Goal: Task Accomplishment & Management: Use online tool/utility

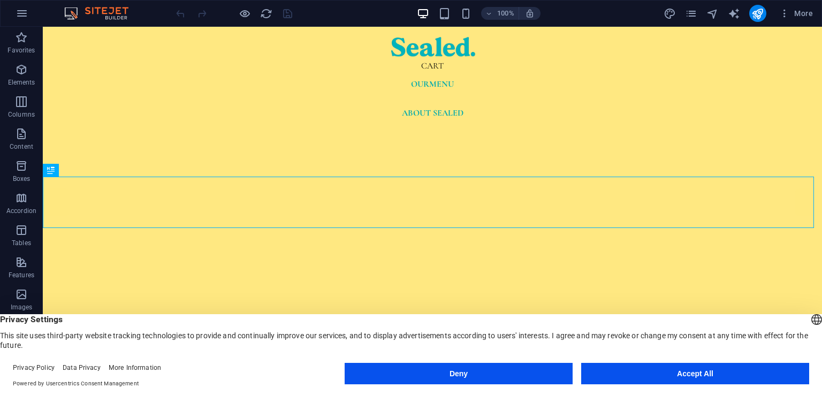
scroll to position [378, 0]
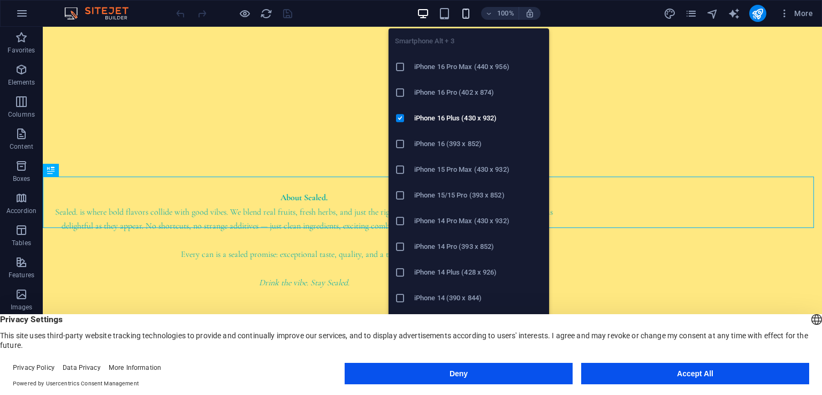
click at [469, 14] on icon "button" at bounding box center [466, 13] width 12 height 12
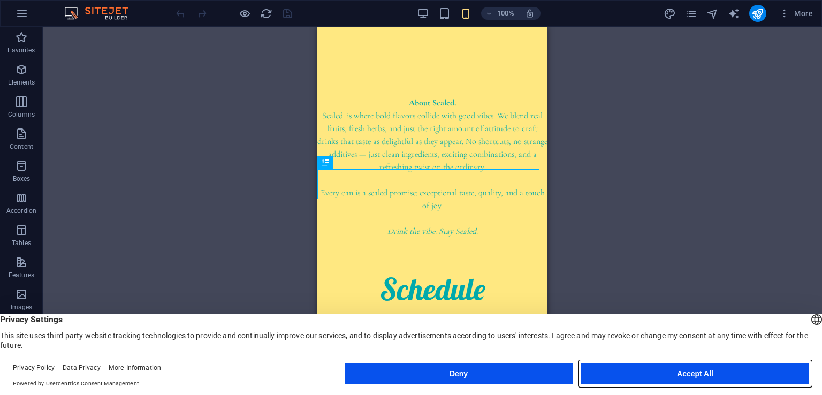
click at [716, 376] on button "Accept All" at bounding box center [695, 373] width 228 height 21
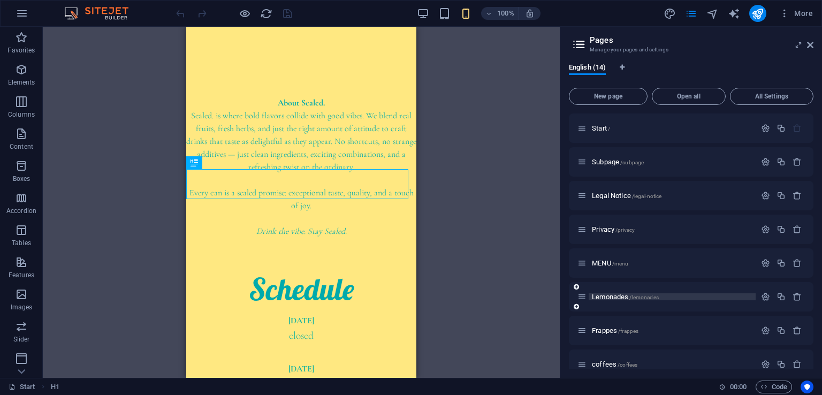
click at [608, 298] on span "Lemonades /lemonades" at bounding box center [625, 297] width 67 height 8
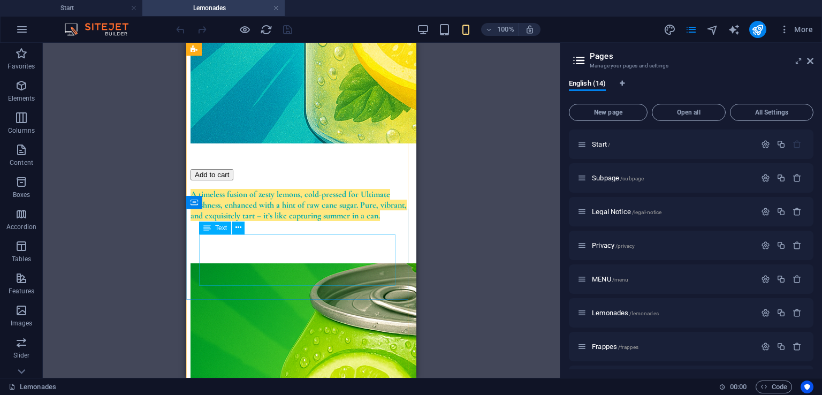
scroll to position [748, 0]
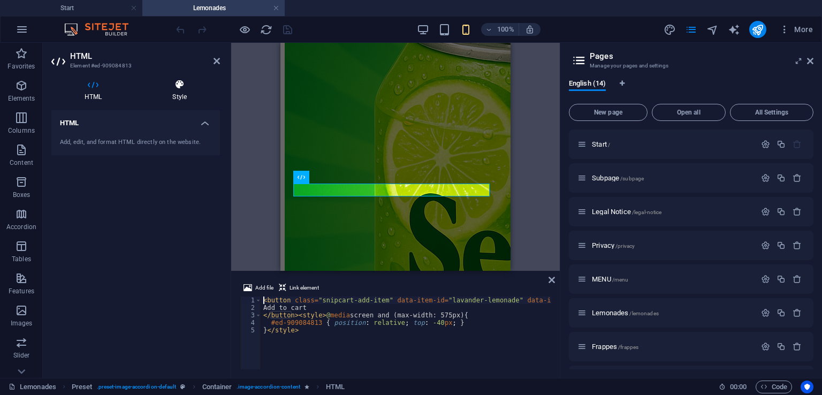
click at [161, 84] on icon at bounding box center [179, 84] width 81 height 11
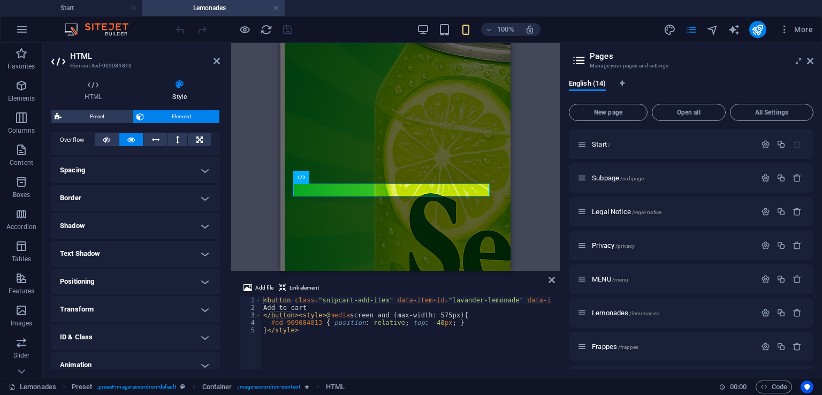
scroll to position [182, 0]
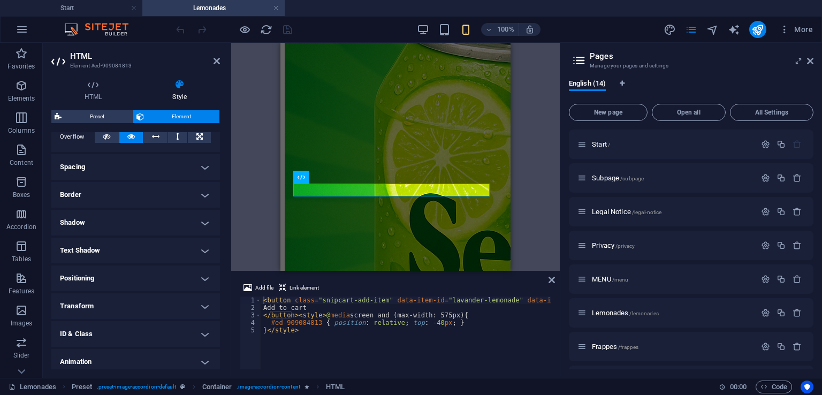
click at [132, 274] on h4 "Positioning" at bounding box center [135, 278] width 169 height 26
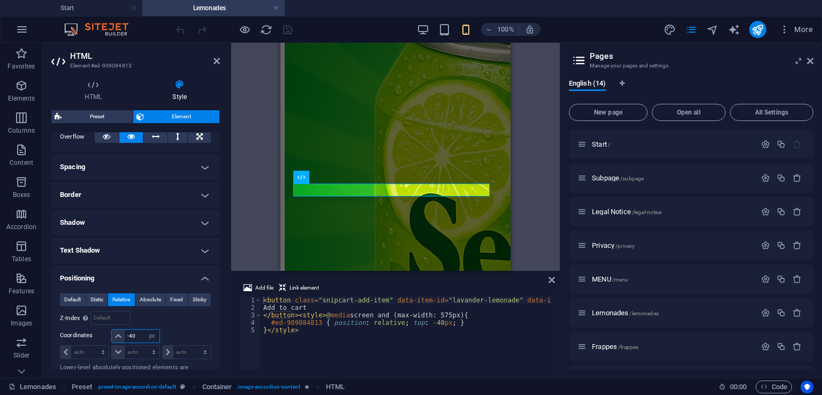
click at [136, 337] on input "-40" at bounding box center [142, 336] width 34 height 13
type input "-4"
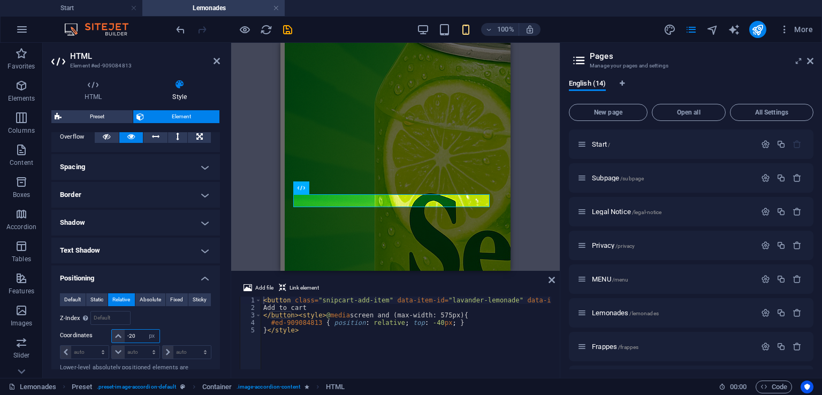
type input "-2"
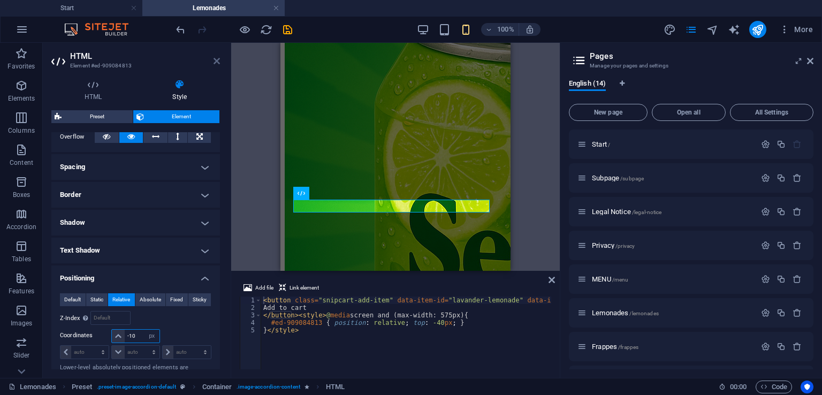
type input "-10"
click at [216, 60] on icon at bounding box center [216, 61] width 6 height 9
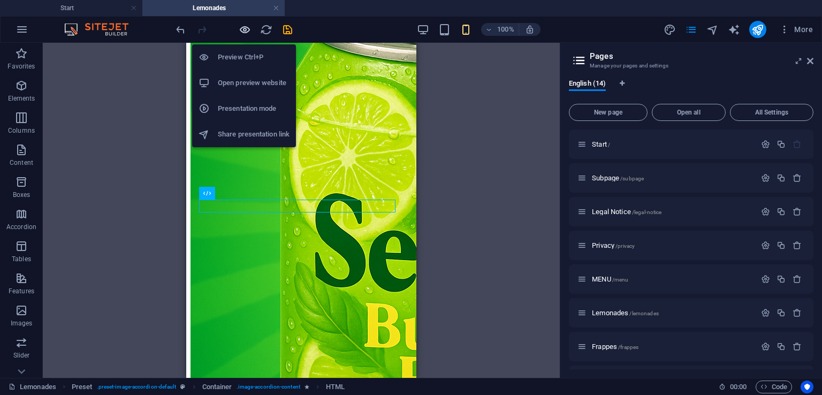
click at [241, 28] on icon "button" at bounding box center [245, 30] width 12 height 12
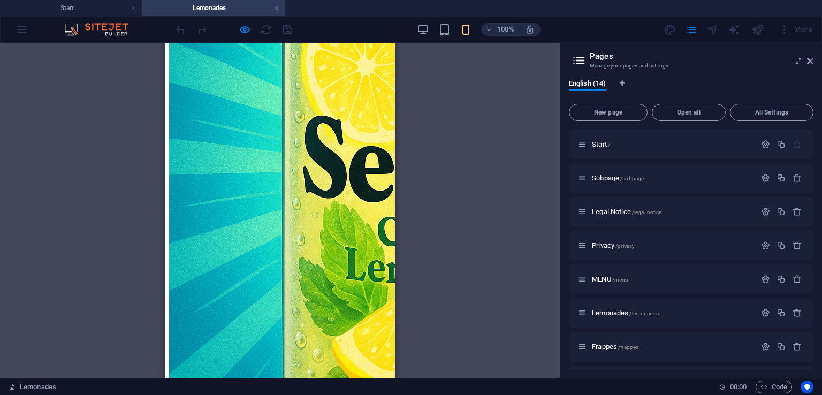
scroll to position [0, 0]
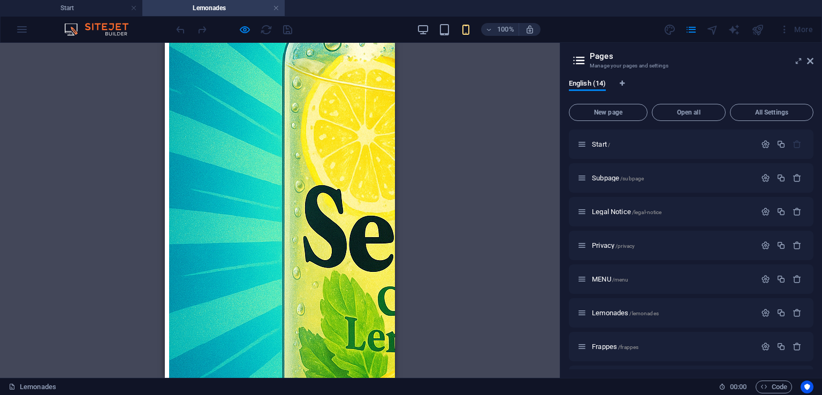
scroll to position [95, 0]
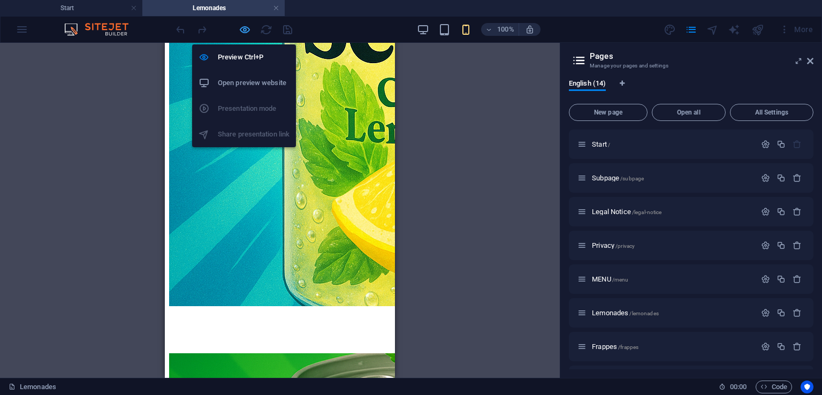
click at [244, 33] on icon "button" at bounding box center [245, 30] width 12 height 12
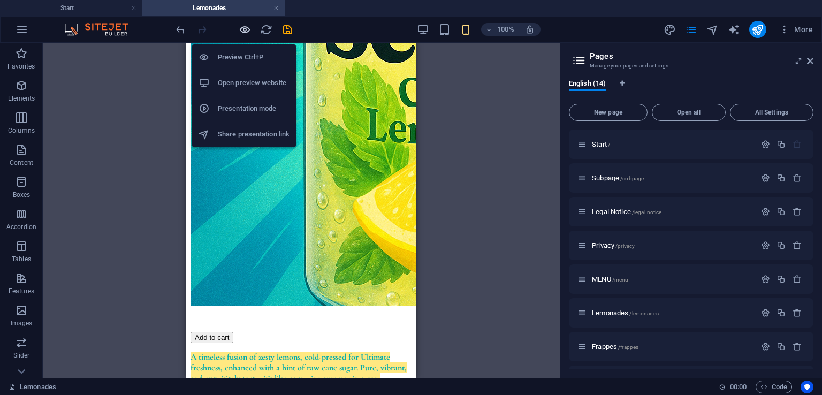
scroll to position [394, 0]
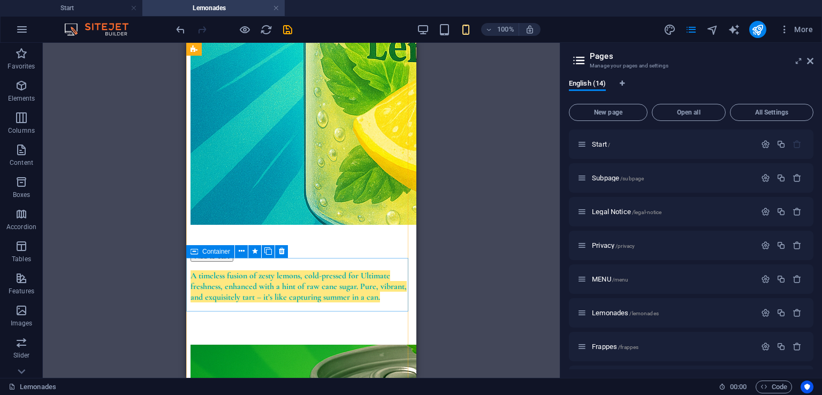
click at [197, 254] on icon at bounding box center [193, 251] width 7 height 13
select select "px"
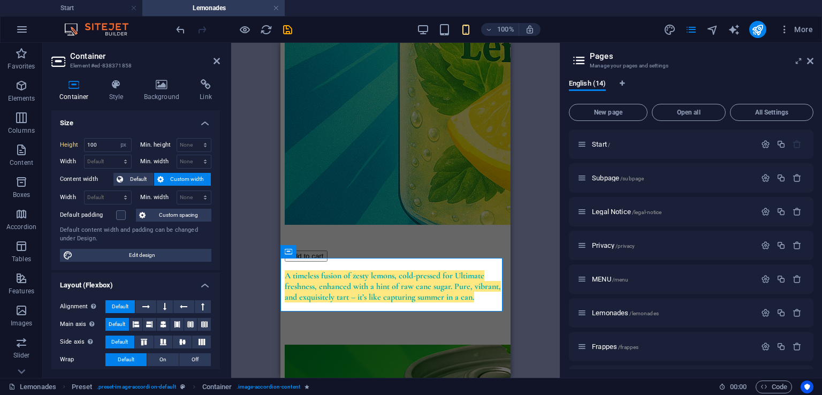
scroll to position [173, 0]
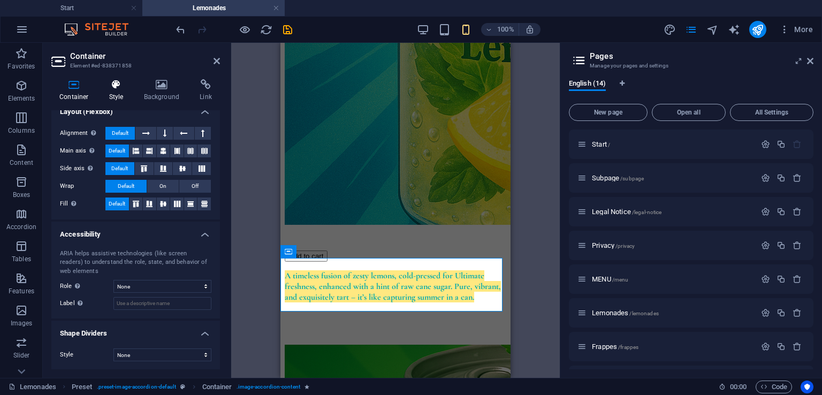
drag, startPoint x: 119, startPoint y: 94, endPoint x: 116, endPoint y: 100, distance: 6.7
click at [116, 100] on h4 "Style" at bounding box center [118, 90] width 35 height 22
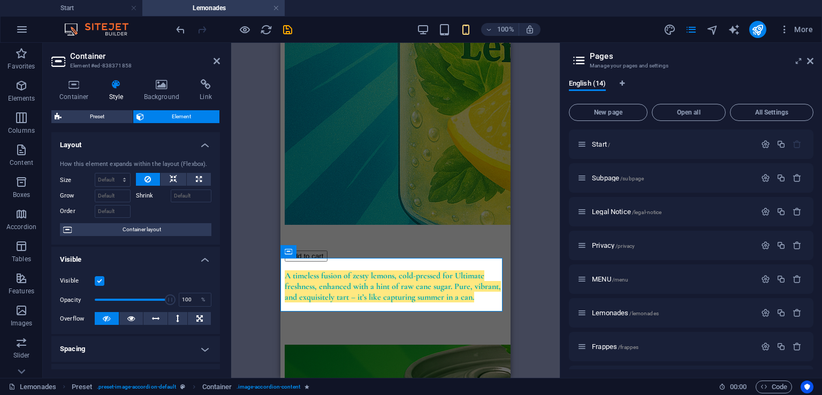
scroll to position [215, 0]
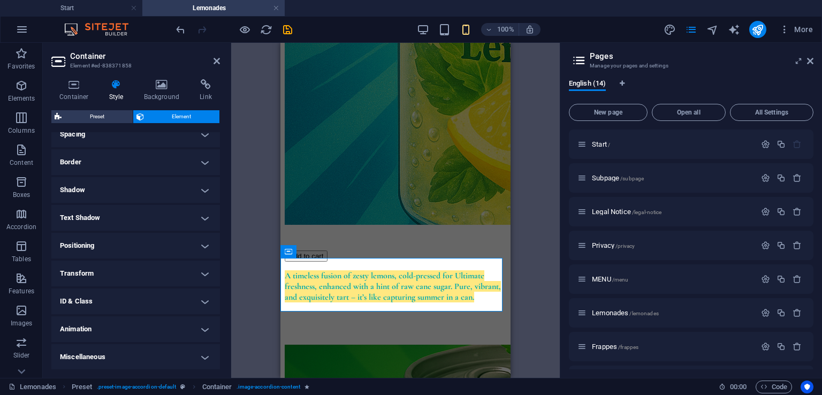
click at [91, 249] on h4 "Positioning" at bounding box center [135, 246] width 169 height 26
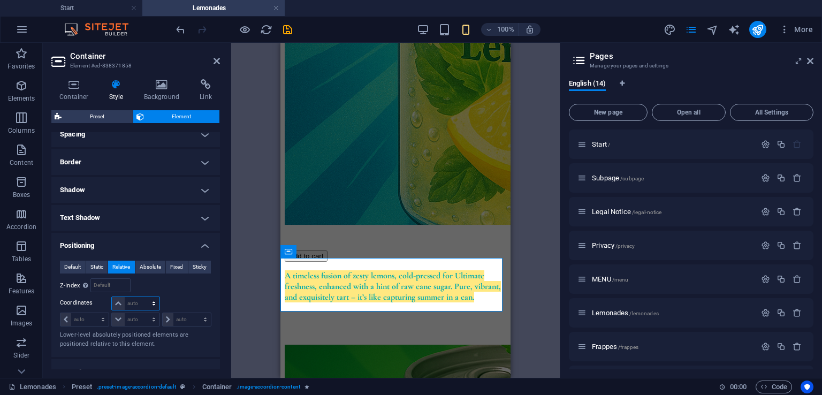
click at [141, 299] on select "auto px rem % em" at bounding box center [135, 303] width 47 height 13
select select "px"
click at [143, 297] on select "auto px rem % em" at bounding box center [135, 303] width 47 height 13
type input "0"
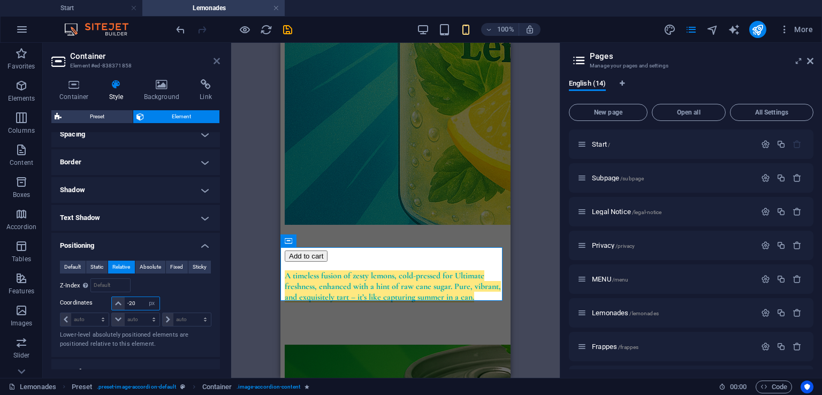
type input "-20"
click at [217, 60] on icon at bounding box center [216, 61] width 6 height 9
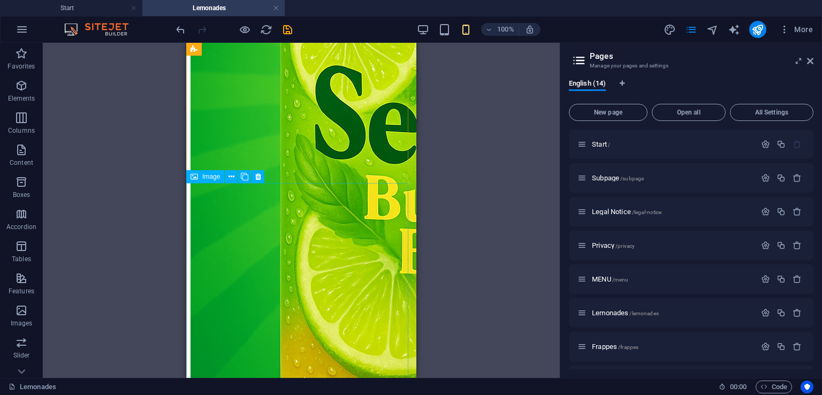
scroll to position [875, 0]
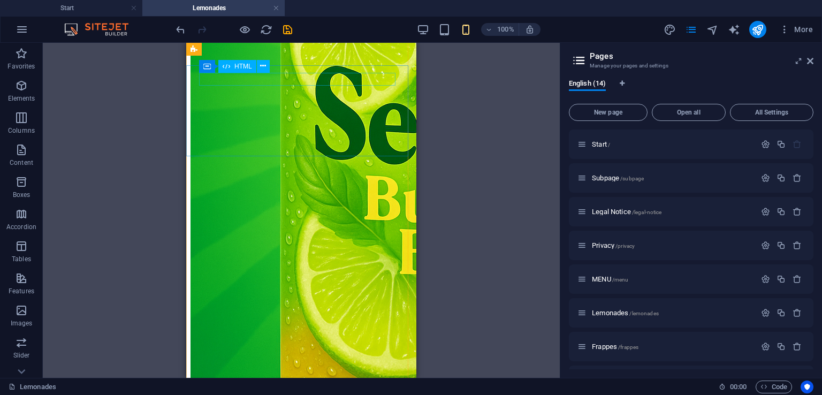
select select "px"
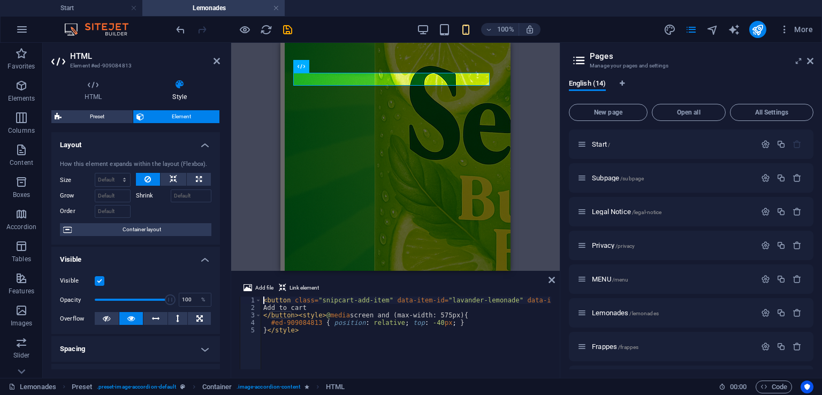
click at [324, 337] on div "< button class = "snipcart-add-item" data-item-id = "lavander-lemonade" data-it…" at bounding box center [699, 339] width 877 height 86
type textarea "#ed-909084813 { position: relative; top: -40px; } }</style>"
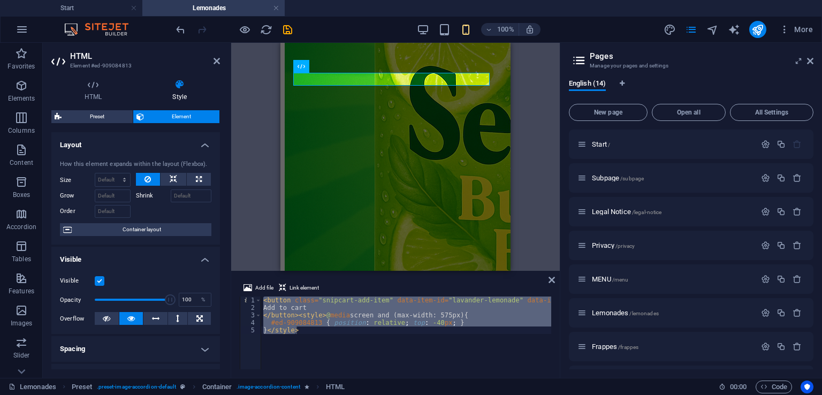
click at [520, 185] on div "Image Preset Container HTML Image Image Container Text Container HTML Container…" at bounding box center [395, 157] width 329 height 228
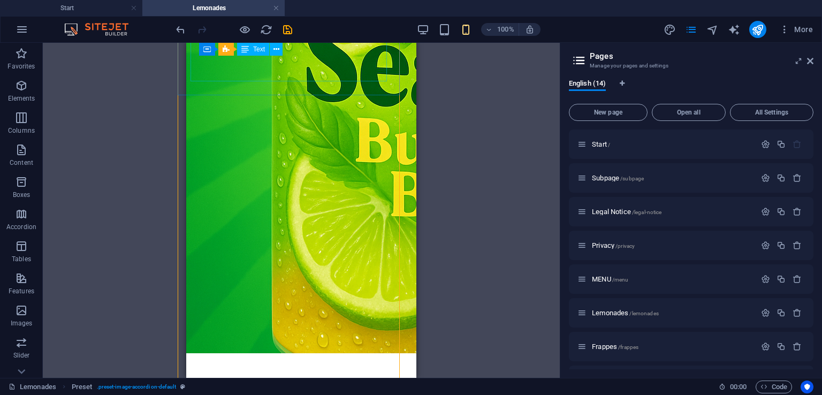
scroll to position [880, 9]
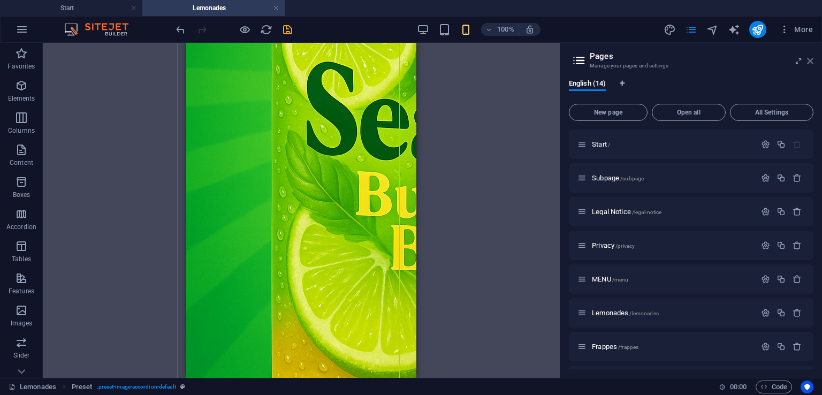
click at [811, 63] on icon at bounding box center [810, 61] width 6 height 9
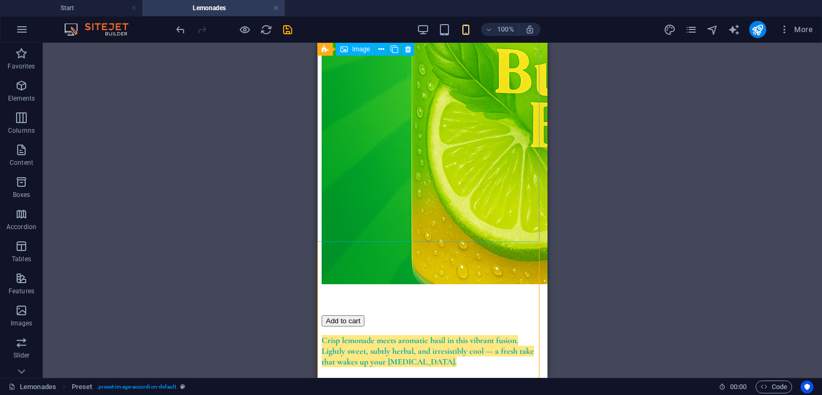
scroll to position [987, 0]
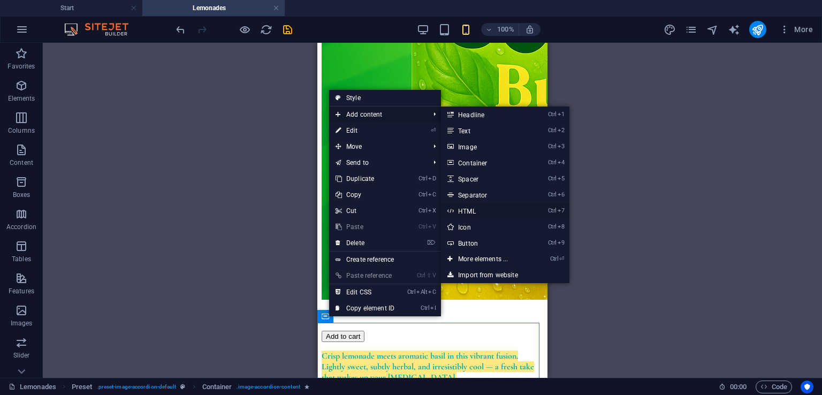
click at [495, 216] on link "Ctrl 7 HTML" at bounding box center [485, 211] width 88 height 16
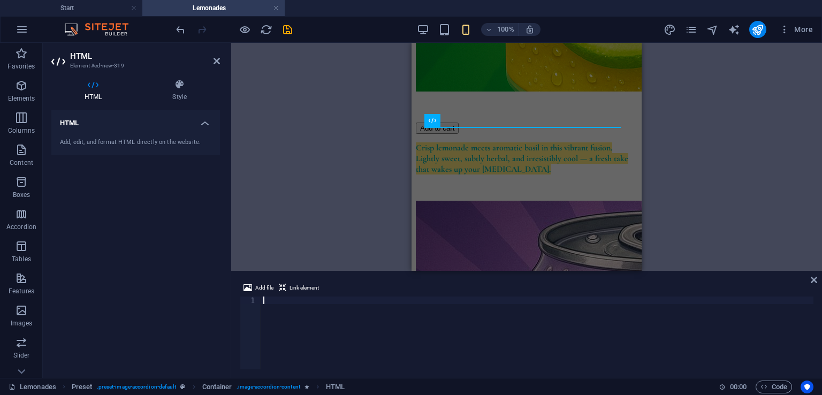
type textarea "}</style>"
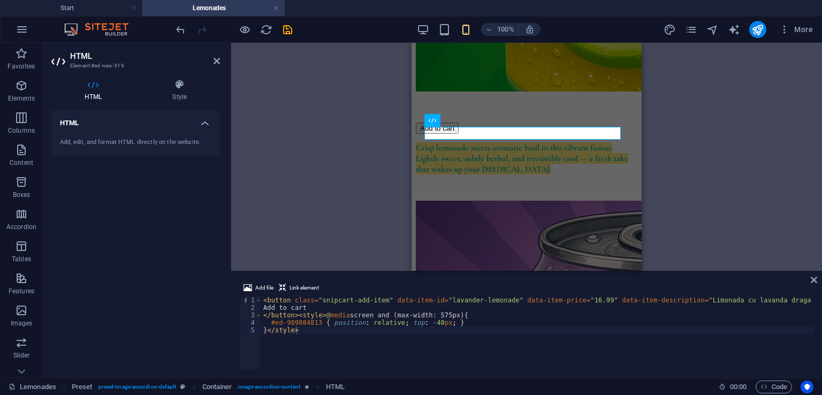
click at [818, 279] on div "Add file Link element }</style> 1 2 3 4 5 < button class = "snipcart-add-item" …" at bounding box center [526, 325] width 591 height 105
click at [815, 282] on icon at bounding box center [814, 280] width 6 height 9
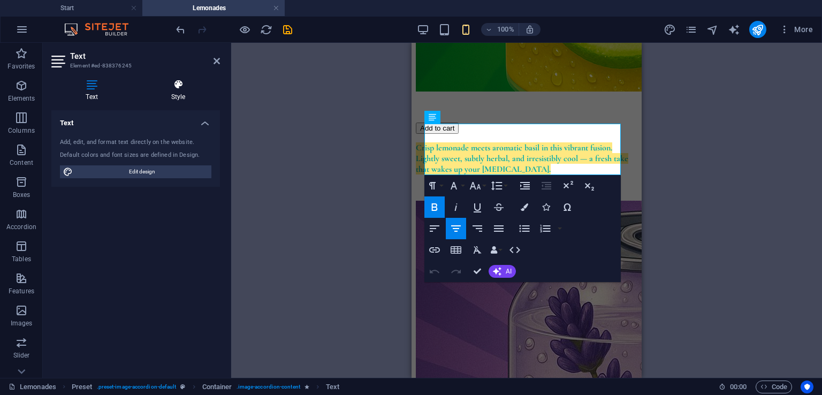
click at [166, 98] on h4 "Style" at bounding box center [177, 90] width 83 height 22
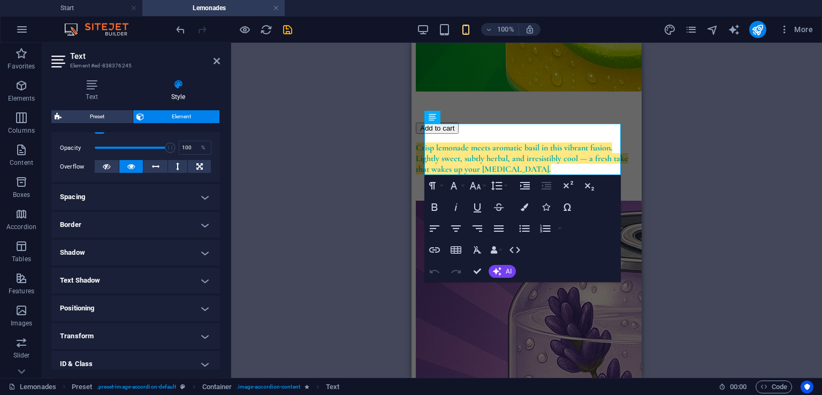
scroll to position [215, 0]
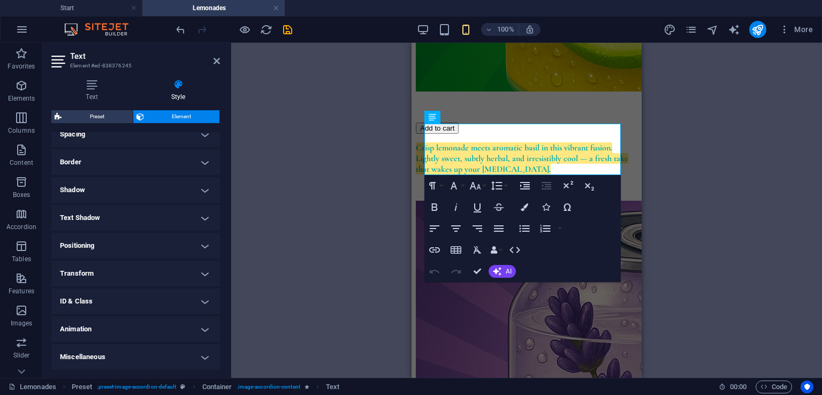
click at [88, 264] on h4 "Transform" at bounding box center [135, 274] width 169 height 26
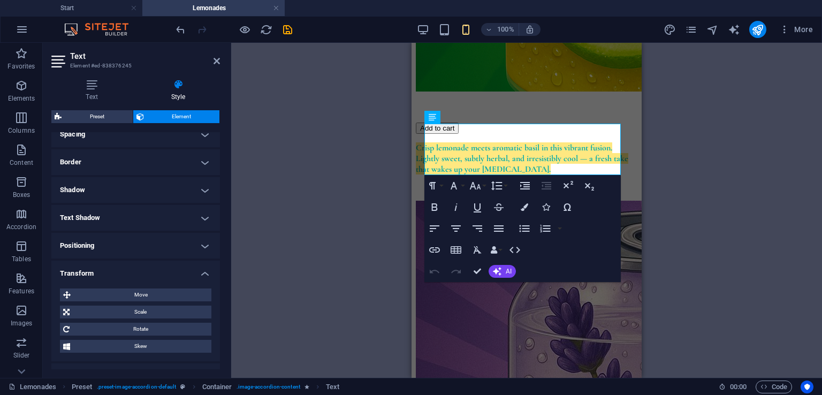
click at [90, 254] on h4 "Positioning" at bounding box center [135, 246] width 169 height 26
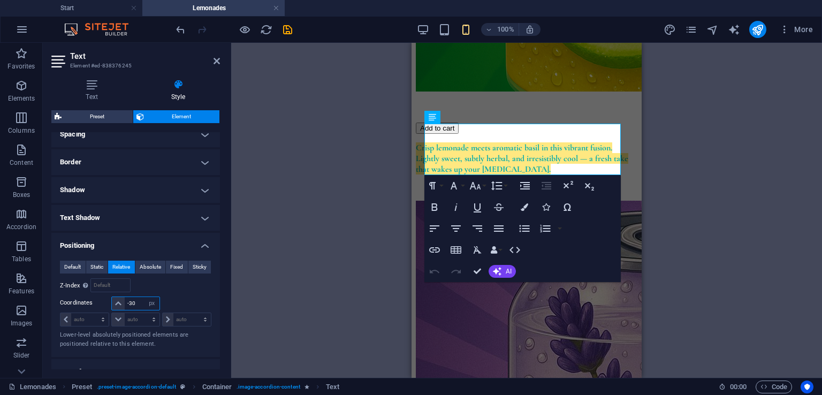
click at [139, 300] on input "-30" at bounding box center [142, 303] width 34 height 13
type input "-3"
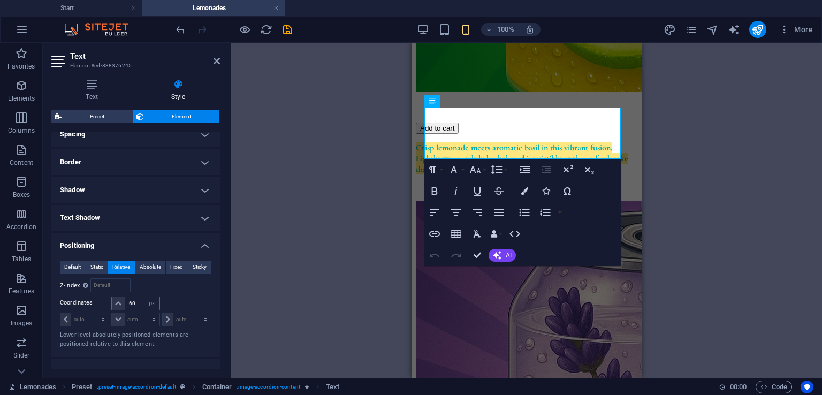
type input "-6"
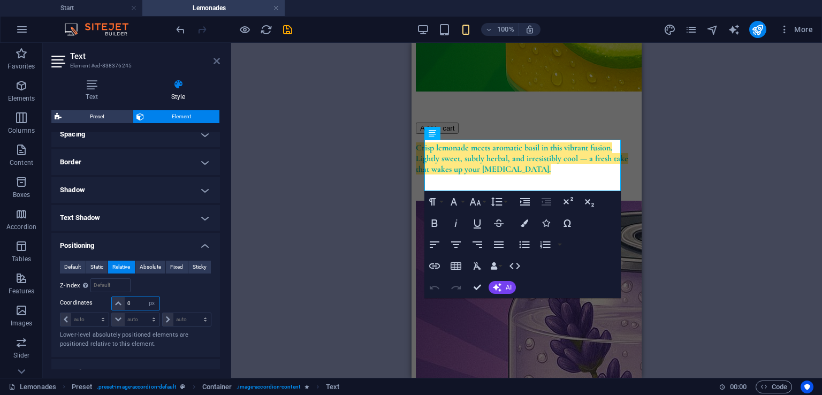
type input "0"
click at [219, 65] on icon at bounding box center [216, 61] width 6 height 9
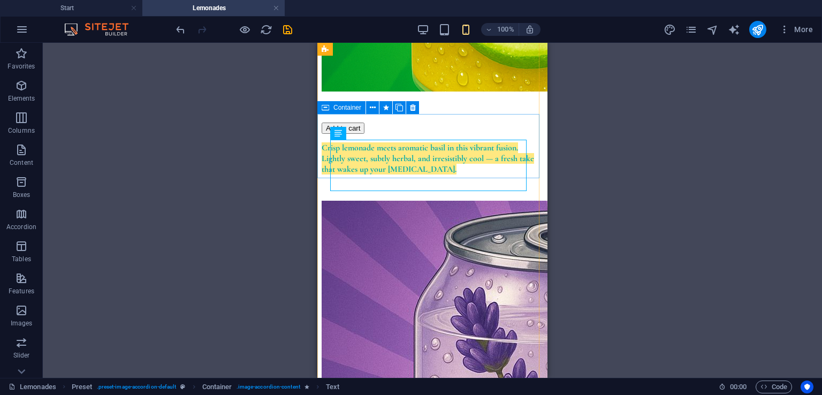
click at [342, 105] on span "Container" at bounding box center [347, 107] width 28 height 6
select select "px"
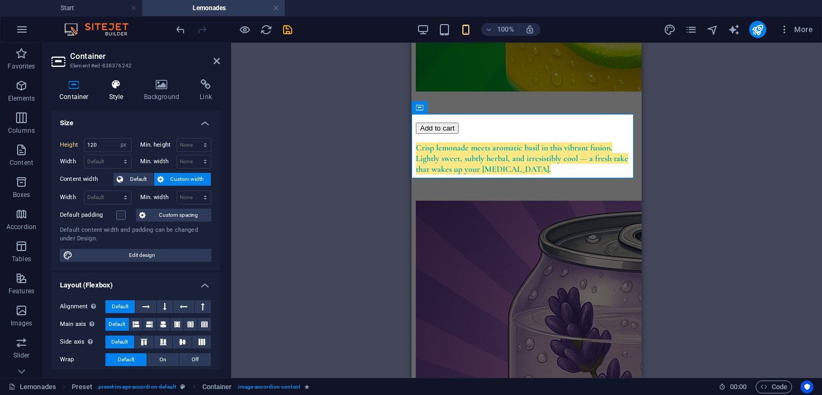
click at [107, 81] on icon at bounding box center [116, 84] width 30 height 11
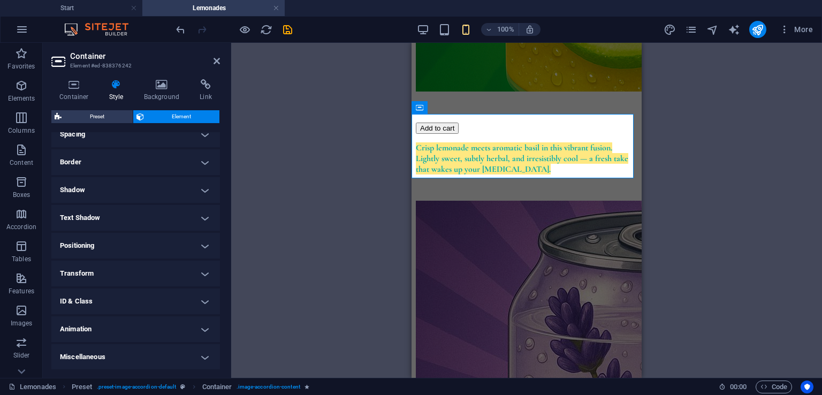
click at [106, 245] on h4 "Positioning" at bounding box center [135, 246] width 169 height 26
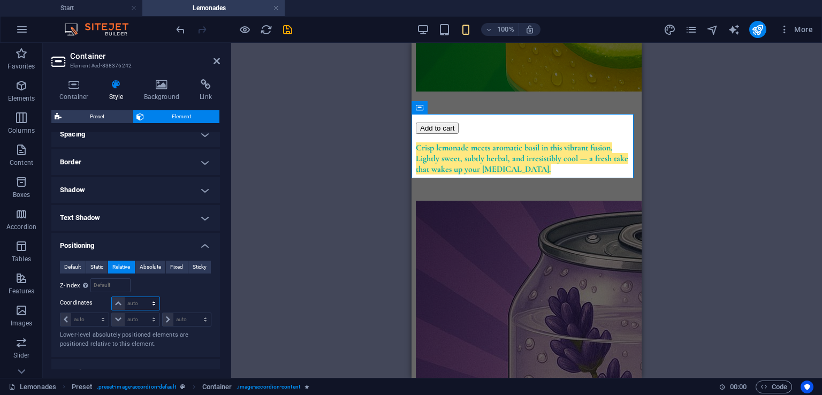
click at [133, 302] on select "auto px rem % em" at bounding box center [135, 303] width 47 height 13
select select "px"
click at [143, 297] on select "auto px rem % em" at bounding box center [135, 303] width 47 height 13
type input "0"
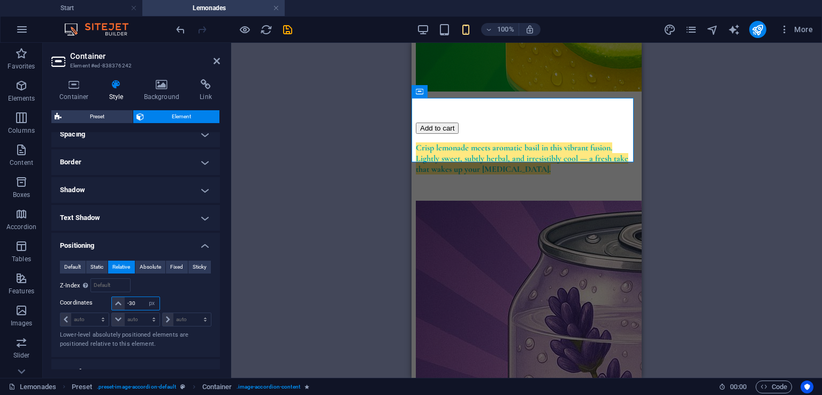
type input "-3"
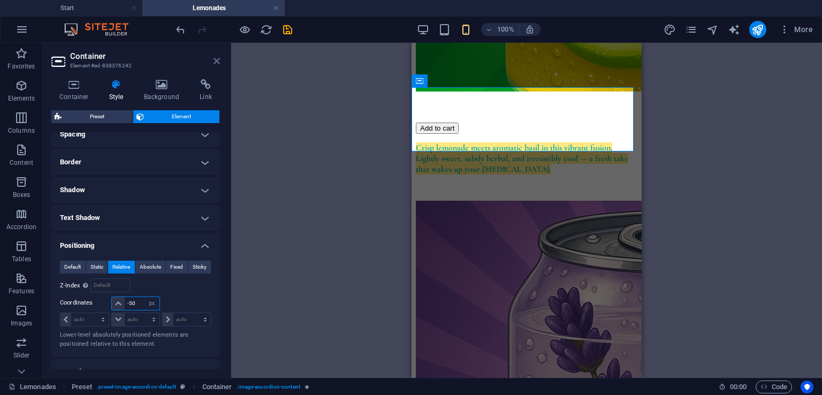
type input "-50"
click at [218, 62] on icon at bounding box center [216, 61] width 6 height 9
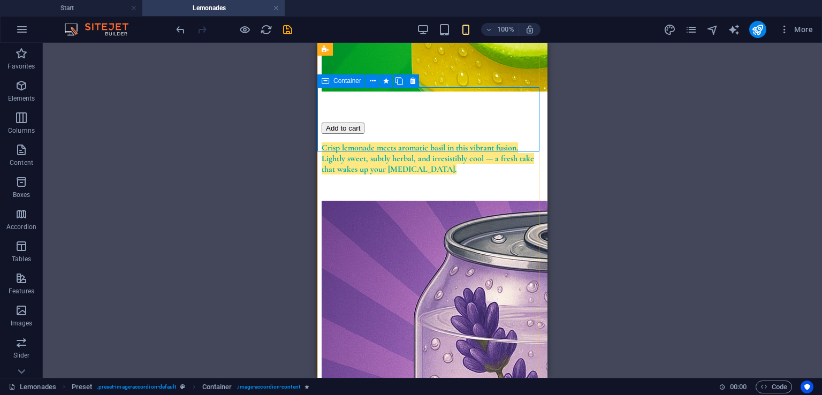
click at [335, 82] on span "Container" at bounding box center [347, 81] width 28 height 6
select select "px"
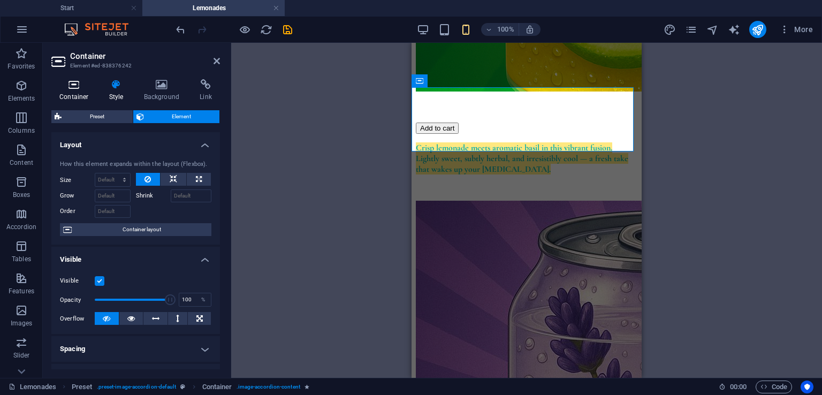
click at [71, 93] on h4 "Container" at bounding box center [76, 90] width 50 height 22
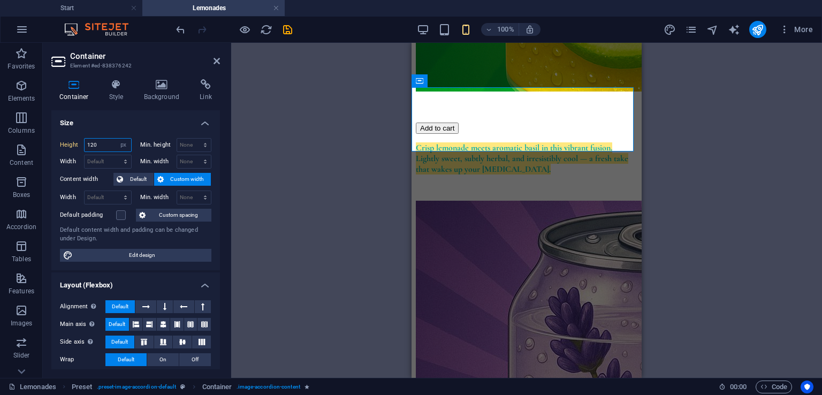
click at [102, 146] on input "120" at bounding box center [108, 145] width 47 height 13
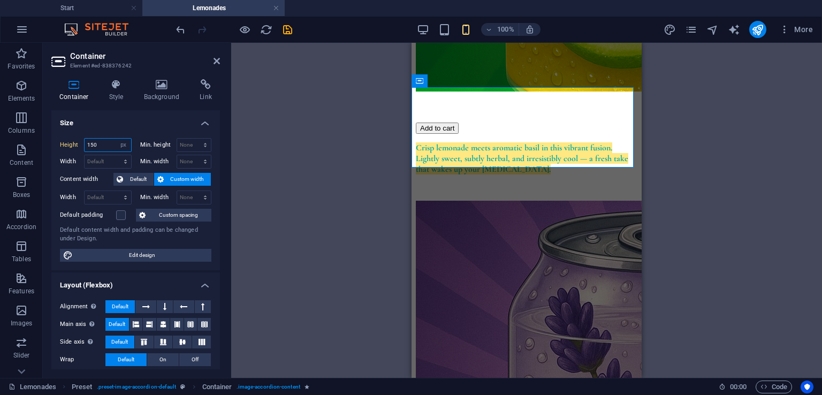
type input "150"
click at [220, 60] on aside "Container Element #ed-838376242 Container Style Background Link Size Height 150…" at bounding box center [137, 210] width 188 height 335
click at [216, 58] on icon at bounding box center [216, 61] width 6 height 9
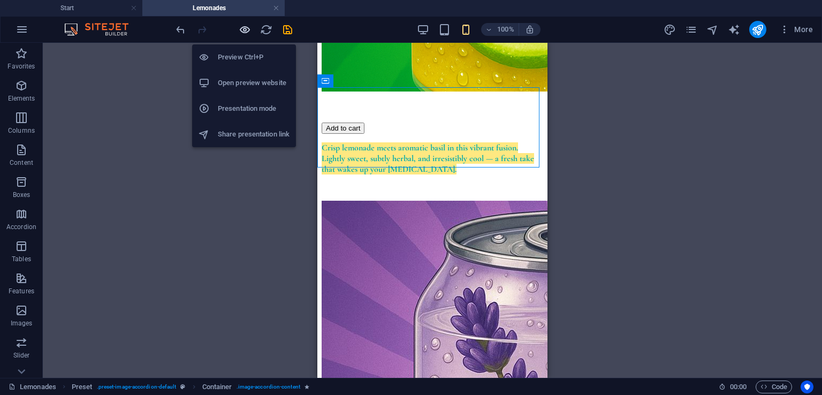
click at [247, 28] on icon "button" at bounding box center [245, 30] width 12 height 12
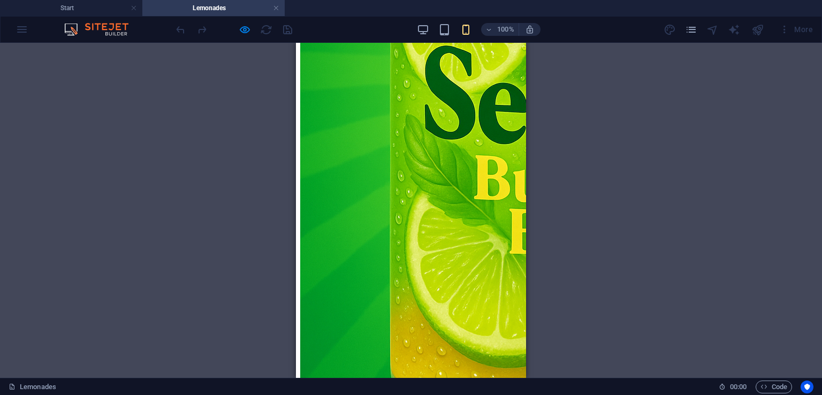
scroll to position [828, 0]
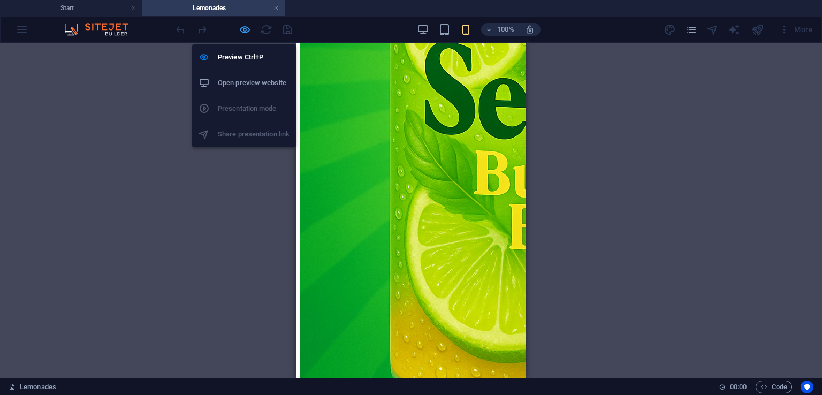
click at [249, 30] on icon "button" at bounding box center [245, 30] width 12 height 12
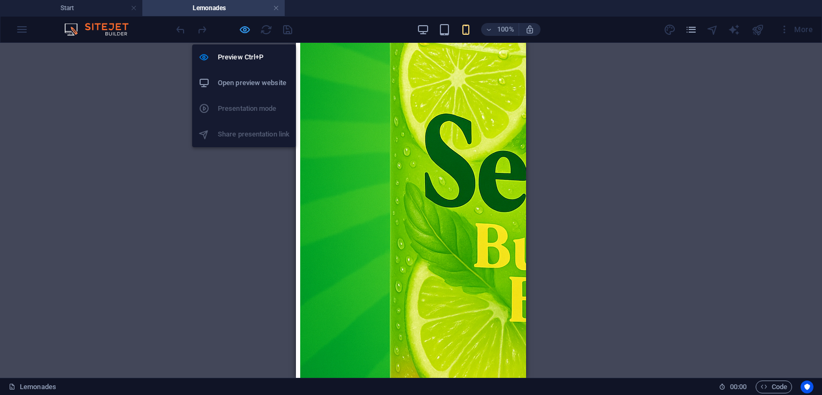
scroll to position [1088, 0]
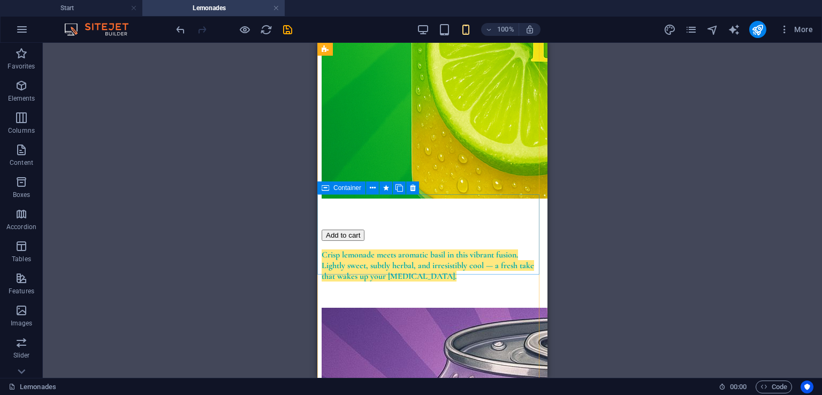
click at [339, 187] on span "Container" at bounding box center [347, 188] width 28 height 6
select select "px"
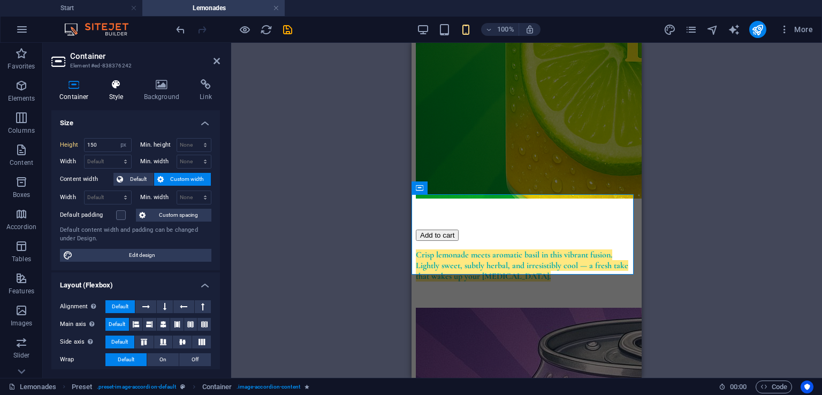
click at [118, 90] on h4 "Style" at bounding box center [118, 90] width 35 height 22
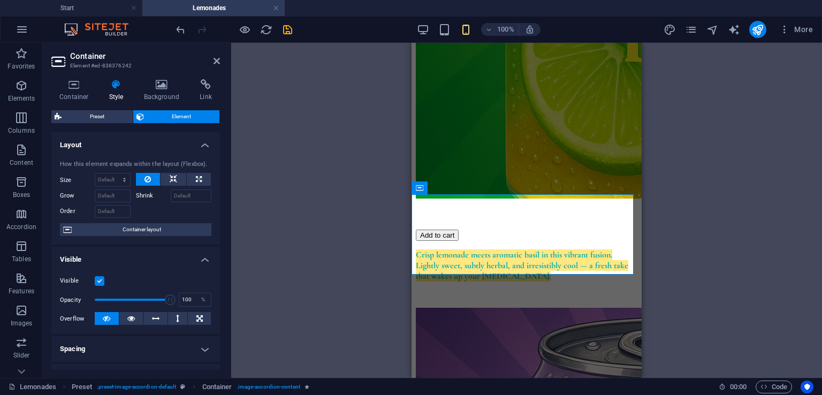
scroll to position [312, 0]
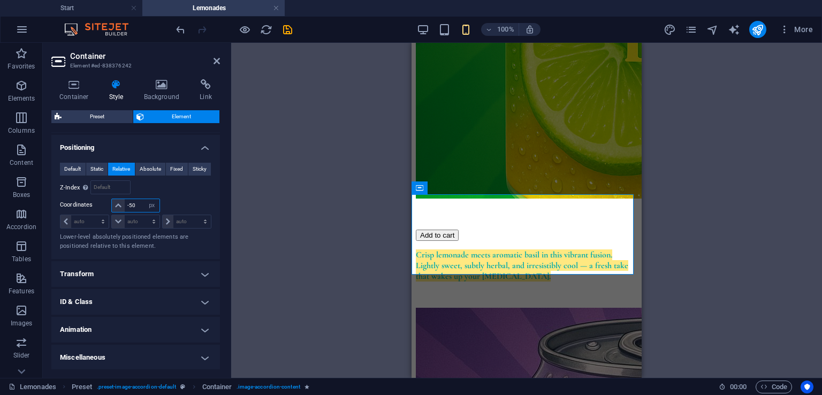
click at [138, 205] on input "-50" at bounding box center [142, 205] width 34 height 13
type input "-5"
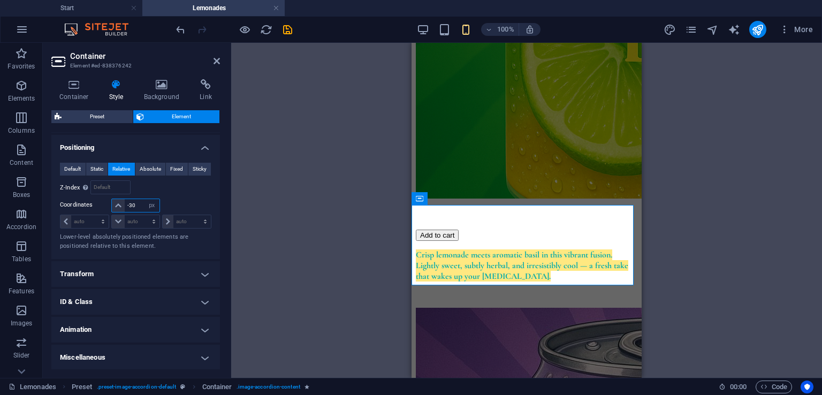
type input "-3"
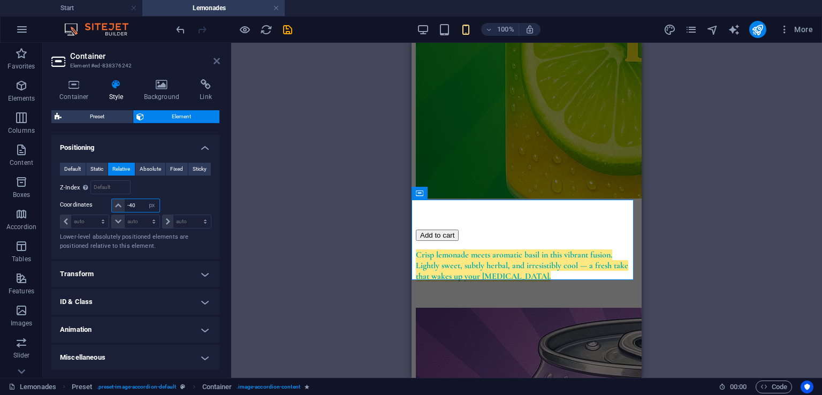
type input "-40"
click at [216, 59] on icon at bounding box center [216, 61] width 6 height 9
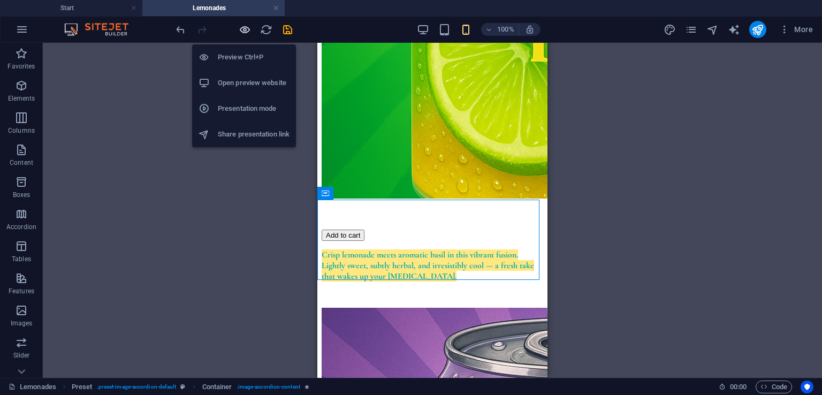
click at [246, 29] on icon "button" at bounding box center [245, 30] width 12 height 12
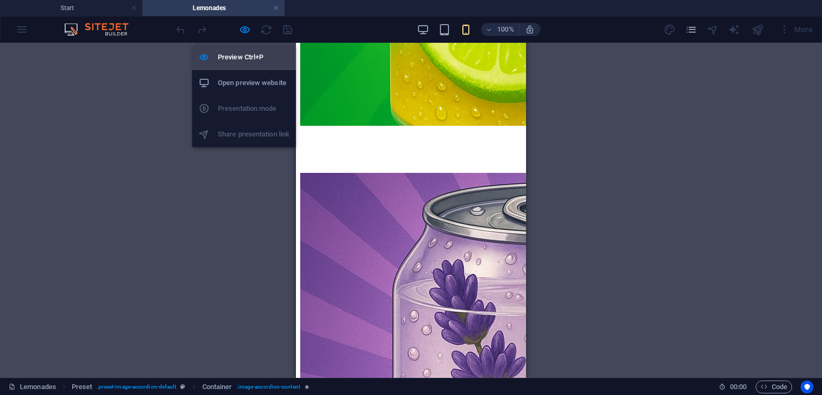
scroll to position [828, 0]
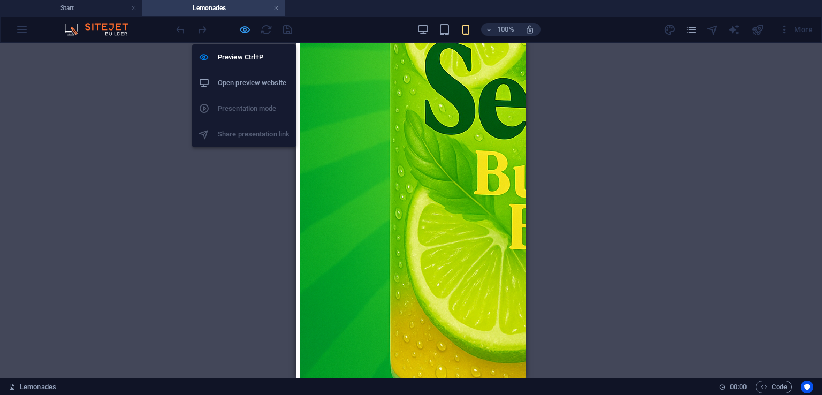
click at [246, 28] on icon "button" at bounding box center [245, 30] width 12 height 12
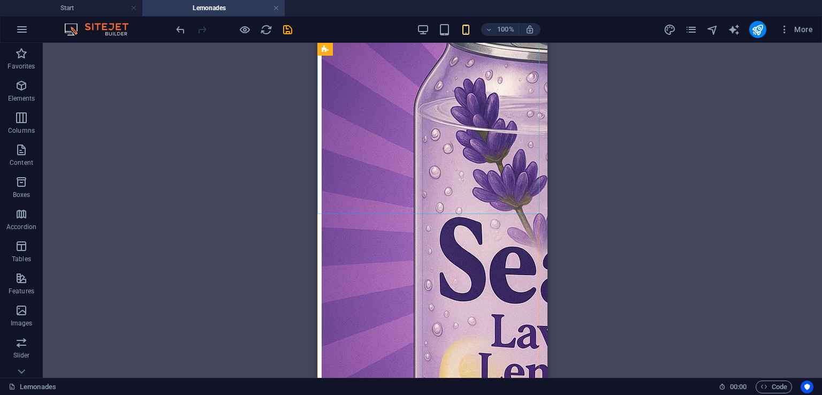
scroll to position [1409, 0]
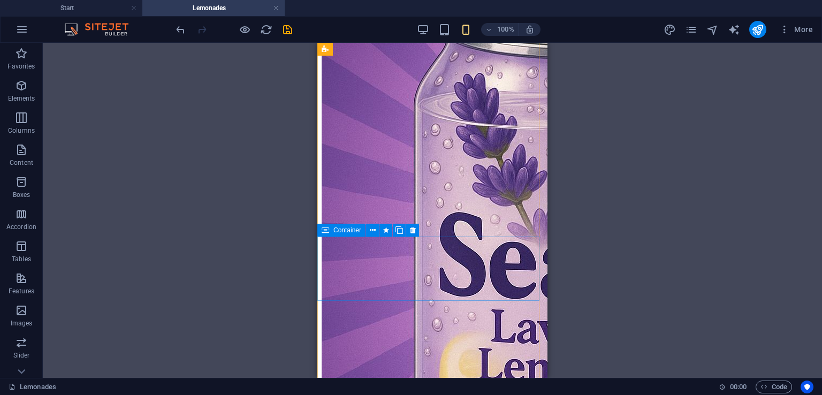
click at [327, 232] on icon at bounding box center [325, 230] width 7 height 13
select select "px"
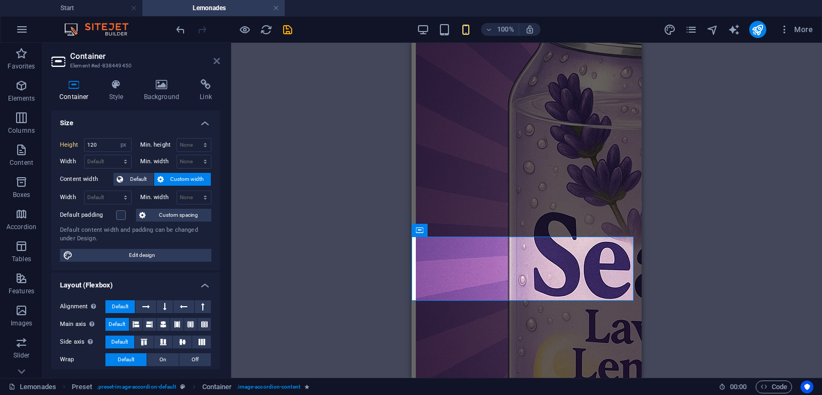
click at [213, 63] on icon at bounding box center [216, 61] width 6 height 9
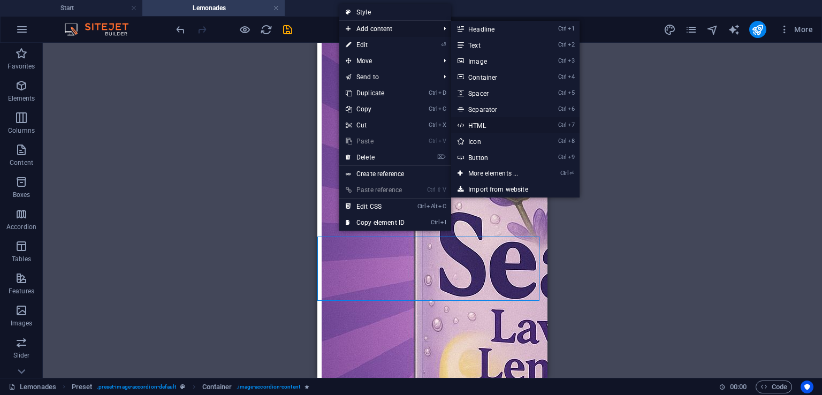
drag, startPoint x: 492, startPoint y: 128, endPoint x: 61, endPoint y: 151, distance: 431.9
click at [492, 128] on link "Ctrl 7 HTML" at bounding box center [495, 125] width 88 height 16
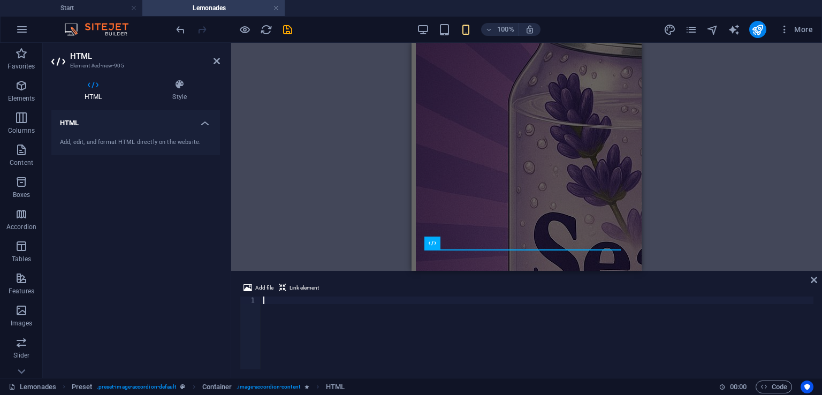
type textarea "}</style>"
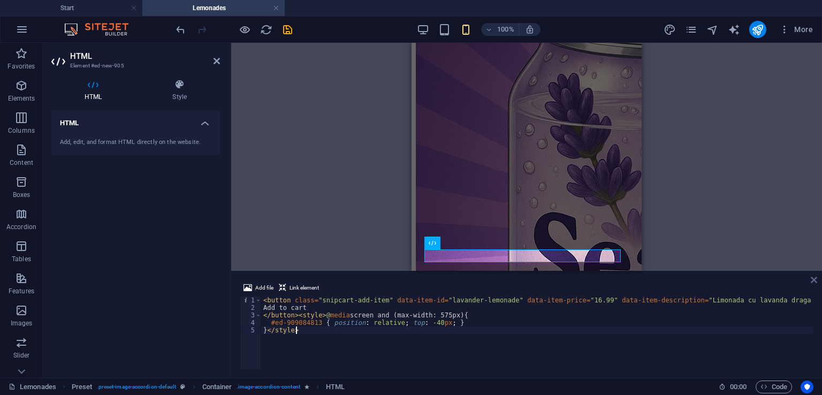
click at [811, 278] on icon at bounding box center [814, 280] width 6 height 9
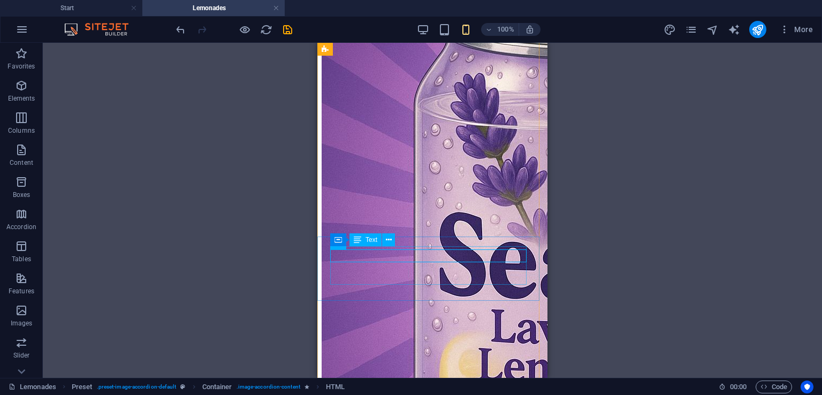
drag, startPoint x: 370, startPoint y: 285, endPoint x: 686, endPoint y: 327, distance: 318.6
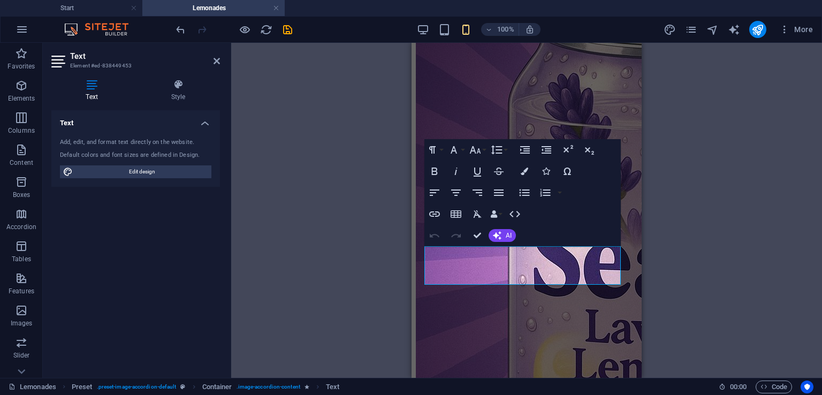
select select "px"
click at [170, 93] on h4 "Style" at bounding box center [177, 90] width 83 height 22
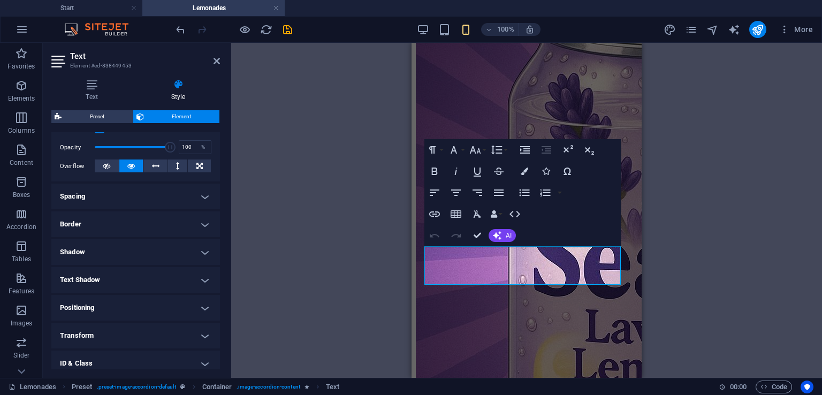
scroll to position [215, 0]
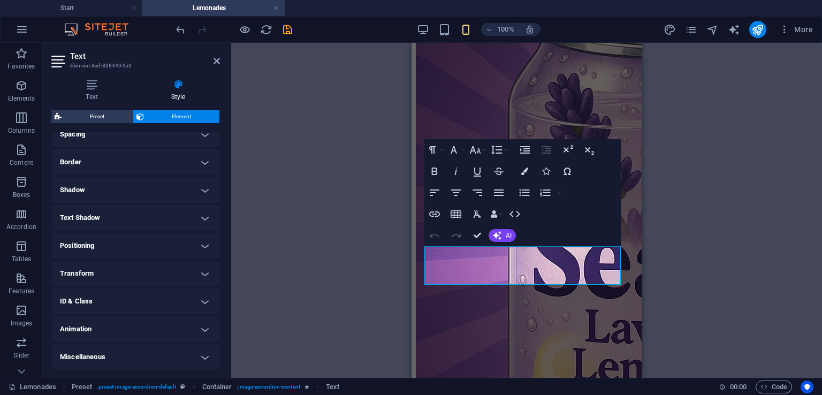
click at [117, 238] on h4 "Positioning" at bounding box center [135, 246] width 169 height 26
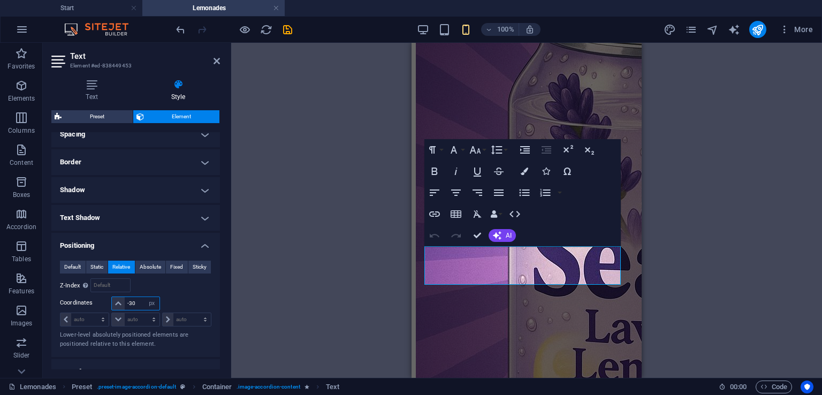
click at [135, 304] on input "-30" at bounding box center [142, 303] width 34 height 13
type input "-3"
type input "0"
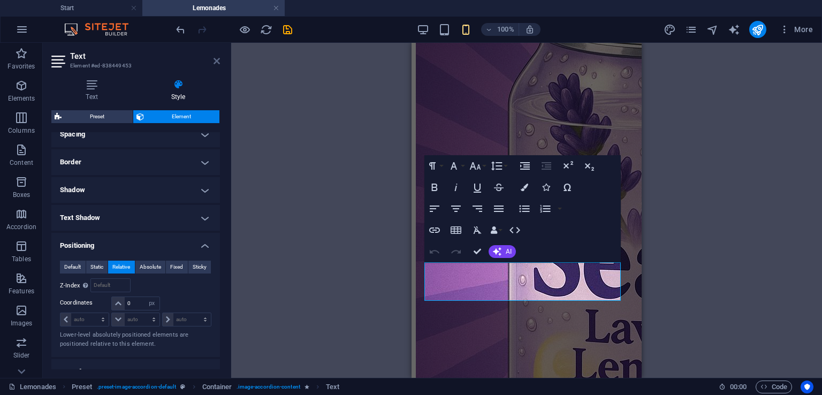
click at [216, 64] on icon at bounding box center [216, 61] width 6 height 9
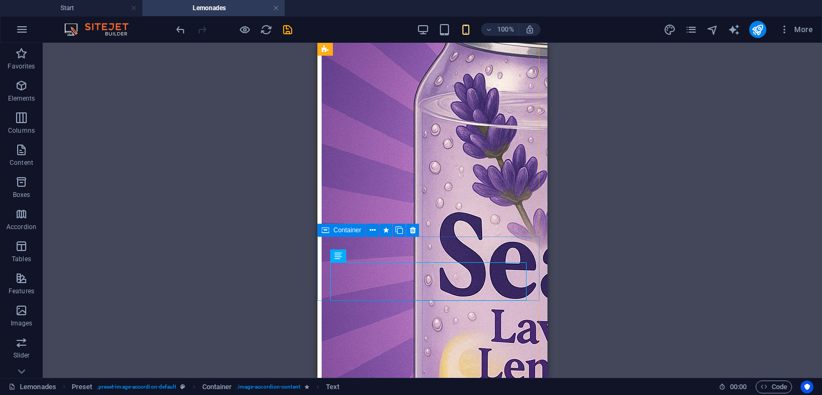
click at [333, 230] on span "Container" at bounding box center [347, 230] width 28 height 6
select select "px"
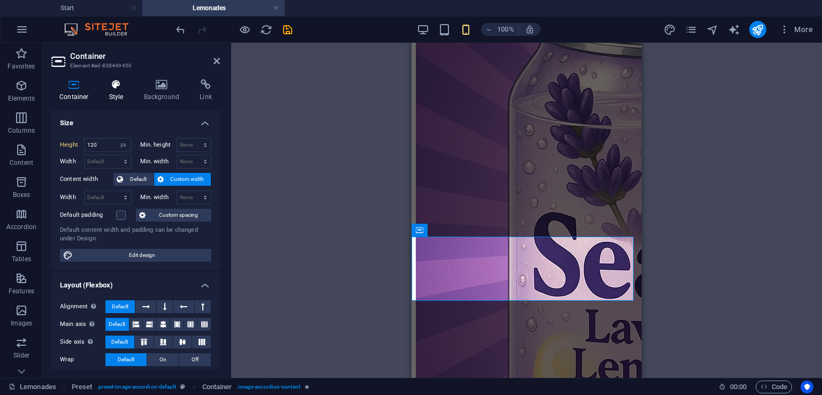
click at [102, 90] on h4 "Style" at bounding box center [118, 90] width 35 height 22
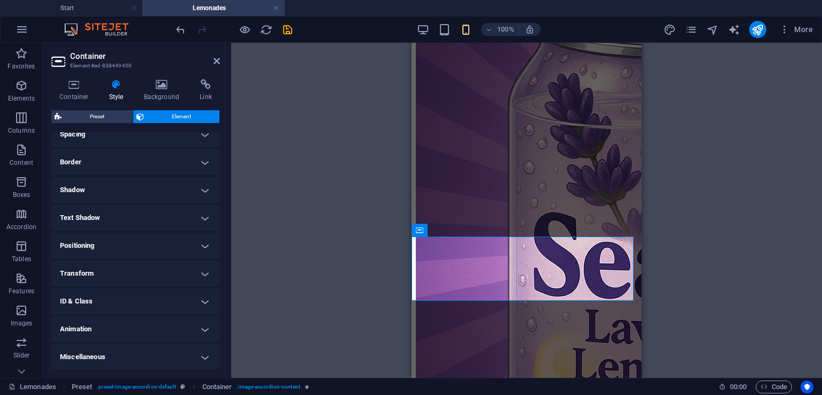
click at [105, 234] on h4 "Positioning" at bounding box center [135, 246] width 169 height 26
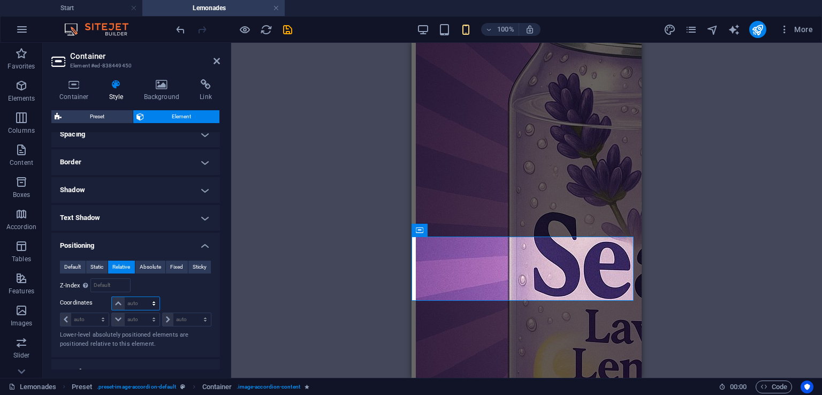
click at [135, 304] on select "auto px rem % em" at bounding box center [135, 303] width 47 height 13
select select "px"
click at [143, 297] on select "auto px rem % em" at bounding box center [135, 303] width 47 height 13
type input "0"
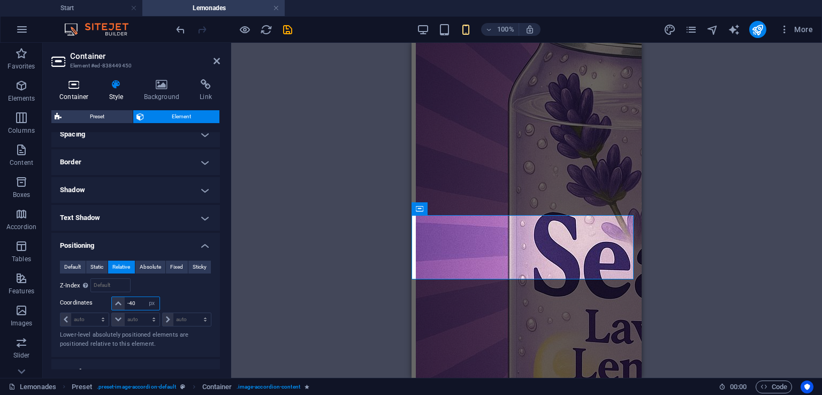
type input "-40"
click at [77, 84] on icon at bounding box center [73, 84] width 45 height 11
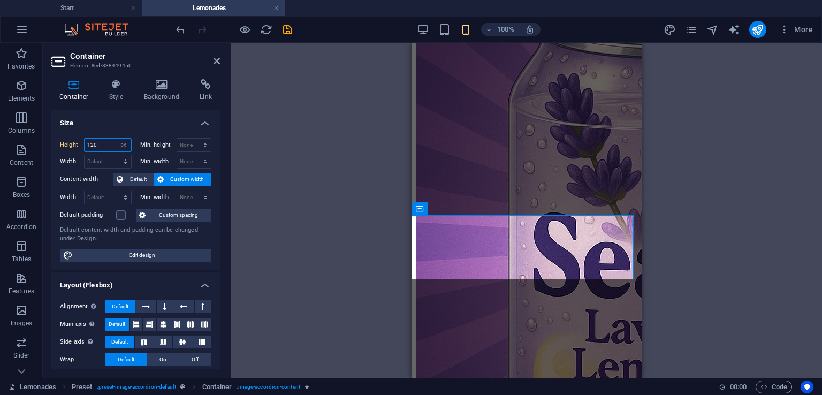
click at [109, 143] on input "120" at bounding box center [108, 145] width 47 height 13
type input "120"
click at [214, 63] on icon at bounding box center [216, 61] width 6 height 9
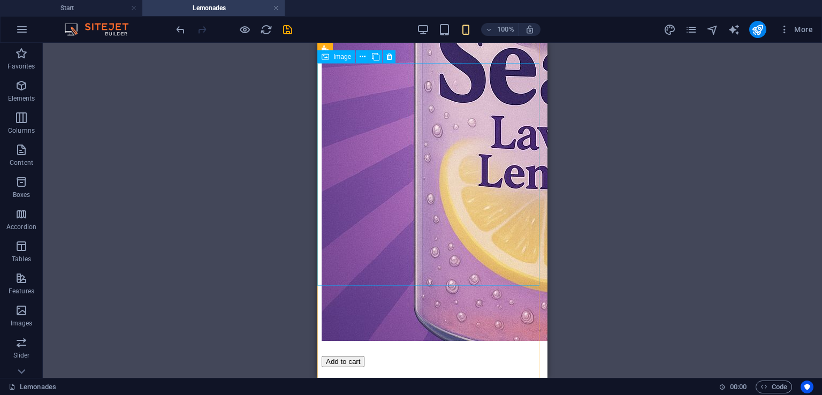
scroll to position [1687, 0]
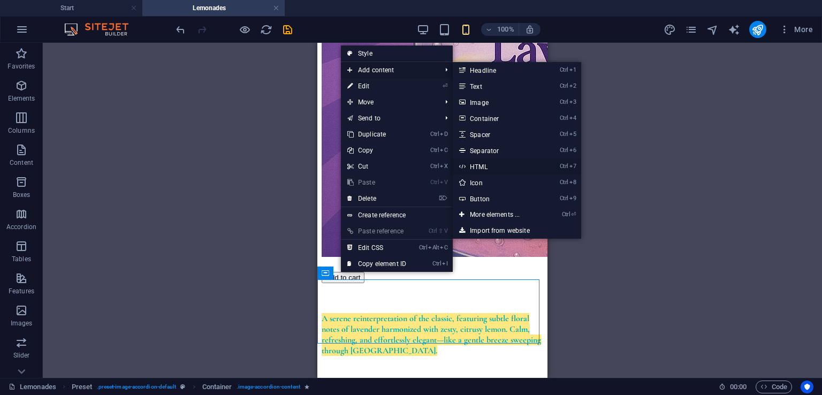
click at [488, 165] on link "Ctrl 7 HTML" at bounding box center [497, 166] width 88 height 16
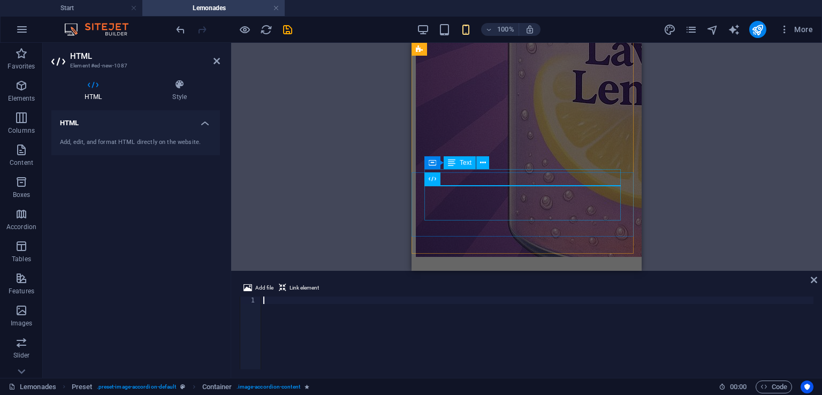
scroll to position [1794, 0]
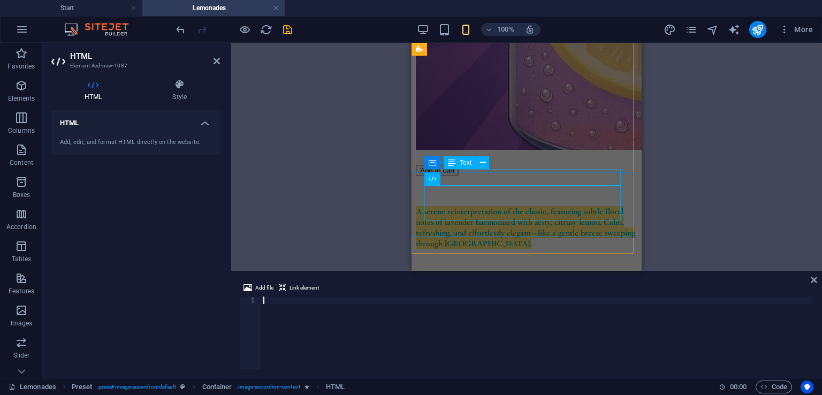
type textarea "}</style>"
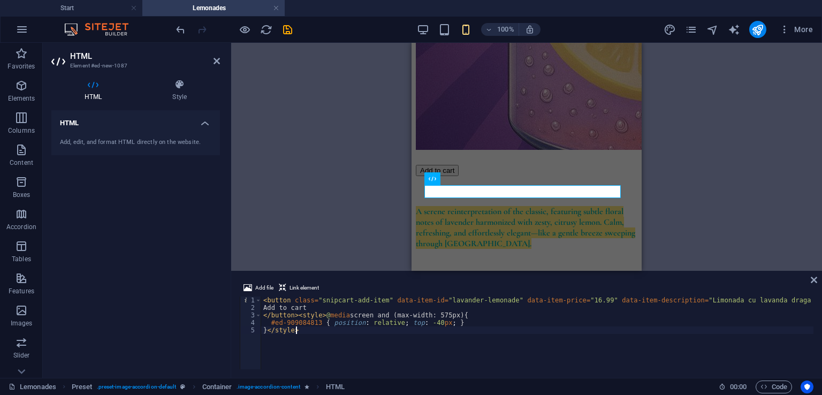
drag, startPoint x: 813, startPoint y: 283, endPoint x: 806, endPoint y: 280, distance: 7.5
click at [813, 283] on icon at bounding box center [814, 280] width 6 height 9
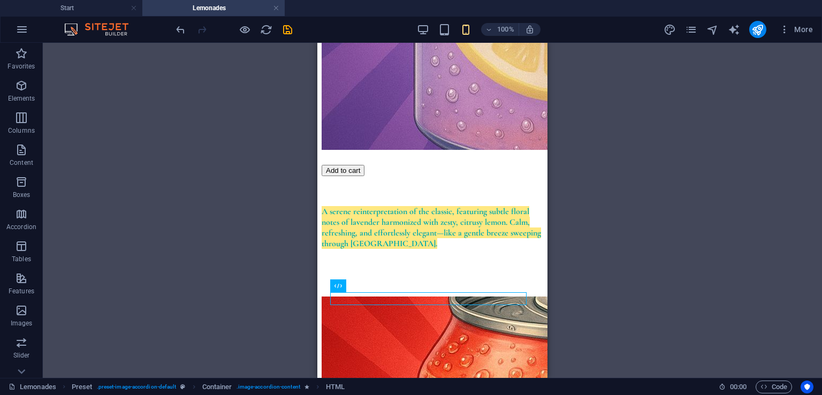
scroll to position [1687, 0]
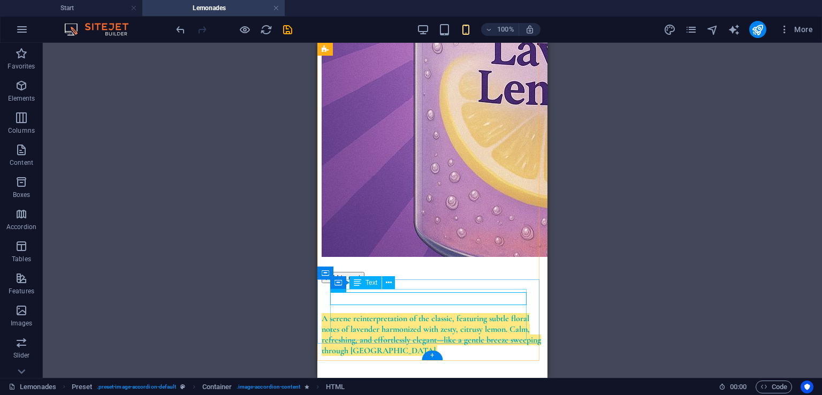
drag, startPoint x: 465, startPoint y: 320, endPoint x: 371, endPoint y: 320, distance: 93.6
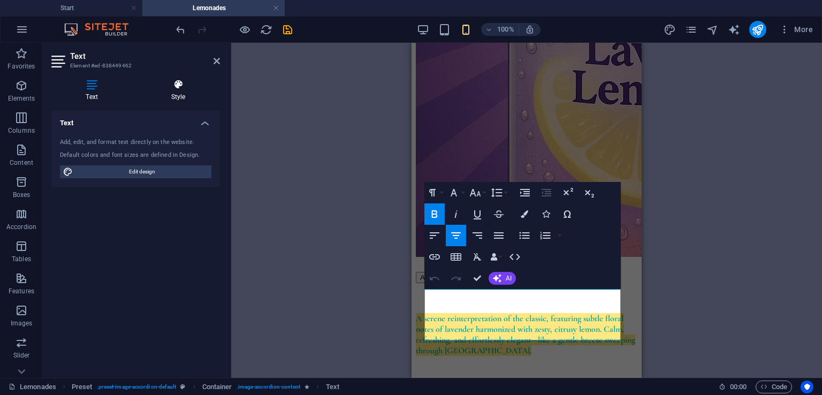
click at [179, 85] on icon at bounding box center [177, 84] width 83 height 11
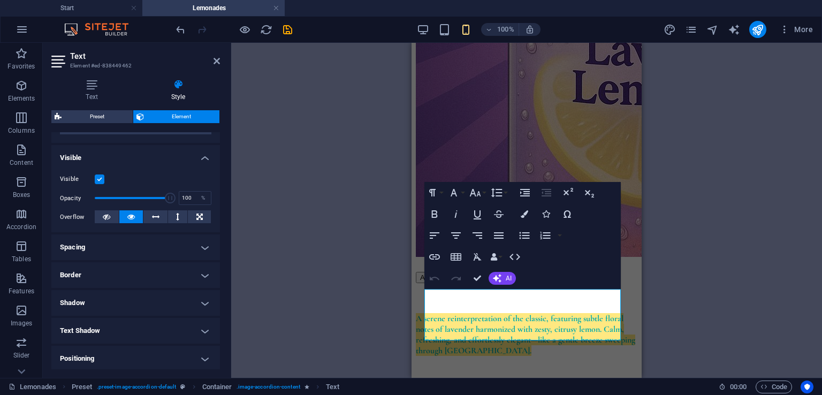
scroll to position [215, 0]
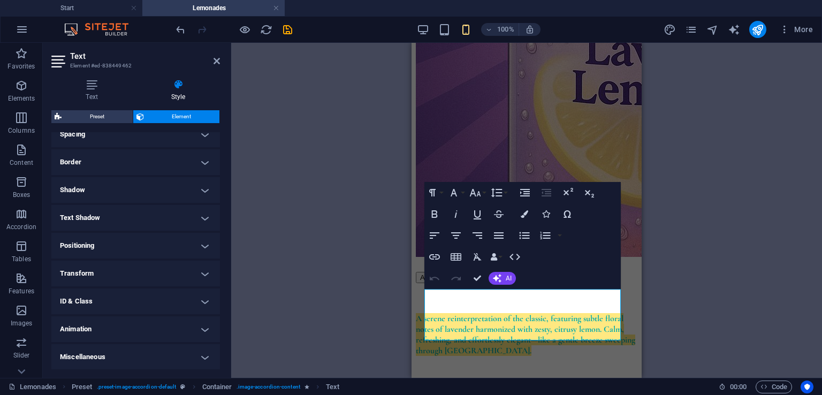
click at [120, 245] on h4 "Positioning" at bounding box center [135, 246] width 169 height 26
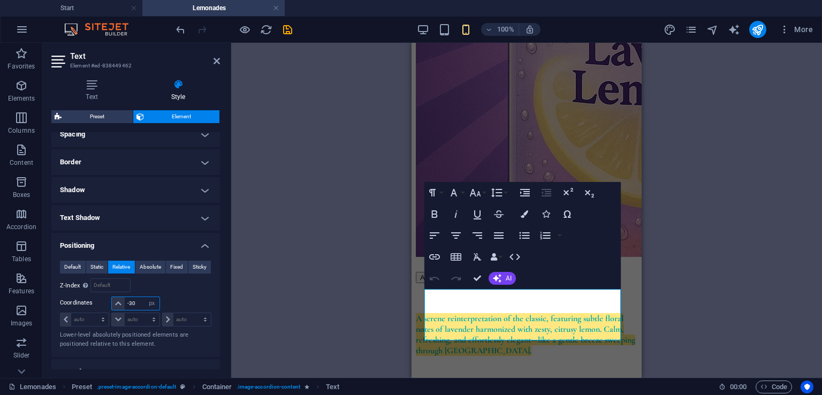
drag, startPoint x: 136, startPoint y: 301, endPoint x: 115, endPoint y: 303, distance: 21.5
click at [116, 310] on div "-30 auto px rem % em" at bounding box center [135, 303] width 50 height 15
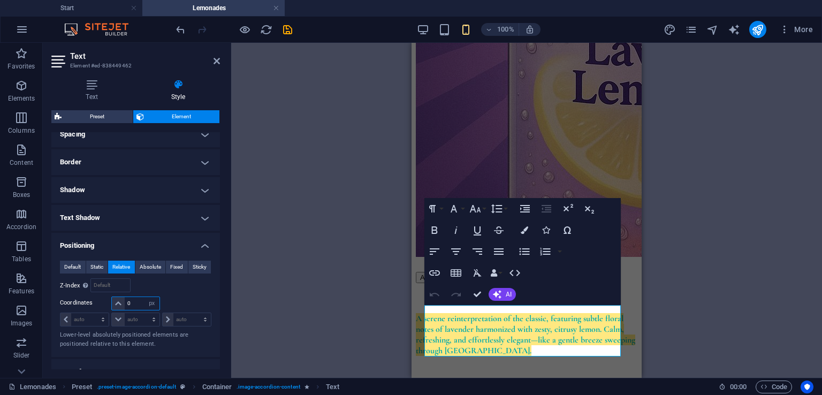
type input "0"
click at [220, 57] on aside "Text Element #ed-838449462 Text Style Text Add, edit, and format text directly …" at bounding box center [137, 210] width 188 height 335
click at [215, 65] on icon at bounding box center [216, 61] width 6 height 9
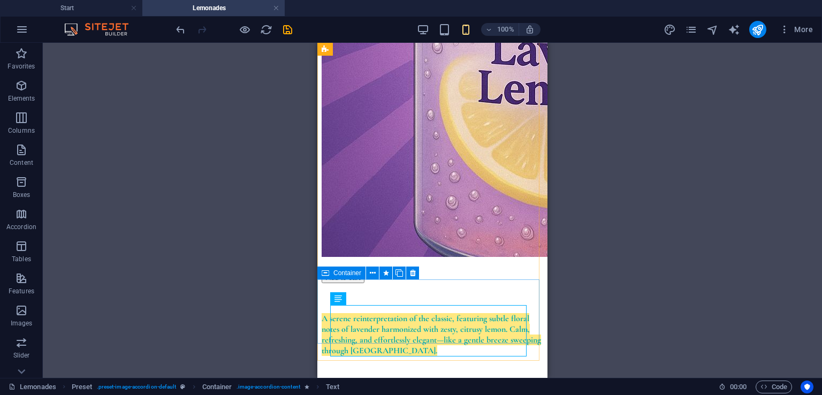
click at [334, 270] on span "Container" at bounding box center [347, 273] width 28 height 6
select select "px"
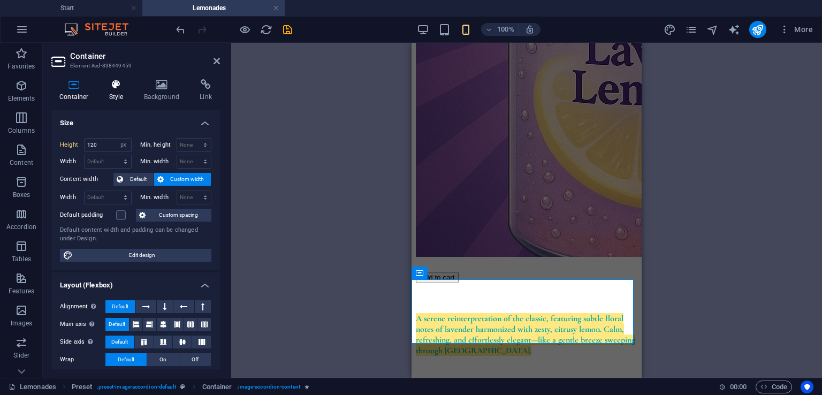
click at [106, 86] on icon at bounding box center [116, 84] width 30 height 11
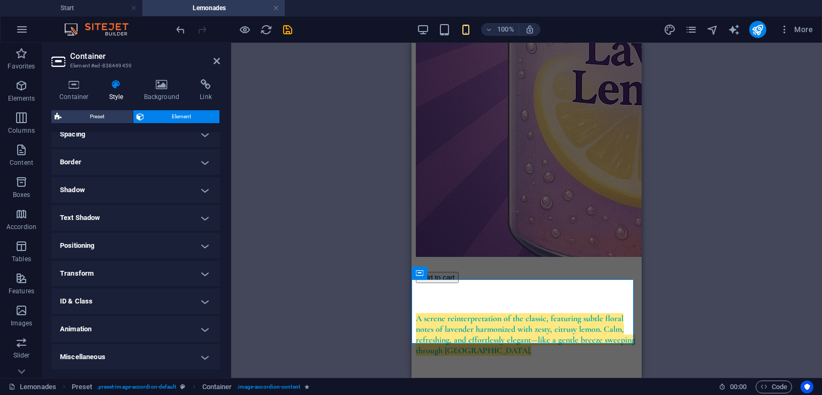
click at [100, 248] on h4 "Positioning" at bounding box center [135, 246] width 169 height 26
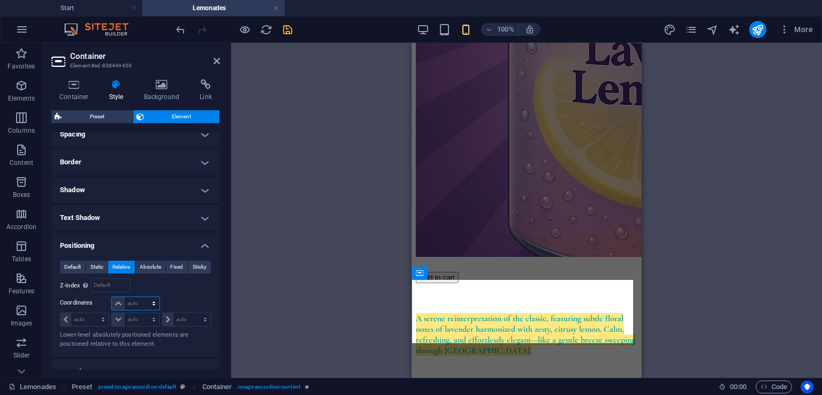
click at [134, 302] on select "auto px rem % em" at bounding box center [135, 303] width 47 height 13
select select "px"
click at [143, 297] on select "auto px rem % em" at bounding box center [135, 303] width 47 height 13
type input "0"
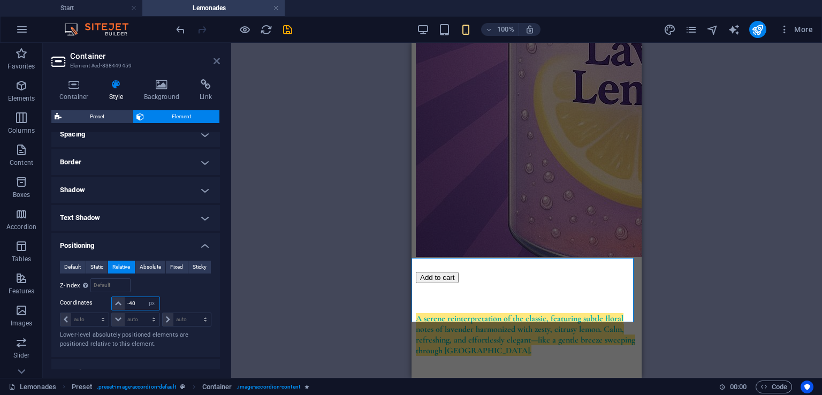
type input "-40"
click at [214, 61] on icon at bounding box center [216, 61] width 6 height 9
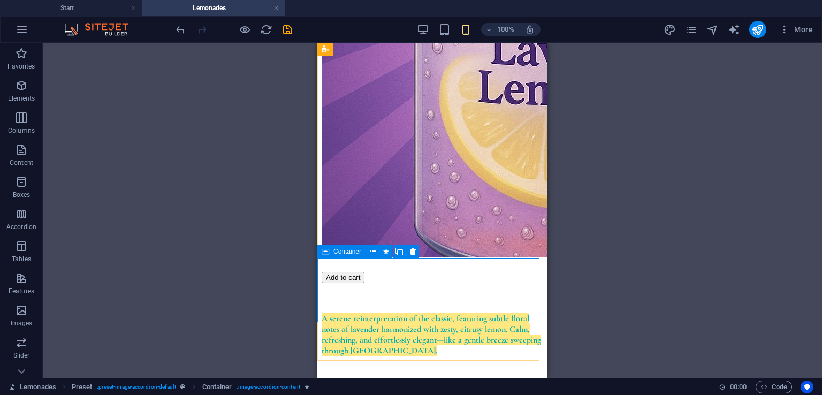
click at [325, 253] on icon at bounding box center [325, 251] width 7 height 13
select select "px"
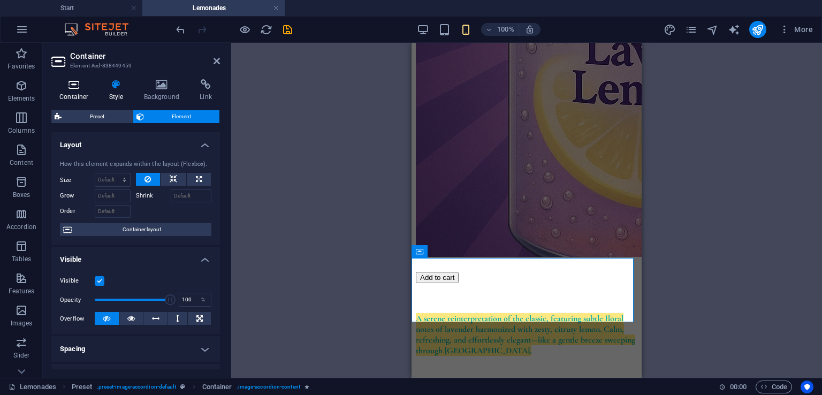
click at [75, 90] on h4 "Container" at bounding box center [76, 90] width 50 height 22
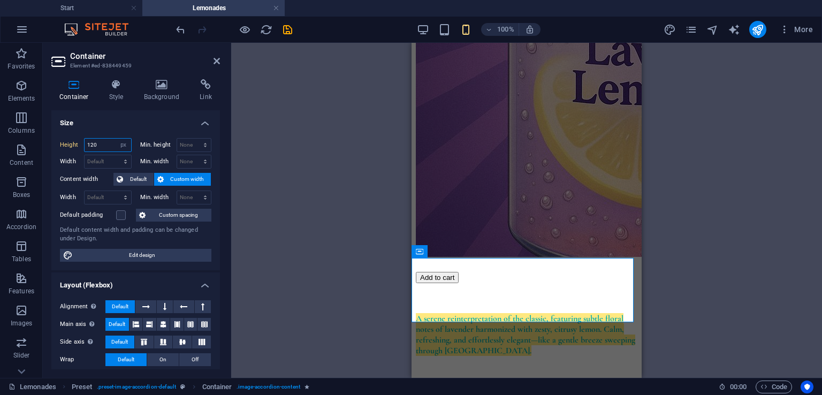
click at [97, 140] on input "120" at bounding box center [108, 145] width 47 height 13
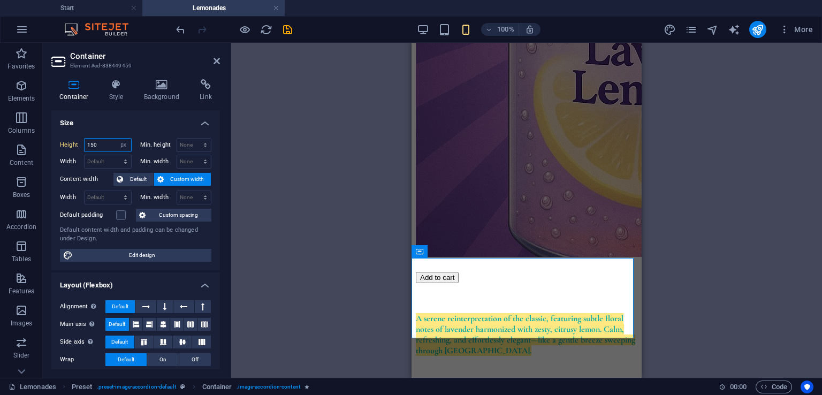
type input "150"
click at [220, 59] on aside "Container Element #ed-838449459 Container Style Background Link Size Height 150…" at bounding box center [137, 210] width 188 height 335
click at [217, 60] on icon at bounding box center [216, 61] width 6 height 9
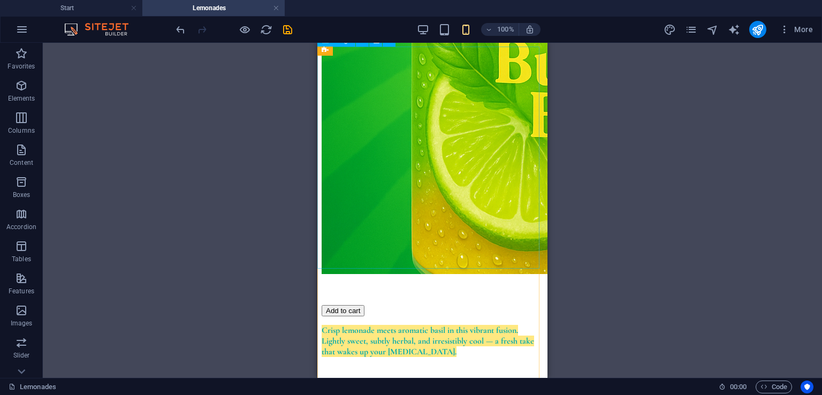
scroll to position [1061, 0]
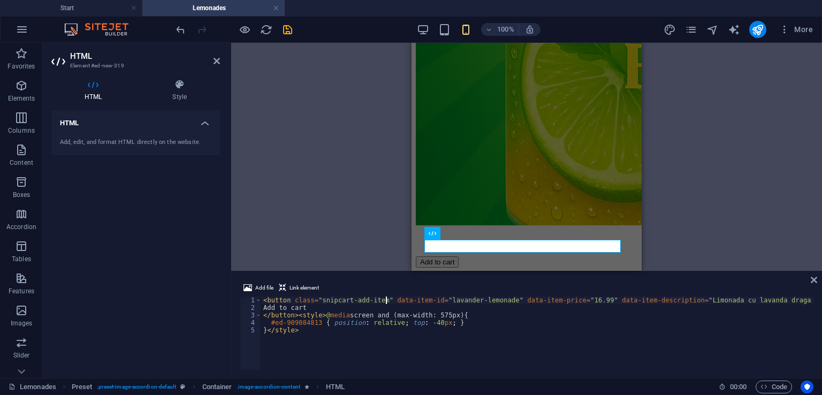
click at [385, 301] on div "< button class = "snipcart-add-item" data-item-id = "lavander-lemonade" data-it…" at bounding box center [699, 340] width 877 height 88
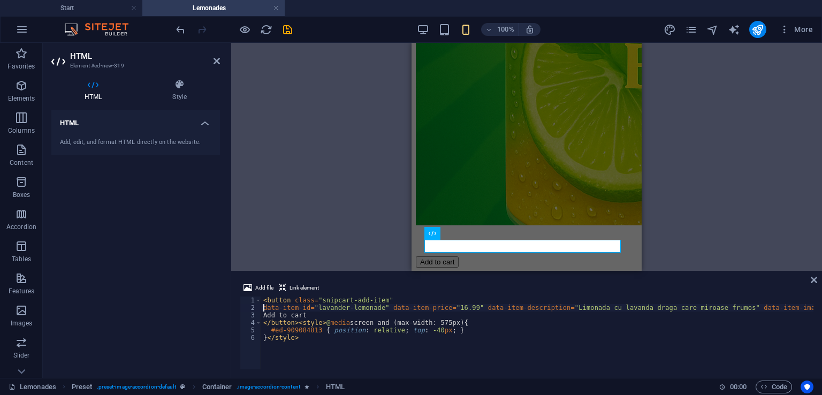
scroll to position [0, 0]
click at [379, 309] on div "< button class = "snipcart-add-item" data-item-id = "lavander-lemonade" data-it…" at bounding box center [638, 339] width 754 height 86
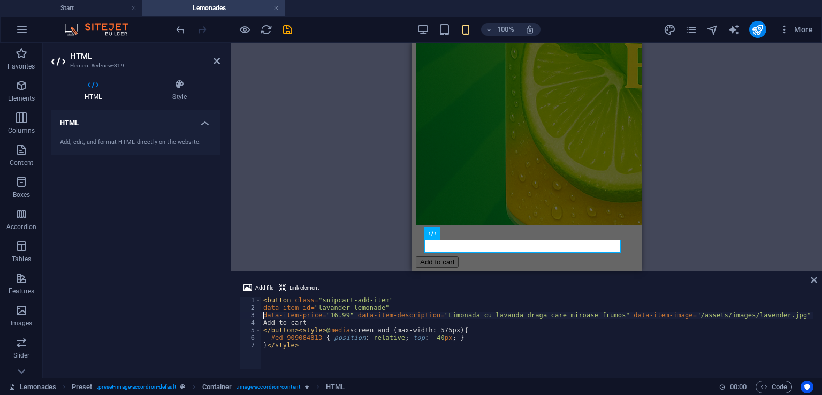
click at [348, 314] on div "< button class = "snipcart-add-item" data-item-id = "lavander-lemonade" data-it…" at bounding box center [578, 339] width 635 height 86
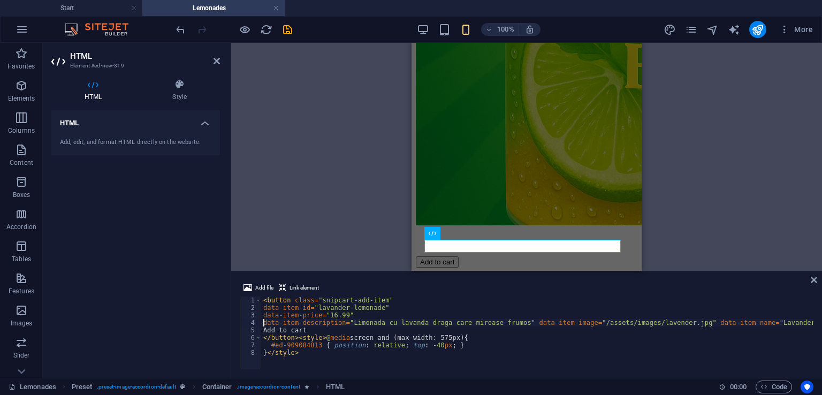
click at [514, 321] on div "< button class = "snipcart-add-item" data-item-id = "lavander-lemonade" data-it…" at bounding box center [537, 340] width 552 height 88
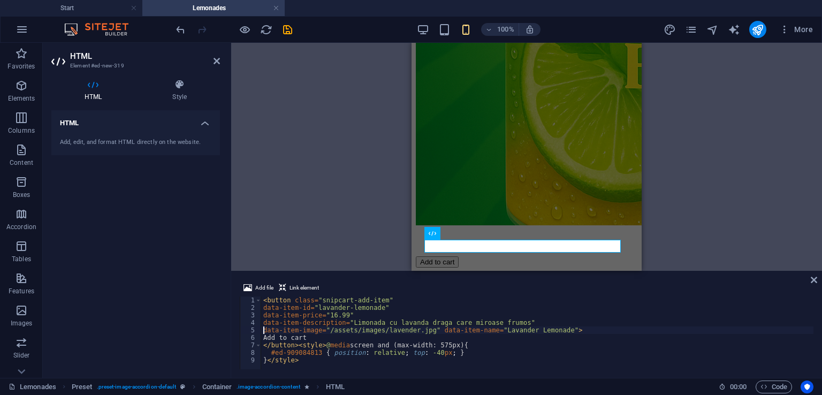
click at [428, 330] on div "< button class = "snipcart-add-item" data-item-id = "lavander-lemonade" data-it…" at bounding box center [537, 340] width 552 height 88
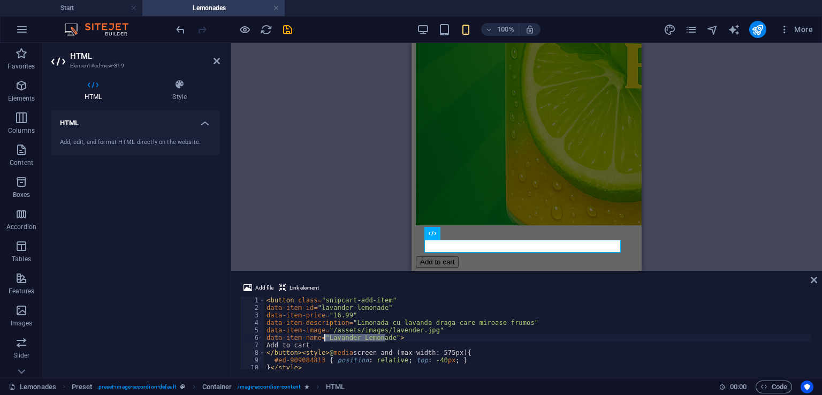
drag, startPoint x: 386, startPoint y: 335, endPoint x: 323, endPoint y: 341, distance: 62.8
click at [323, 341] on div "< button class = "snipcart-add-item" data-item-id = "lavander-lemonade" data-it…" at bounding box center [537, 340] width 547 height 88
click at [342, 309] on div "< button class = "snipcart-add-item" data-item-id = "lavander-lemonade" data-it…" at bounding box center [537, 340] width 547 height 88
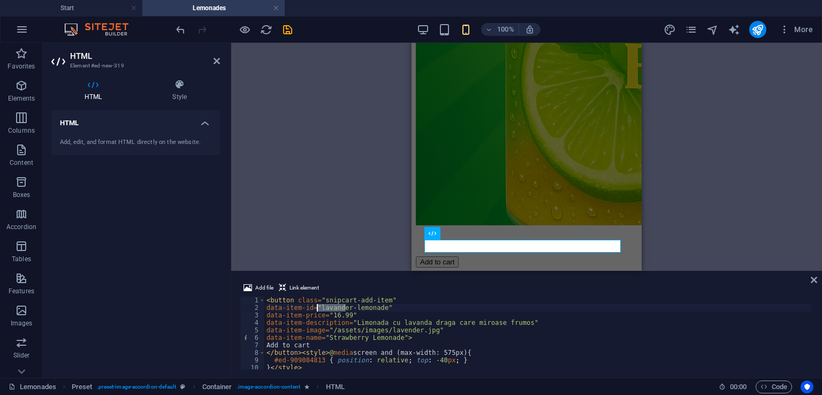
drag, startPoint x: 345, startPoint y: 308, endPoint x: 317, endPoint y: 311, distance: 28.0
click at [317, 311] on div "< button class = "snipcart-add-item" data-item-id = "lavander-lemonade" data-it…" at bounding box center [537, 340] width 547 height 88
click at [364, 327] on div "< button class = "snipcart-add-item" data-item-id = "strawberry-lemonade" data-…" at bounding box center [537, 340] width 547 height 88
click at [334, 315] on div "< button class = "snipcart-add-item" data-item-id = "strawberry-lemonade" data-…" at bounding box center [537, 340] width 547 height 88
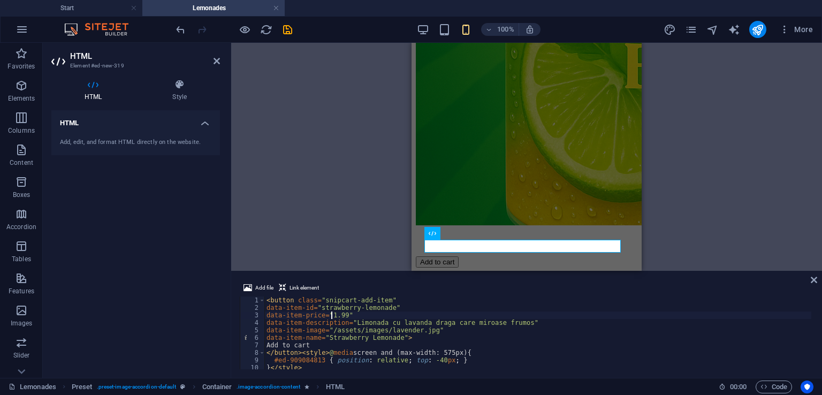
scroll to position [0, 5]
drag, startPoint x: 510, startPoint y: 325, endPoint x: 393, endPoint y: 323, distance: 117.7
click at [393, 323] on div "< button class = "snipcart-add-item" data-item-id = "strawberry-lemonade" data-…" at bounding box center [537, 340] width 547 height 88
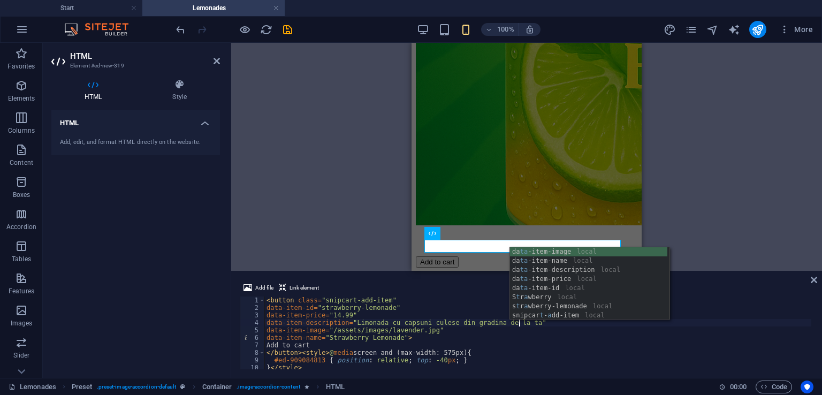
scroll to position [0, 20]
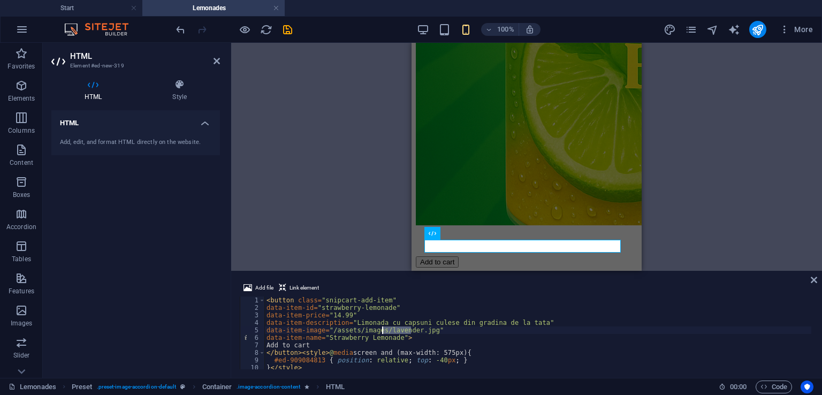
drag, startPoint x: 409, startPoint y: 330, endPoint x: 382, endPoint y: 332, distance: 27.9
click at [382, 332] on div "< button class = "snipcart-add-item" data-item-id = "strawberry-lemonade" data-…" at bounding box center [537, 340] width 547 height 88
click at [434, 339] on div "< button class = "snipcart-add-item" data-item-id = "strawberry-lemonade" data-…" at bounding box center [537, 340] width 547 height 88
type textarea "data-item-name="Strawberry Lemonade">"
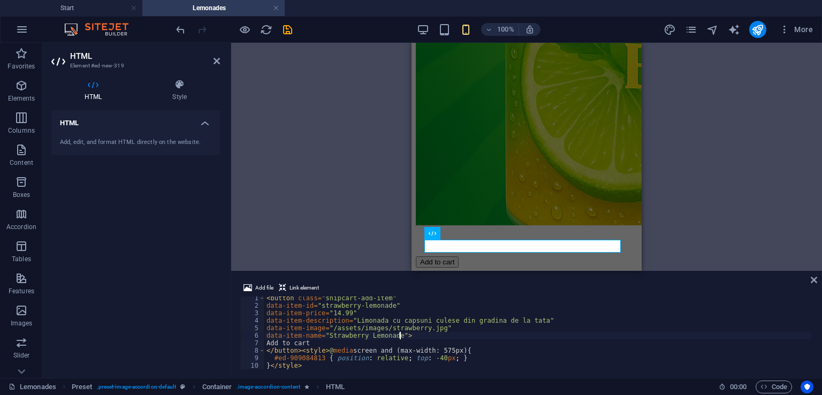
scroll to position [2, 0]
click at [814, 278] on icon at bounding box center [814, 280] width 6 height 9
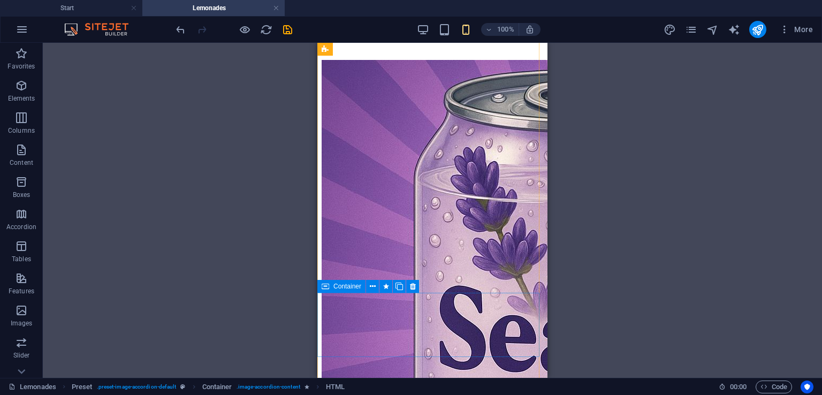
scroll to position [1382, 0]
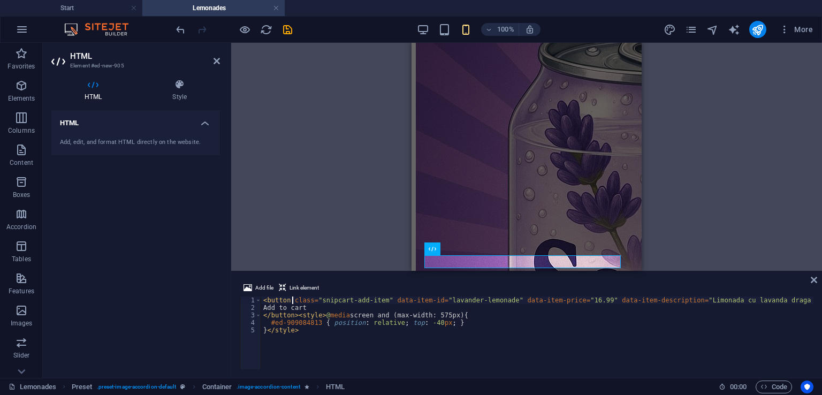
click at [291, 301] on div "< button class = "snipcart-add-item" data-item-id = "lavander-lemonade" data-it…" at bounding box center [699, 340] width 877 height 88
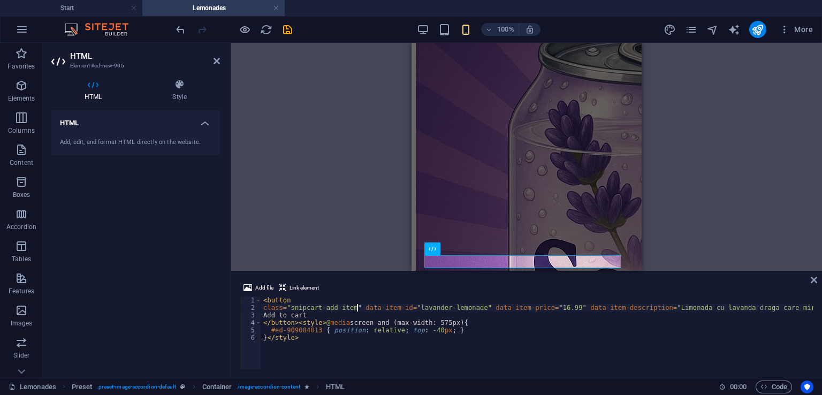
click at [355, 307] on div "< button class = "snipcart-add-item" data-item-id = "lavander-lemonade" data-it…" at bounding box center [685, 339] width 848 height 86
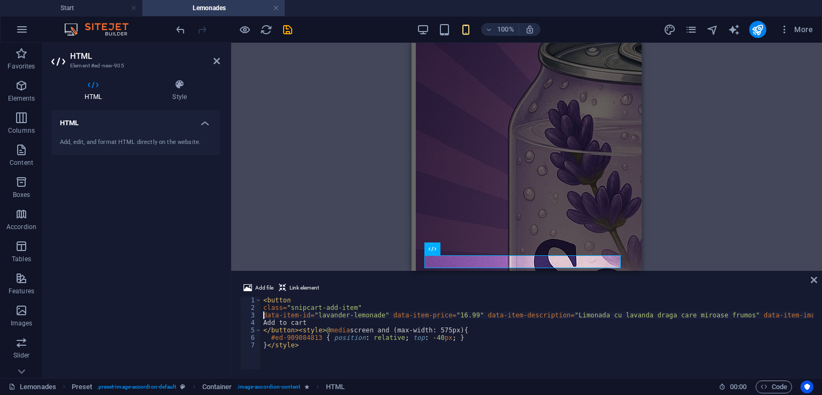
click at [382, 317] on div "< button class = "snipcart-add-item" data-item-id = "lavander-lemonade" data-it…" at bounding box center [638, 339] width 754 height 86
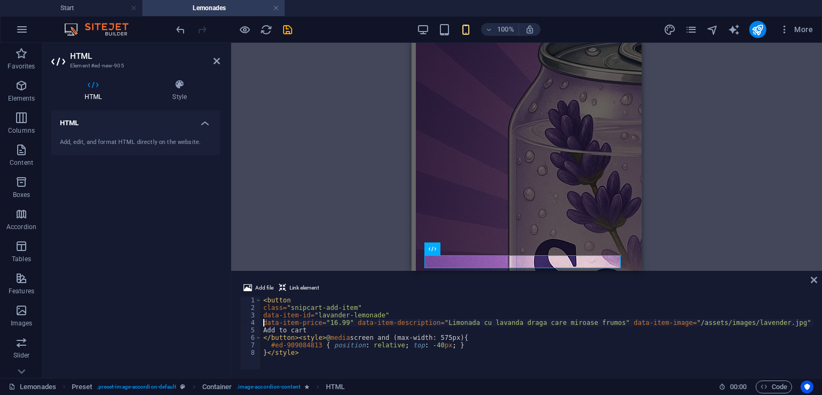
click at [348, 324] on div "< button class = "snipcart-add-item" data-item-id = "lavander-lemonade" data-it…" at bounding box center [578, 339] width 635 height 86
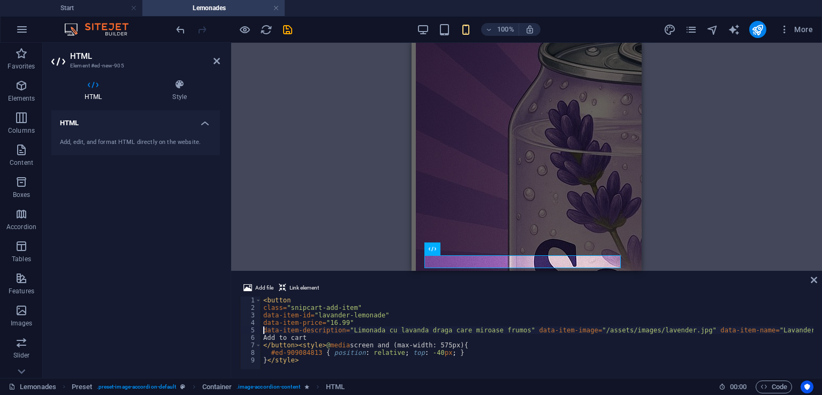
scroll to position [0, 0]
click at [513, 332] on div "< button class = "snipcart-add-item" data-item-id = "lavander-lemonade" data-it…" at bounding box center [537, 340] width 552 height 88
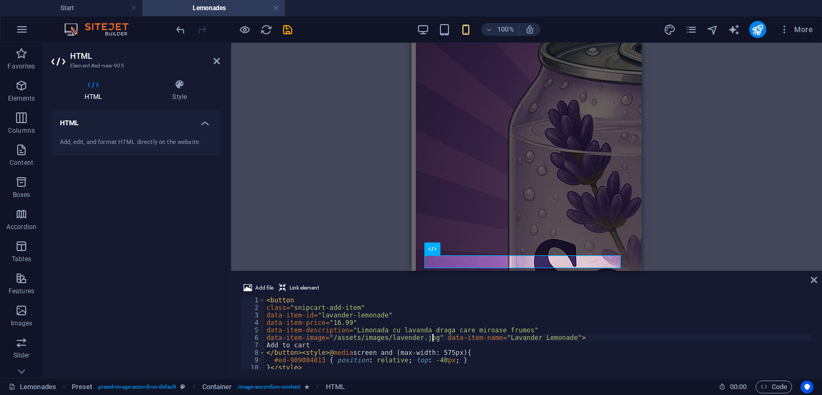
click at [432, 337] on div "< button class = "snipcart-add-item" data-item-id = "lavander-lemonade" data-it…" at bounding box center [537, 340] width 547 height 88
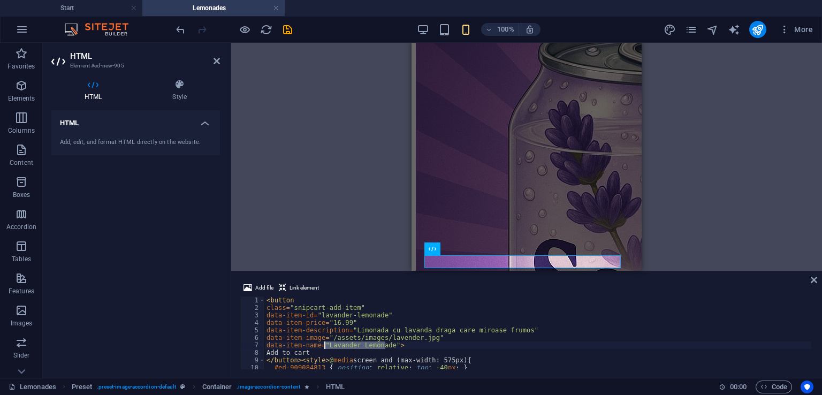
drag, startPoint x: 385, startPoint y: 344, endPoint x: 326, endPoint y: 342, distance: 59.4
click at [326, 342] on div "< button class = "snipcart-add-item" data-item-id = "lavander-lemonade" data-it…" at bounding box center [537, 340] width 547 height 88
click at [445, 332] on div "< button class = "snipcart-add-item" data-item-id = "lavander-lemonade" data-it…" at bounding box center [537, 340] width 547 height 88
drag, startPoint x: 512, startPoint y: 331, endPoint x: 394, endPoint y: 332, distance: 117.7
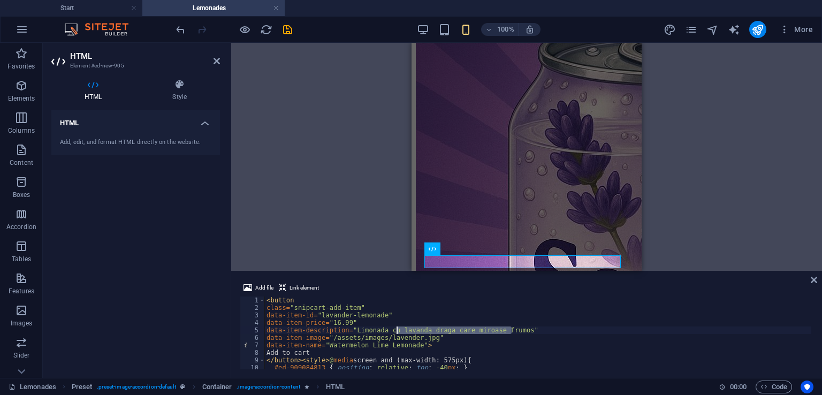
click at [394, 332] on div "< button class = "snipcart-add-item" data-item-id = "lavander-lemonade" data-it…" at bounding box center [537, 340] width 547 height 88
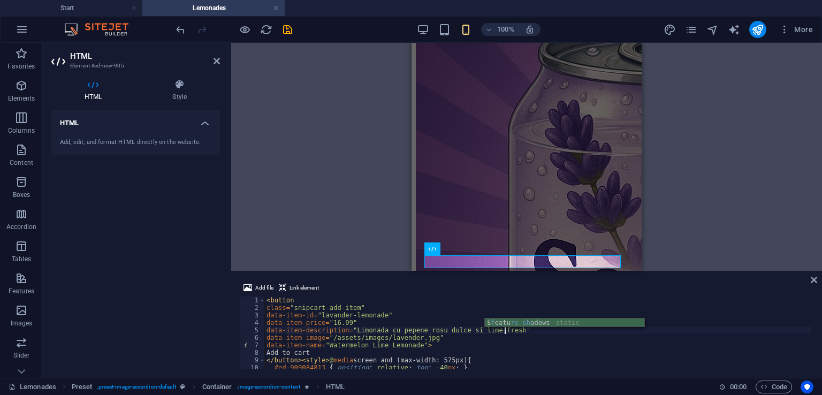
scroll to position [0, 19]
drag, startPoint x: 345, startPoint y: 313, endPoint x: 318, endPoint y: 314, distance: 26.8
click at [318, 314] on div "< button class = "snipcart-add-item" data-item-id = "lavander-lemonade" data-it…" at bounding box center [537, 340] width 547 height 88
click at [334, 321] on div "< button class = "snipcart-add-item" data-item-id = "watermelon-lemonade" data-…" at bounding box center [537, 340] width 547 height 88
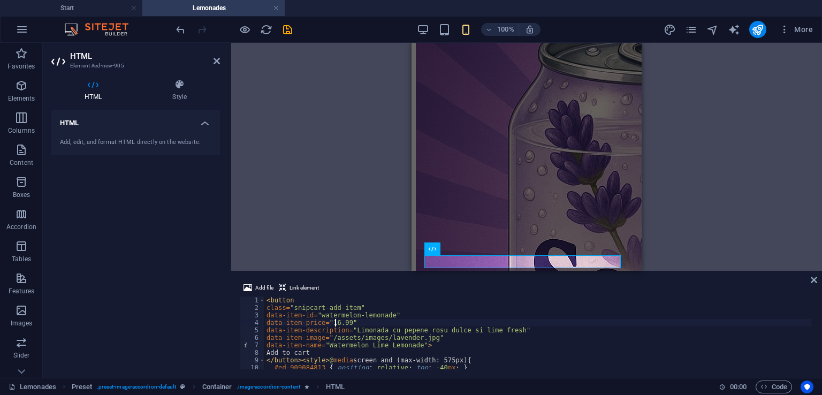
click at [402, 352] on div "< button class = "snipcart-add-item" data-item-id = "watermelon-lemonade" data-…" at bounding box center [537, 340] width 547 height 88
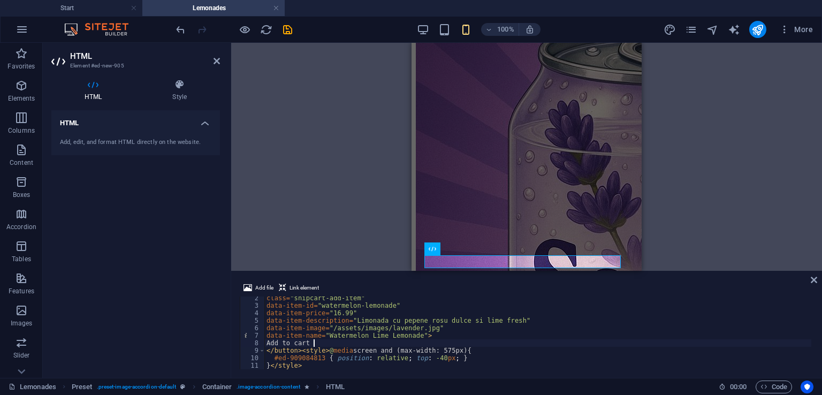
scroll to position [10, 0]
drag, startPoint x: 409, startPoint y: 330, endPoint x: 383, endPoint y: 330, distance: 26.2
click at [383, 330] on div "class = "snipcart-add-item" data-item-id = "watermelon-lemonade" data-item-pric…" at bounding box center [537, 338] width 547 height 88
type textarea "data-item-image="/assets/images/watermelon.jpg""
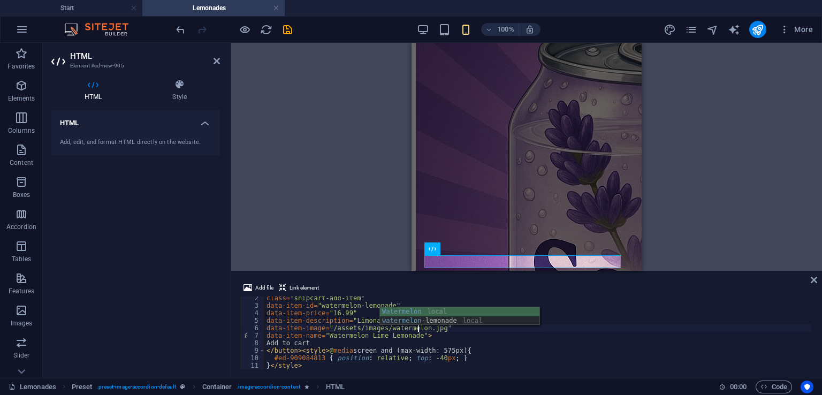
click at [816, 279] on icon at bounding box center [814, 280] width 6 height 9
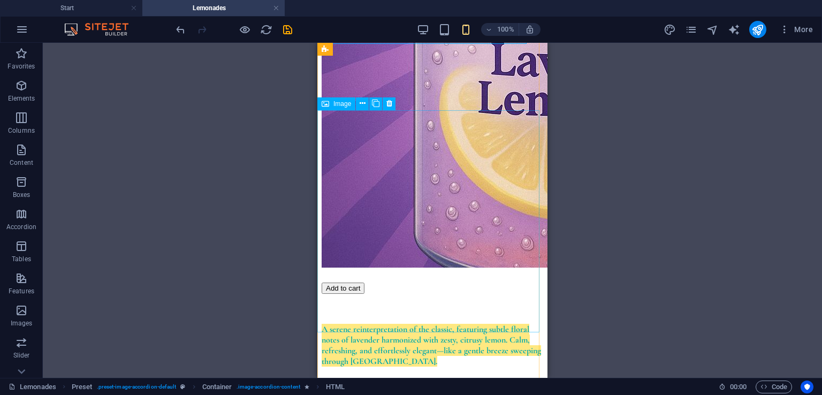
scroll to position [1703, 0]
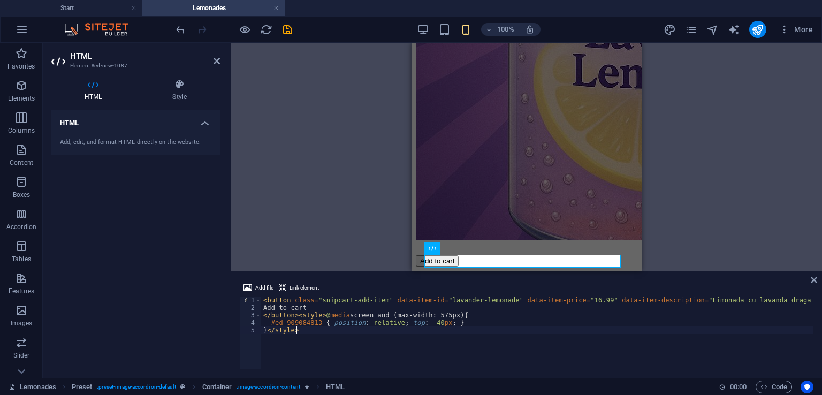
click at [382, 300] on div "< button class = "snipcart-add-item" data-item-id = "lavander-lemonade" data-it…" at bounding box center [699, 340] width 877 height 88
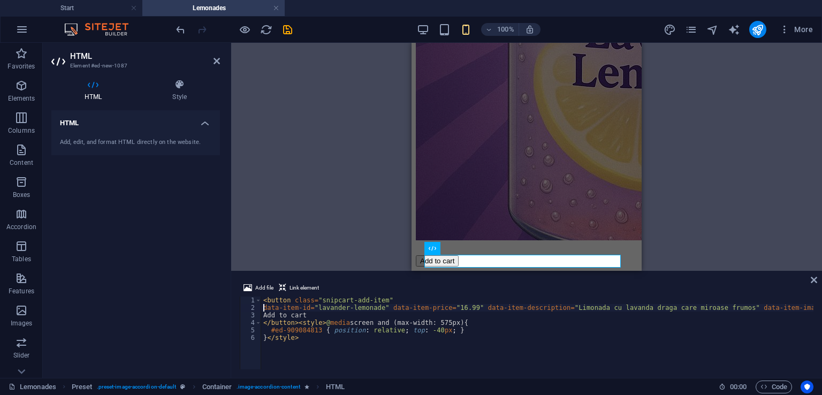
click at [383, 307] on div "< button class = "snipcart-add-item" data-item-id = "lavander-lemonade" data-it…" at bounding box center [638, 339] width 754 height 86
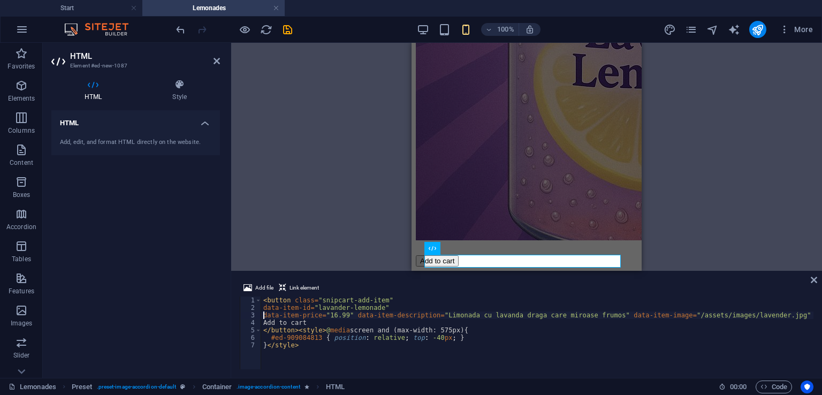
click at [350, 317] on div "< button class = "snipcart-add-item" data-item-id = "lavander-lemonade" data-it…" at bounding box center [578, 339] width 635 height 86
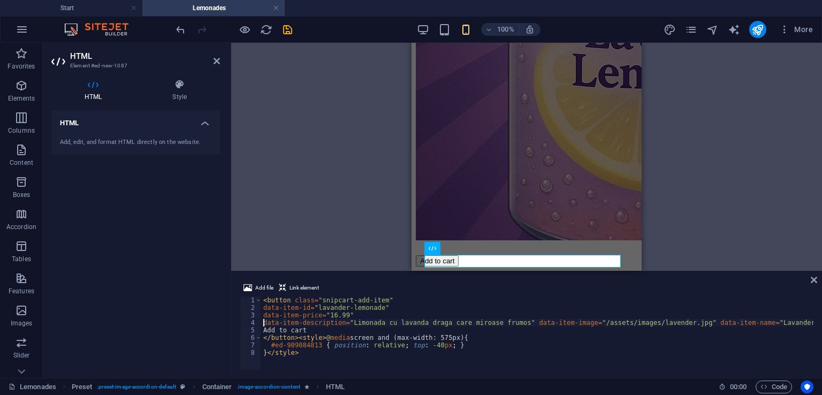
scroll to position [0, 0]
click at [515, 322] on div "< button class = "snipcart-add-item" data-item-id = "lavander-lemonade" data-it…" at bounding box center [537, 340] width 552 height 88
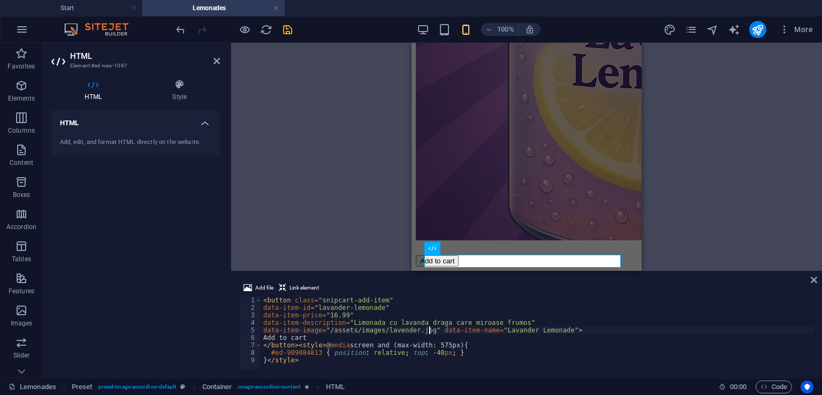
click at [429, 332] on div "< button class = "snipcart-add-item" data-item-id = "lavander-lemonade" data-it…" at bounding box center [537, 340] width 552 height 88
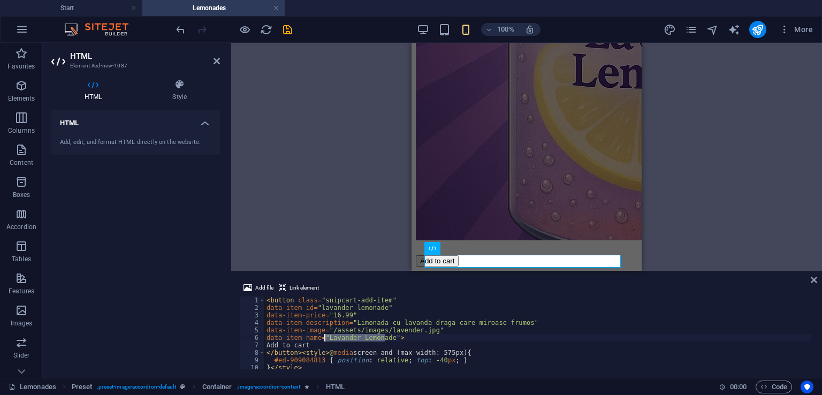
drag, startPoint x: 386, startPoint y: 339, endPoint x: 325, endPoint y: 334, distance: 60.7
click at [325, 334] on div "< button class = "snipcart-add-item" data-item-id = "lavander-lemonade" data-it…" at bounding box center [537, 340] width 547 height 88
drag, startPoint x: 410, startPoint y: 330, endPoint x: 384, endPoint y: 324, distance: 26.3
click at [384, 332] on div "< button class = "snipcart-add-item" data-item-id = "lavander-lemonade" data-it…" at bounding box center [537, 340] width 547 height 88
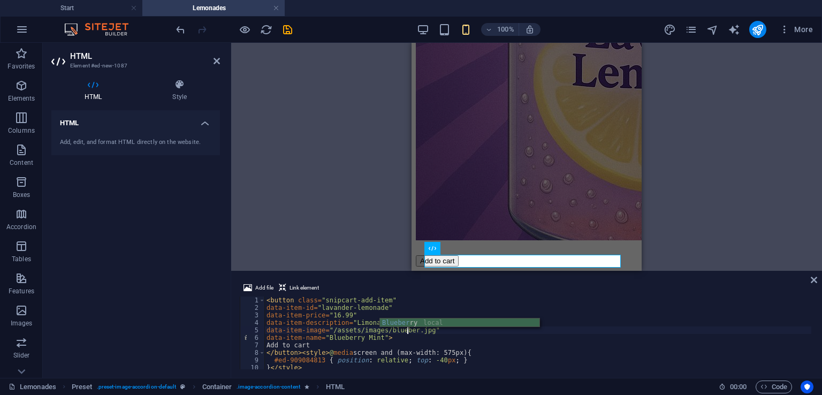
scroll to position [0, 12]
click at [425, 338] on div "< button class = "snipcart-add-item" data-item-id = "lavander-lemonade" data-it…" at bounding box center [537, 340] width 547 height 88
drag, startPoint x: 512, startPoint y: 321, endPoint x: 394, endPoint y: 323, distance: 118.3
click at [394, 323] on div "< button class = "snipcart-add-item" data-item-id = "lavander-lemonade" data-it…" at bounding box center [537, 340] width 547 height 88
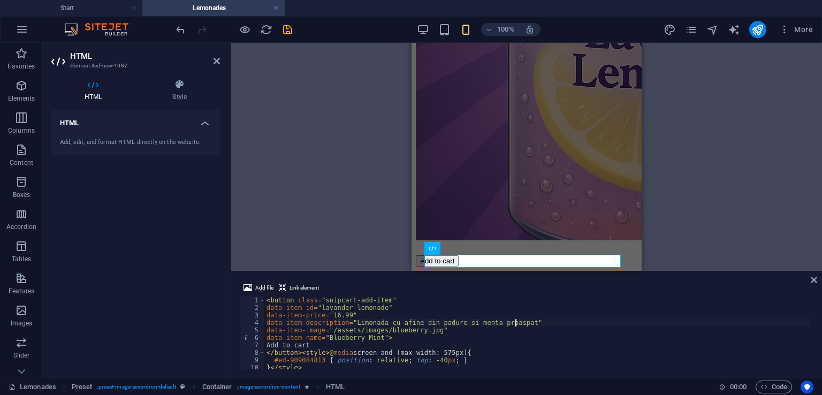
scroll to position [0, 20]
drag, startPoint x: 345, startPoint y: 307, endPoint x: 317, endPoint y: 308, distance: 27.8
click at [317, 308] on div "< button class = "snipcart-add-item" data-item-id = "lavander-lemonade" data-it…" at bounding box center [537, 340] width 547 height 88
click at [471, 350] on div "< button class = "snipcart-add-item" data-item-id = "bluberry-lemonade" data-it…" at bounding box center [537, 340] width 547 height 88
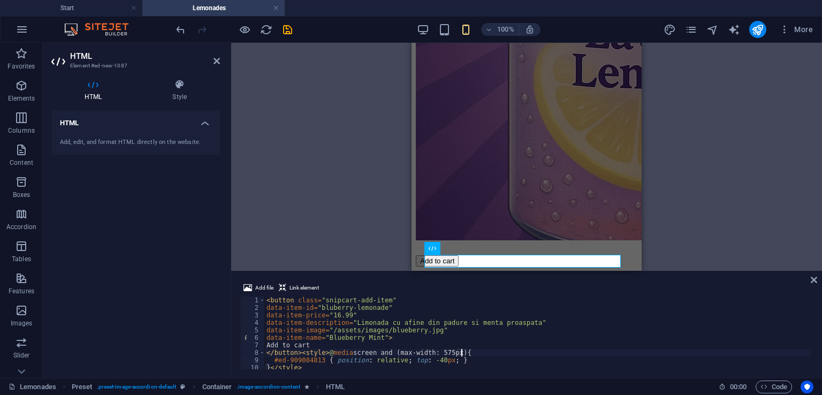
scroll to position [2, 0]
type textarea "</button><style>@media screen and (max-width: 575px) {"
click at [811, 282] on icon at bounding box center [814, 280] width 6 height 9
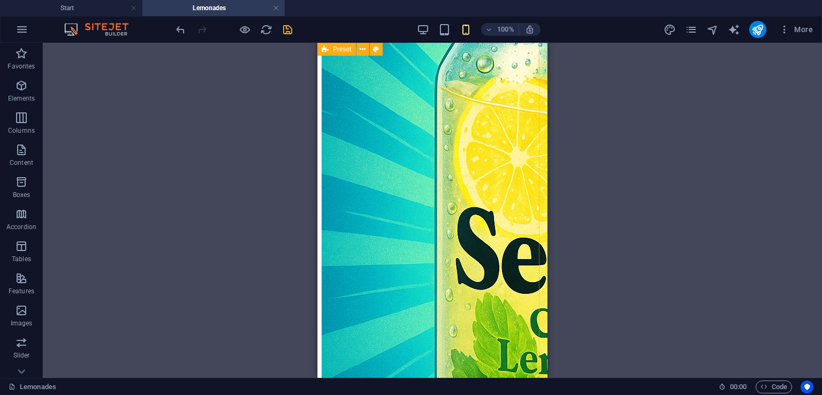
scroll to position [0, 0]
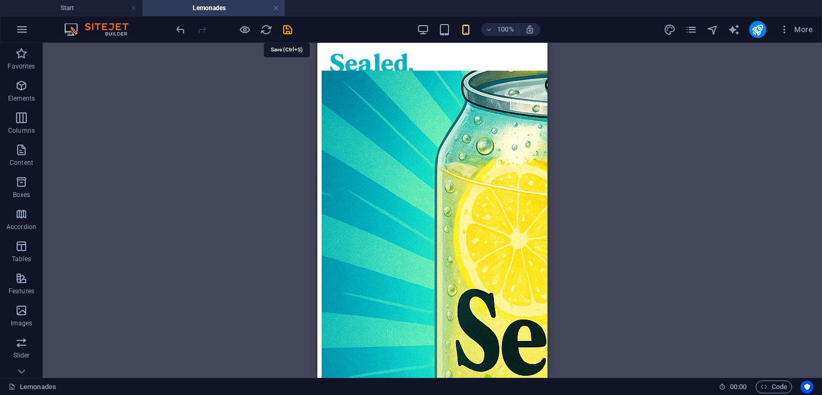
click at [289, 29] on icon "save" at bounding box center [287, 30] width 12 height 12
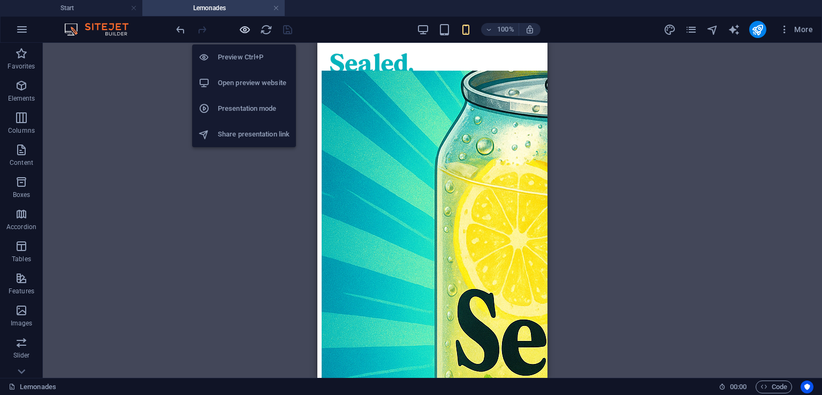
click at [242, 32] on icon "button" at bounding box center [245, 30] width 12 height 12
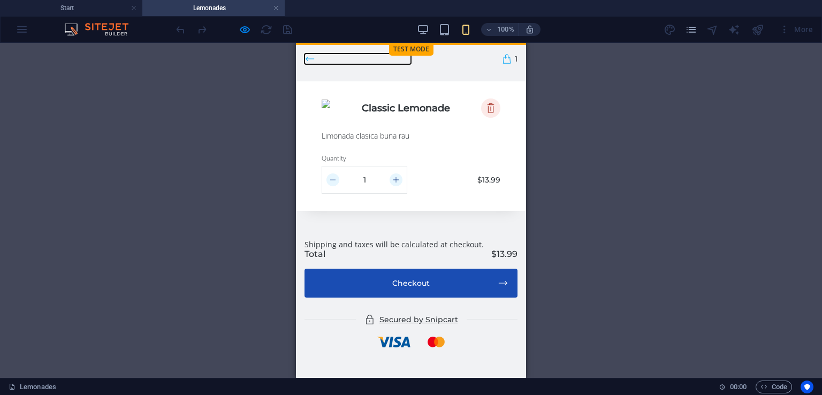
click at [312, 59] on icon at bounding box center [309, 59] width 11 height 11
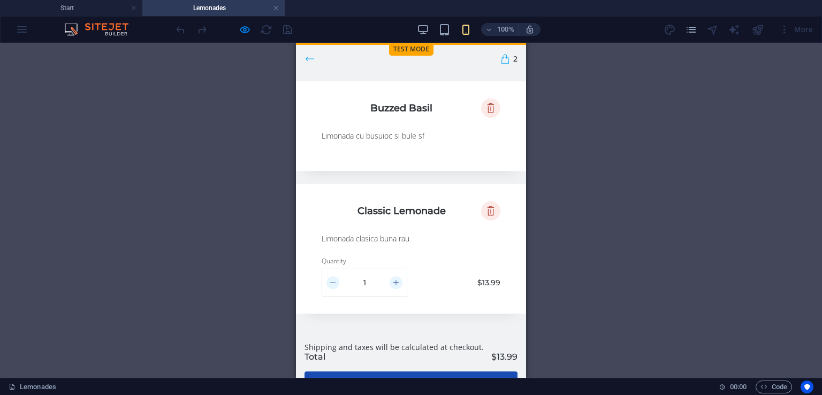
scroll to position [355, 0]
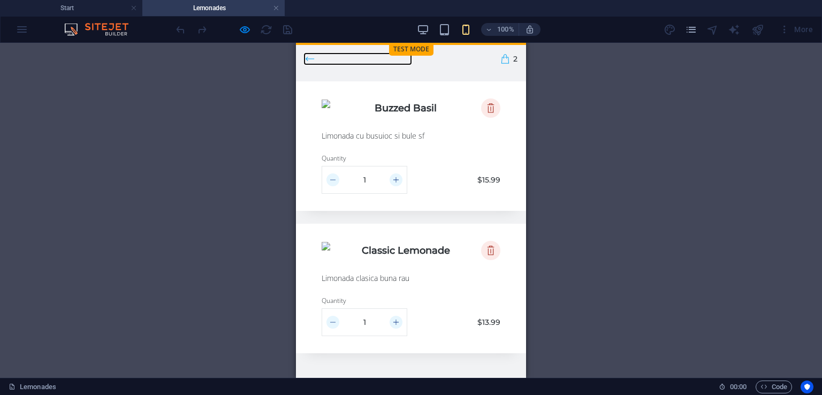
click at [312, 63] on icon at bounding box center [309, 59] width 11 height 11
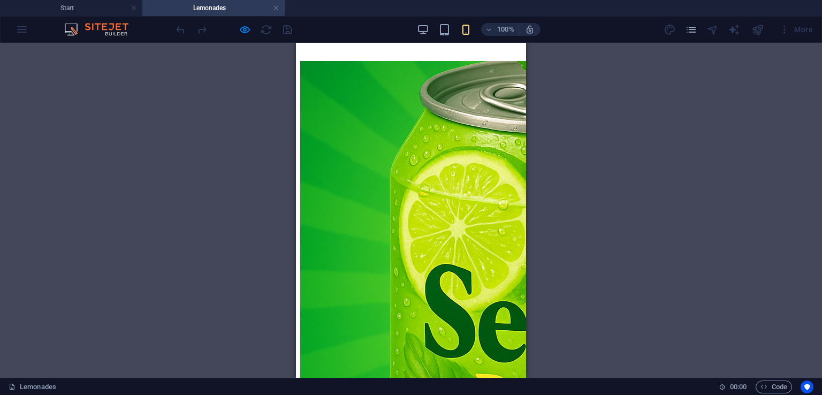
scroll to position [597, 0]
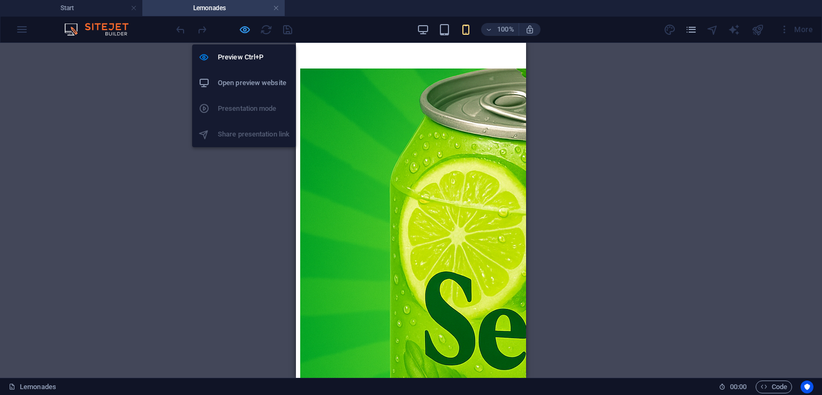
click at [239, 26] on icon "button" at bounding box center [245, 30] width 12 height 12
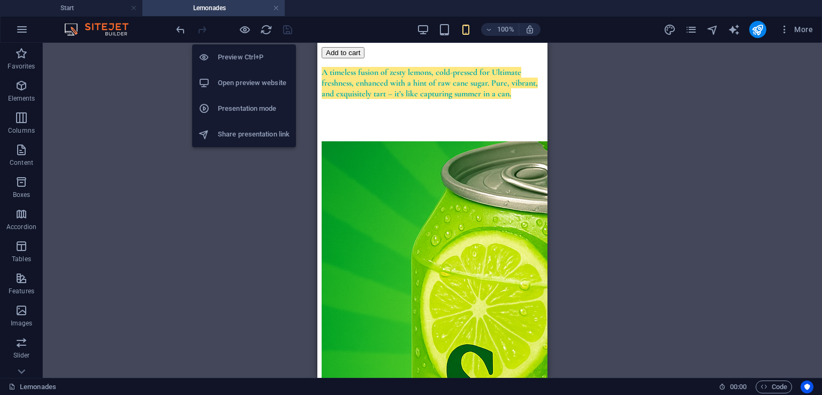
scroll to position [749, 0]
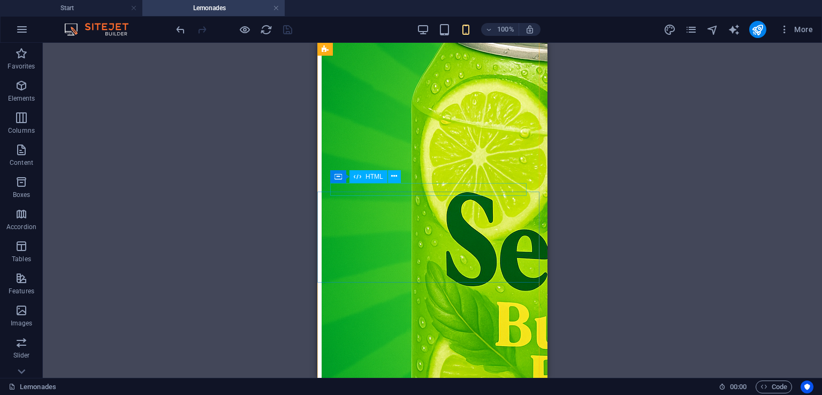
select select "px"
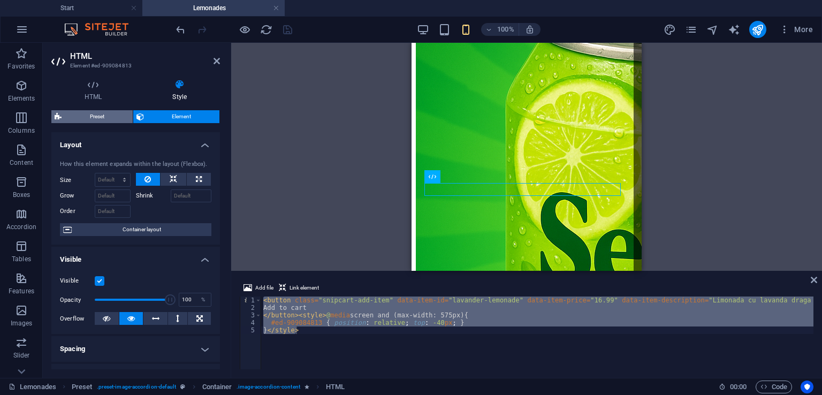
click at [103, 112] on span "Preset" at bounding box center [97, 116] width 65 height 13
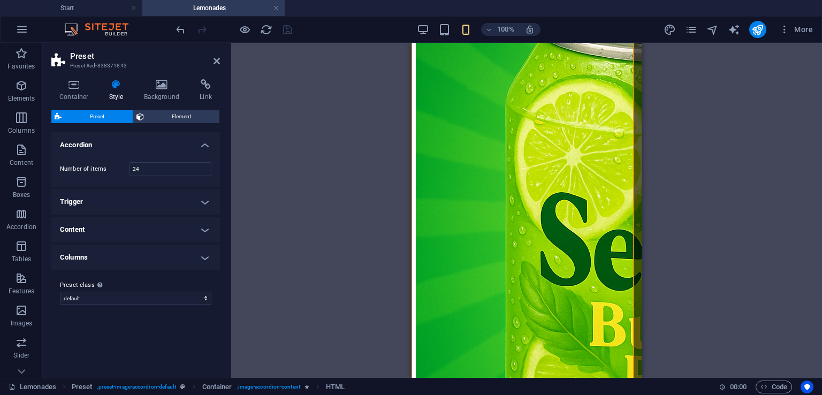
click at [214, 61] on icon at bounding box center [216, 61] width 6 height 9
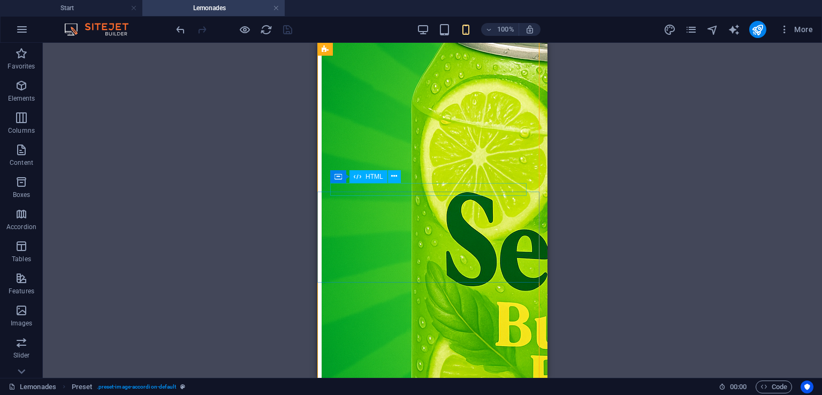
select select "px"
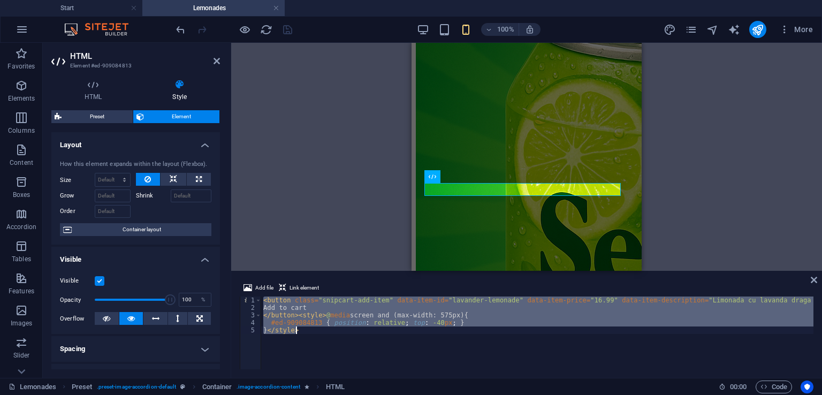
click at [169, 90] on h4 "Style" at bounding box center [179, 90] width 81 height 22
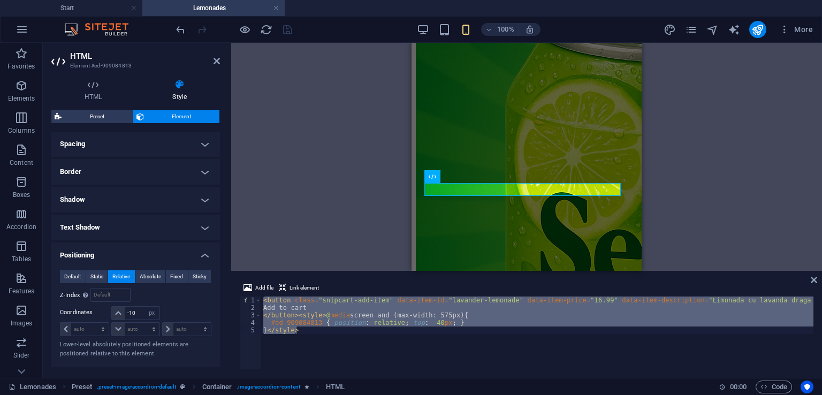
scroll to position [312, 0]
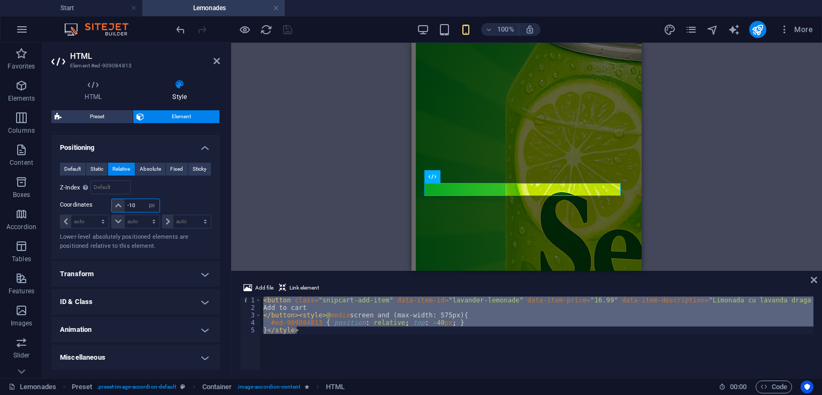
click at [138, 208] on input "-10" at bounding box center [142, 205] width 34 height 13
type input "-1"
type input "0"
type input "-40"
click at [335, 343] on div "< button class = "snipcart-add-item" data-item-id = "lavander-lemonade" data-it…" at bounding box center [537, 332] width 552 height 73
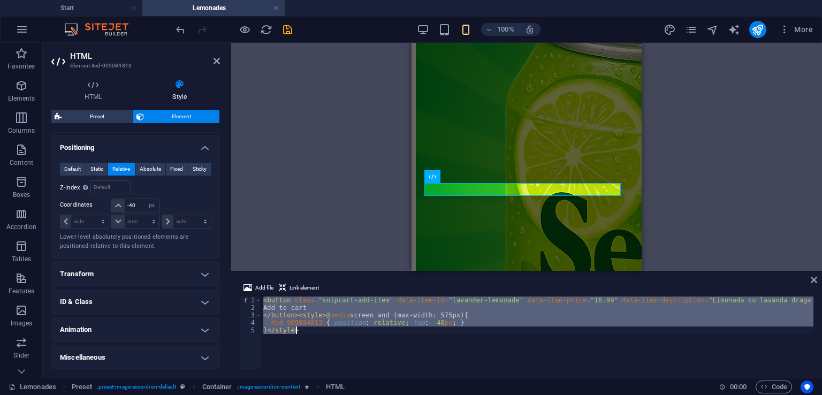
type textarea "}</style>"
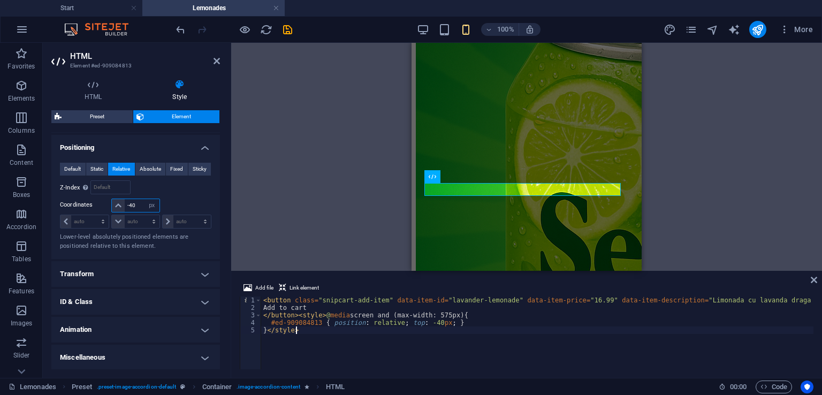
click at [137, 202] on input "-40" at bounding box center [142, 205] width 34 height 13
click at [814, 277] on icon at bounding box center [814, 280] width 6 height 9
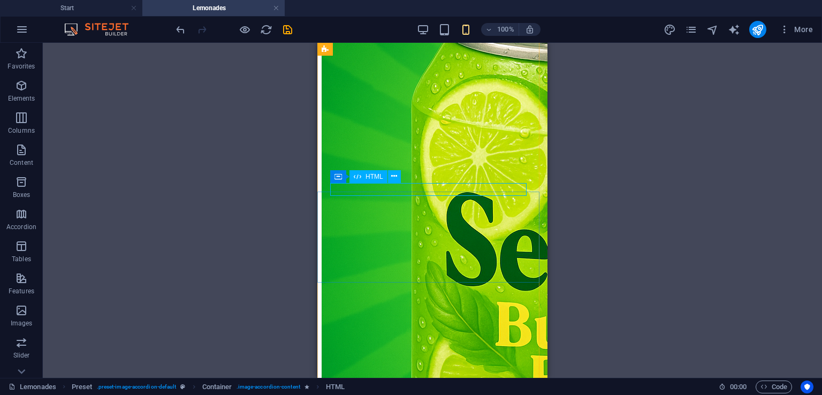
select select "px"
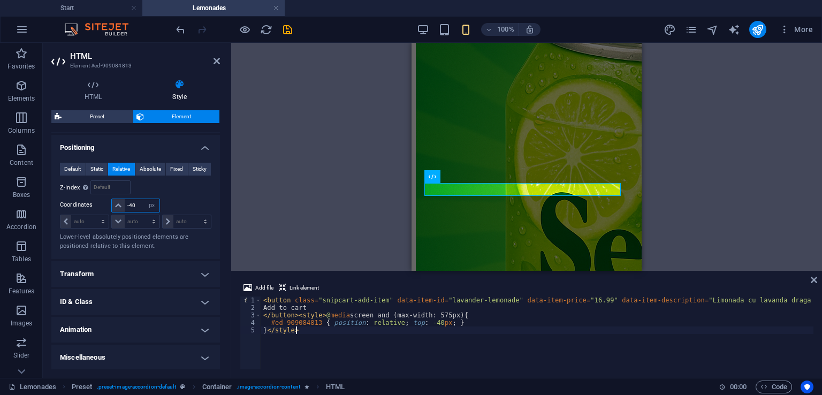
click at [137, 203] on input "-40" at bounding box center [142, 205] width 34 height 13
type input "-4"
type input "0"
click at [137, 203] on input "0" at bounding box center [142, 205] width 34 height 13
type input "2"
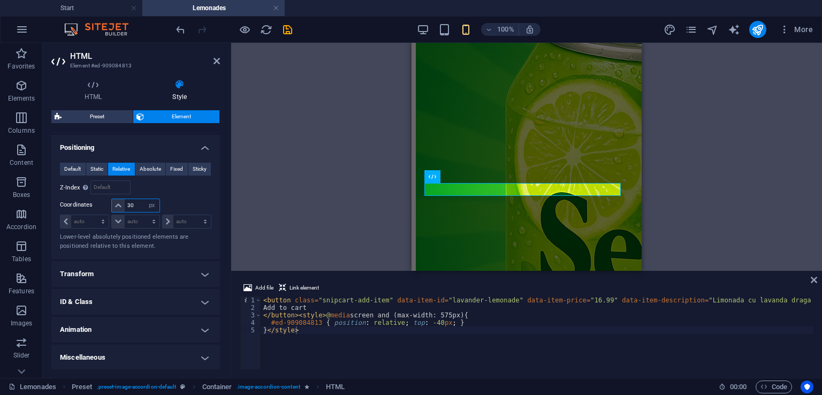
type input "30"
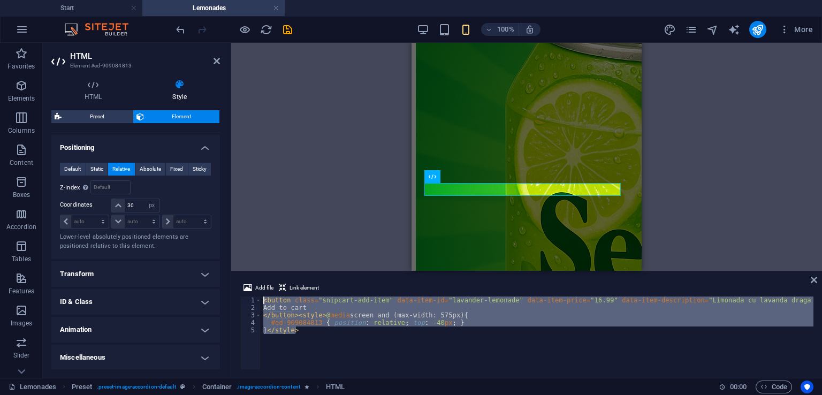
drag, startPoint x: 313, startPoint y: 335, endPoint x: 237, endPoint y: 296, distance: 85.9
click at [237, 296] on div "Add file Link element }</style> 1 2 3 4 5 < button class = "snipcart-add-item" …" at bounding box center [526, 325] width 591 height 105
type textarea "<button class="snipcart-add-item" data-item-id="lavander-lemonade" data-item-pr…"
click at [212, 60] on h2 "HTML" at bounding box center [145, 56] width 150 height 10
click at [214, 63] on icon at bounding box center [216, 61] width 6 height 9
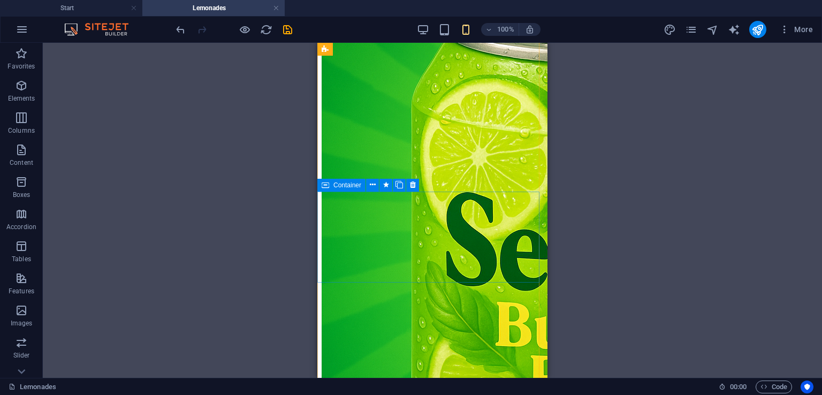
click at [331, 186] on div "Container" at bounding box center [341, 185] width 48 height 13
select select "px"
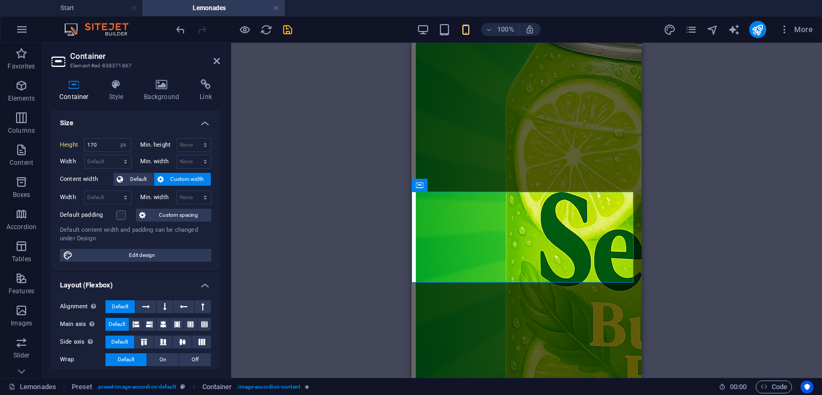
click at [215, 61] on icon at bounding box center [216, 61] width 6 height 9
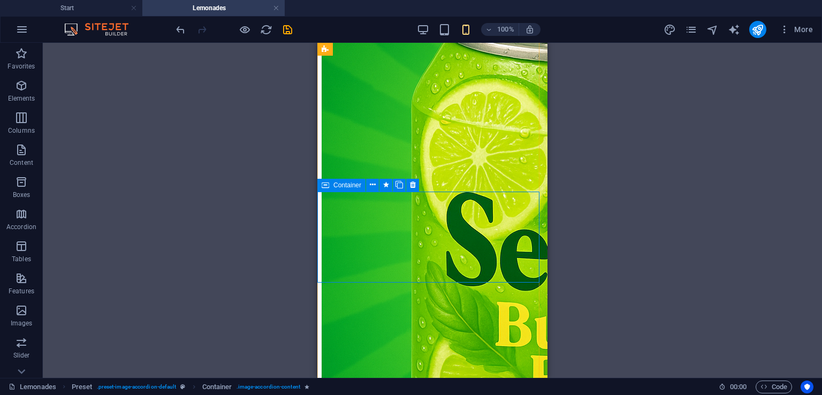
drag, startPoint x: 4, startPoint y: 135, endPoint x: 331, endPoint y: 186, distance: 330.9
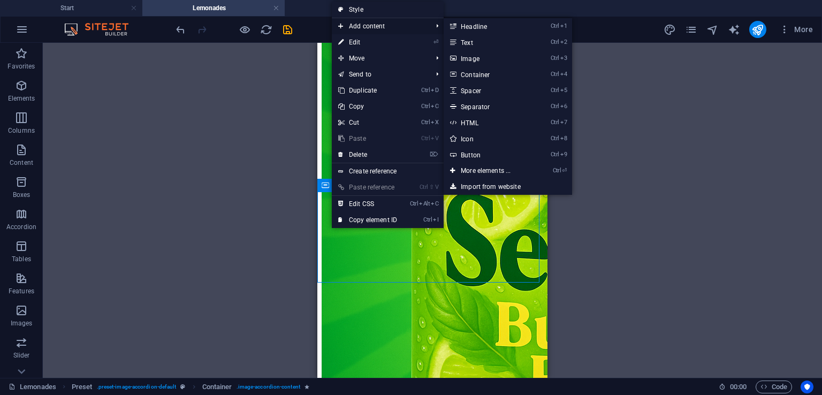
click at [364, 26] on span "Add content" at bounding box center [380, 26] width 96 height 16
drag, startPoint x: 475, startPoint y: 120, endPoint x: 64, endPoint y: 82, distance: 413.2
click at [475, 120] on link "Ctrl 7 HTML" at bounding box center [488, 123] width 88 height 16
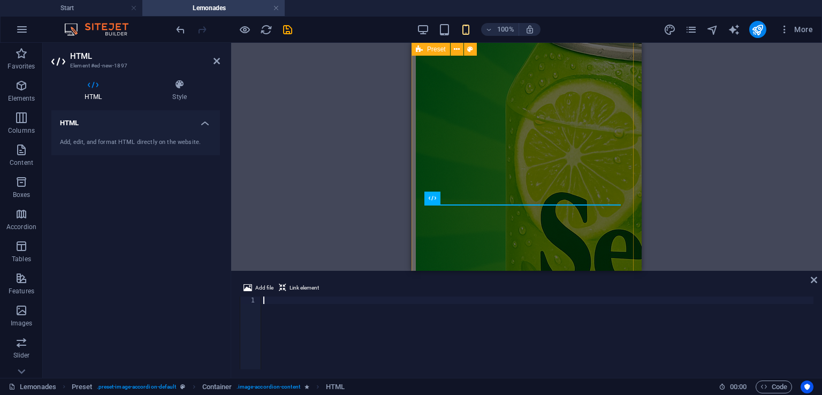
type textarea "}</style>"
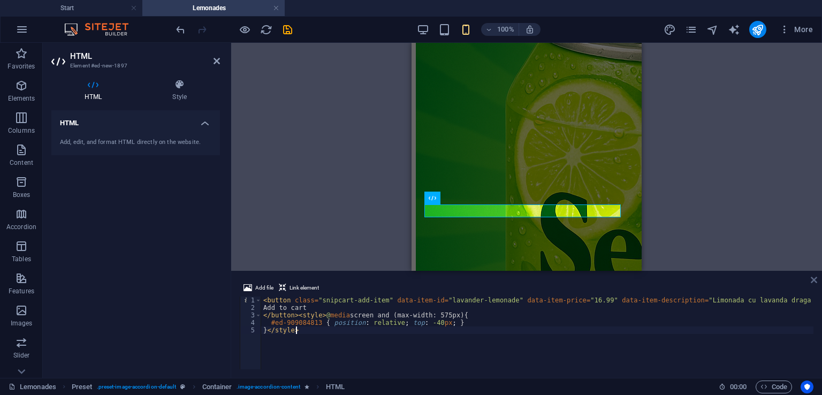
click at [813, 281] on icon at bounding box center [814, 280] width 6 height 9
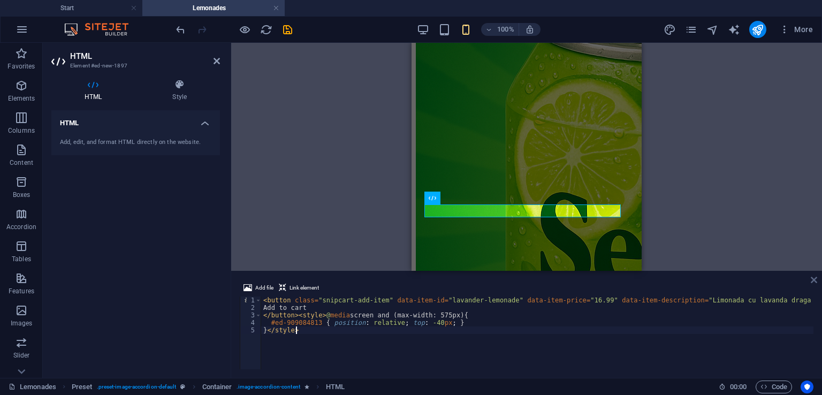
click at [813, 281] on icon at bounding box center [814, 280] width 6 height 9
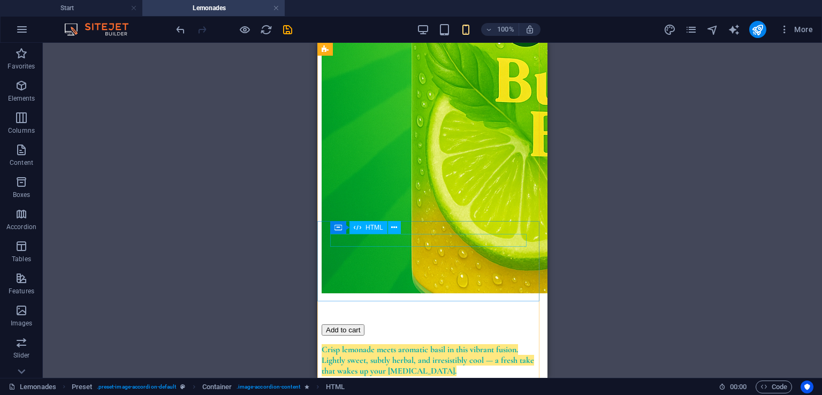
scroll to position [1070, 0]
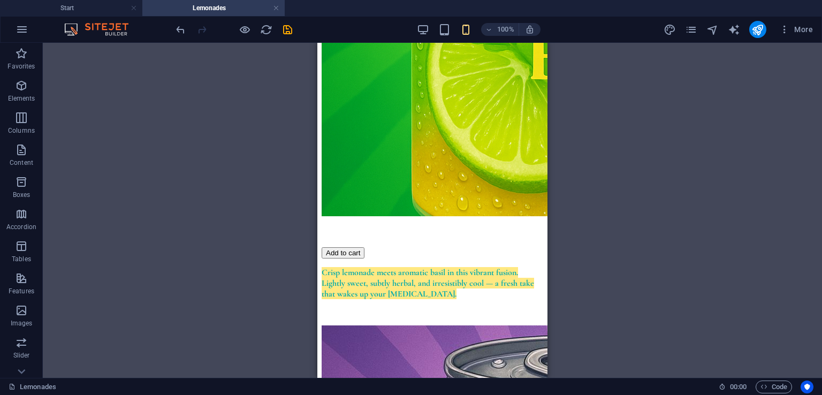
click at [286, 33] on icon "save" at bounding box center [287, 30] width 12 height 12
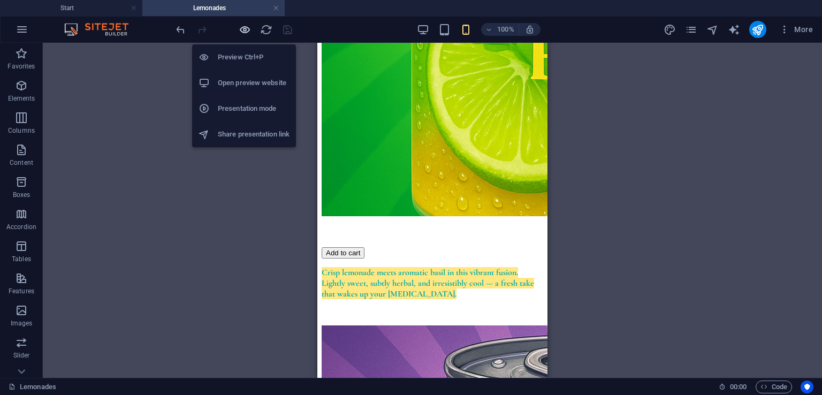
click at [241, 29] on icon "button" at bounding box center [245, 30] width 12 height 12
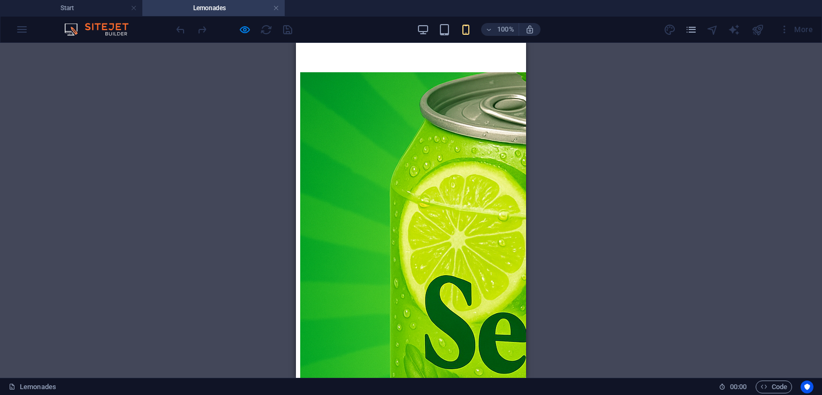
scroll to position [489, 0]
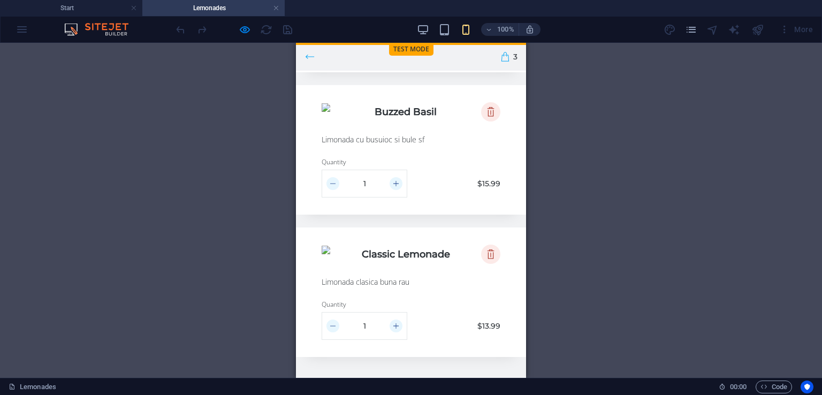
scroll to position [161, 0]
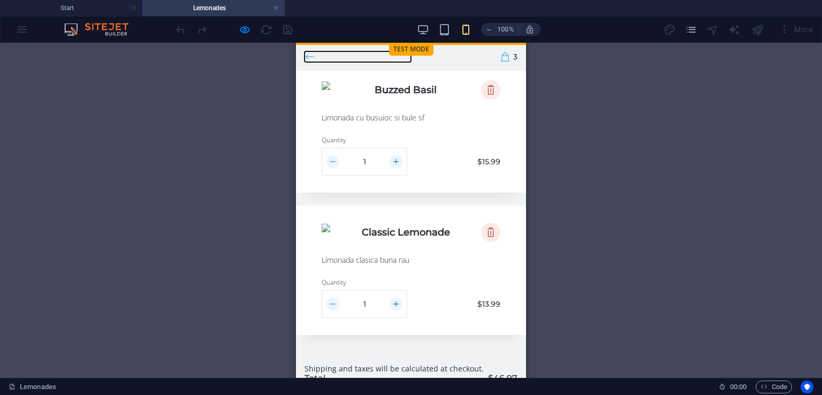
click at [312, 58] on icon at bounding box center [309, 56] width 11 height 11
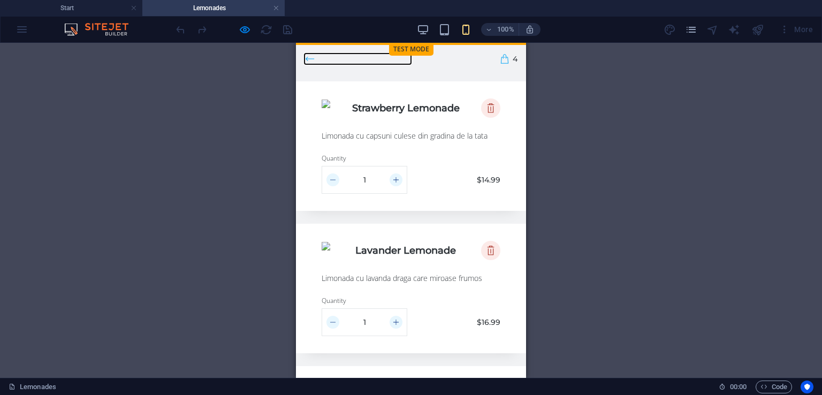
click at [306, 60] on icon at bounding box center [309, 59] width 11 height 11
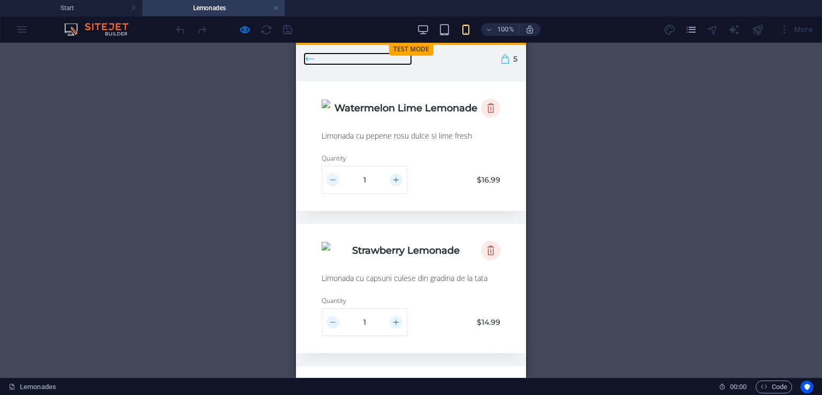
click at [313, 60] on icon at bounding box center [309, 59] width 11 height 11
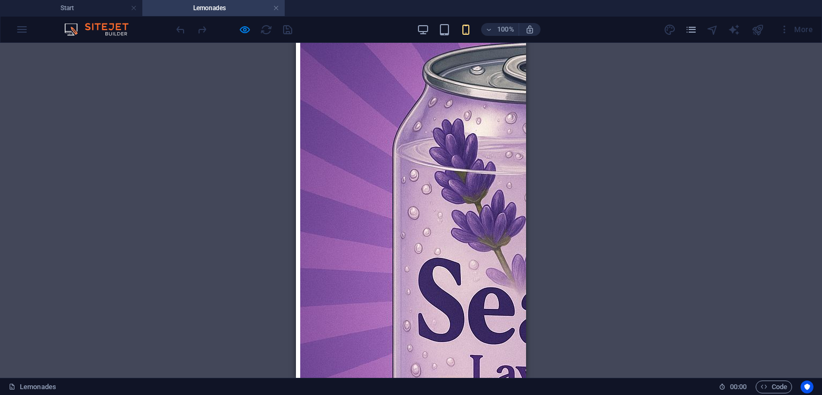
scroll to position [1214, 0]
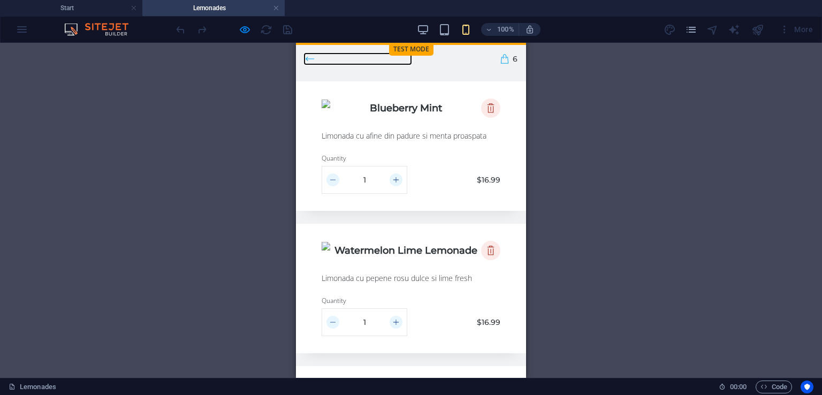
click at [312, 55] on icon at bounding box center [309, 59] width 11 height 11
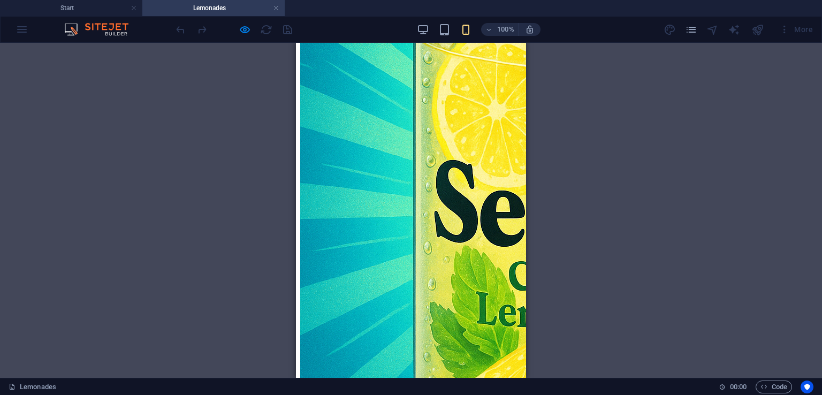
scroll to position [0, 0]
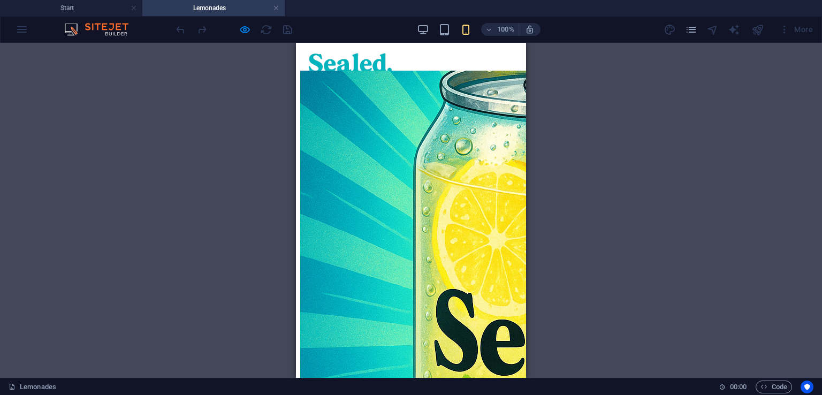
click at [399, 63] on img at bounding box center [349, 63] width 99 height 32
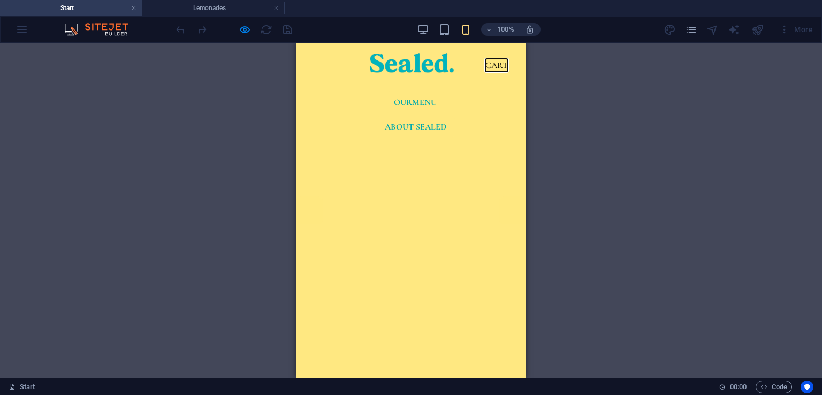
click at [486, 67] on button "CART" at bounding box center [496, 65] width 22 height 13
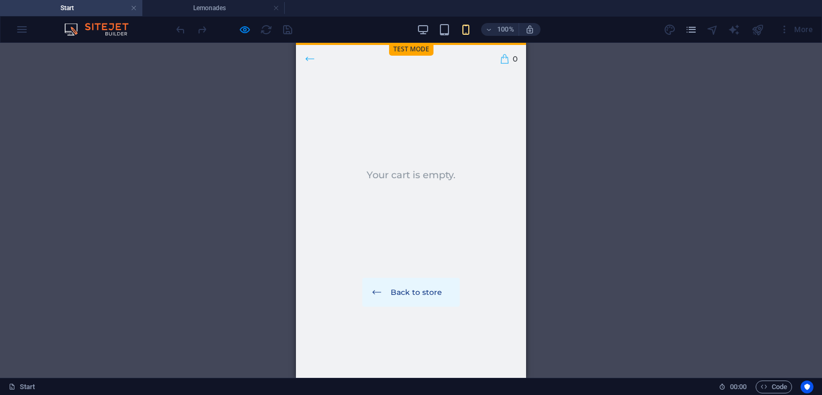
click at [486, 67] on button "CART" at bounding box center [496, 65] width 22 height 13
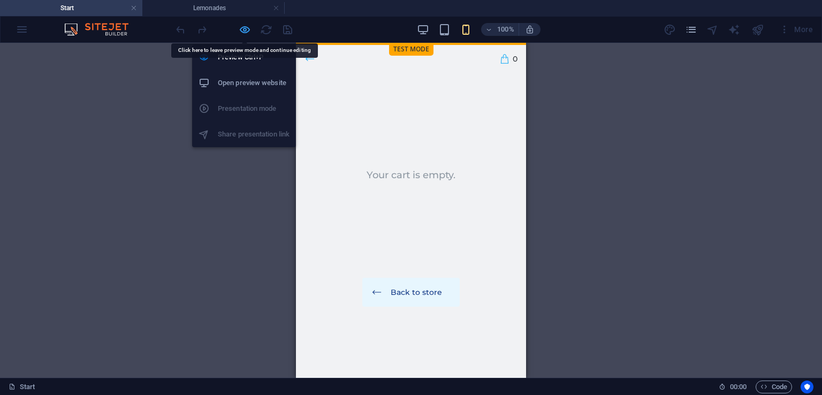
click at [243, 28] on icon "button" at bounding box center [245, 30] width 12 height 12
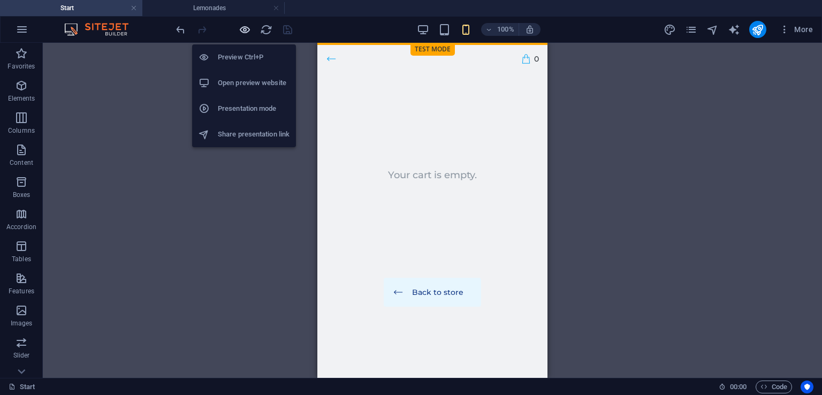
click at [243, 28] on icon "button" at bounding box center [245, 30] width 12 height 12
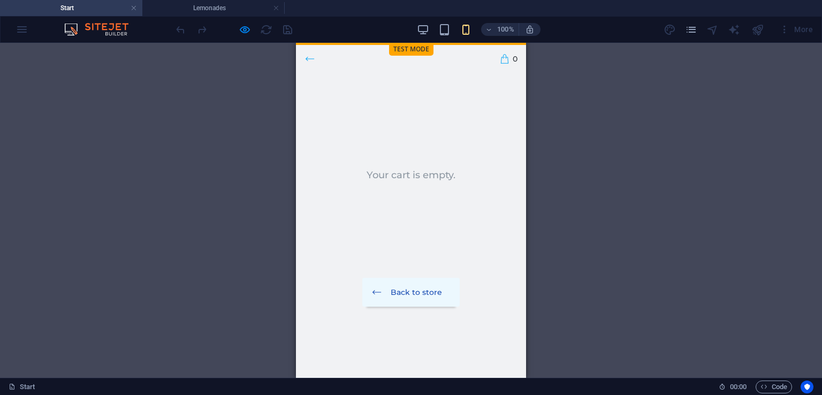
click at [377, 287] on icon "button" at bounding box center [376, 292] width 11 height 11
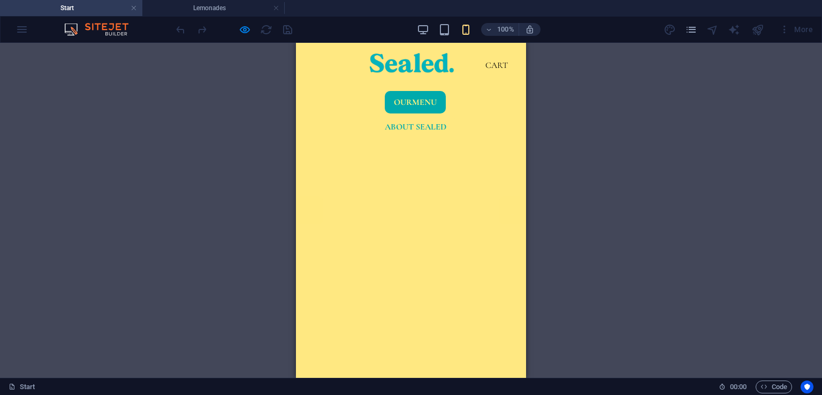
click at [412, 97] on strong "Menu" at bounding box center [424, 102] width 25 height 11
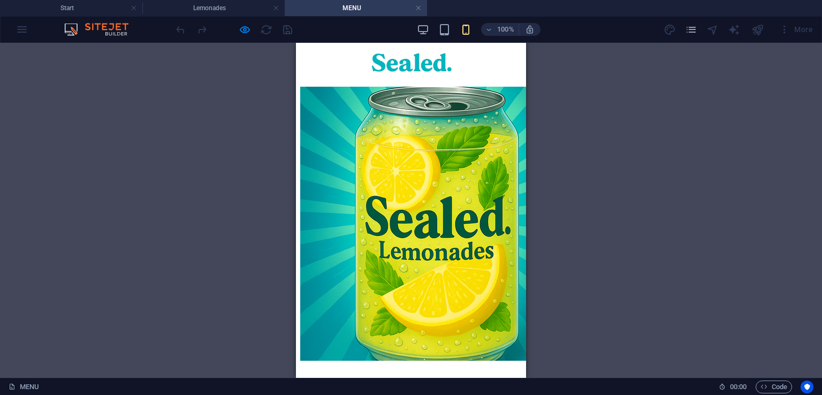
click at [398, 210] on figure at bounding box center [411, 243] width 222 height 312
click at [246, 30] on icon "button" at bounding box center [245, 30] width 12 height 12
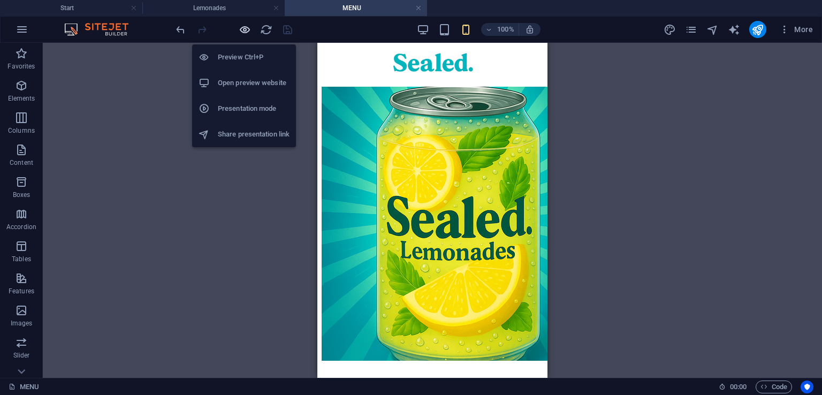
click at [246, 30] on icon "button" at bounding box center [245, 30] width 12 height 12
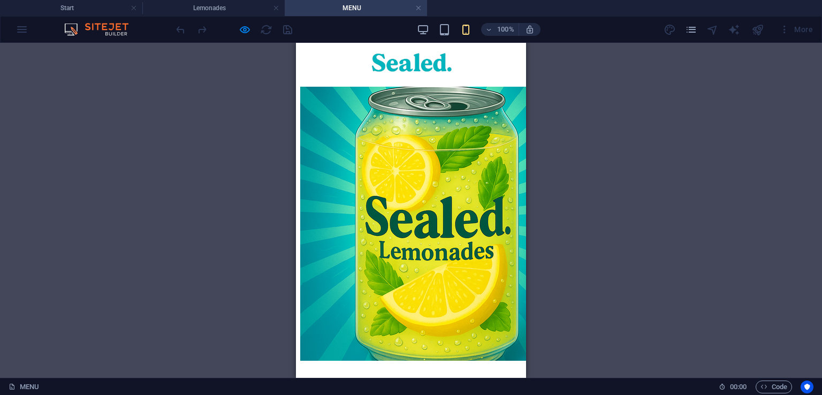
click at [407, 371] on span at bounding box center [411, 385] width 222 height 28
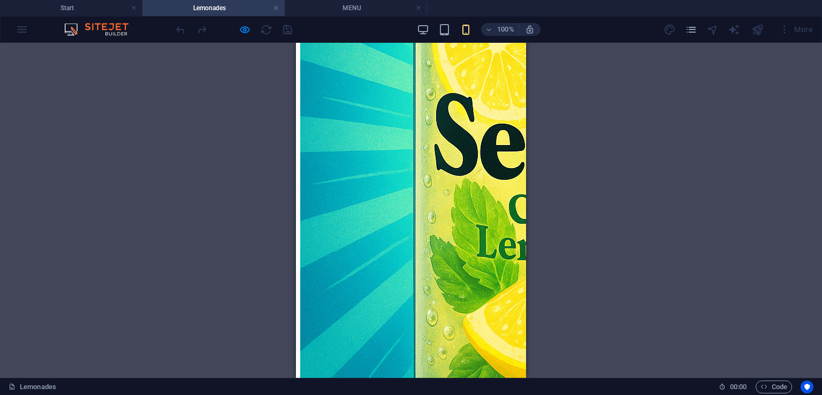
scroll to position [214, 0]
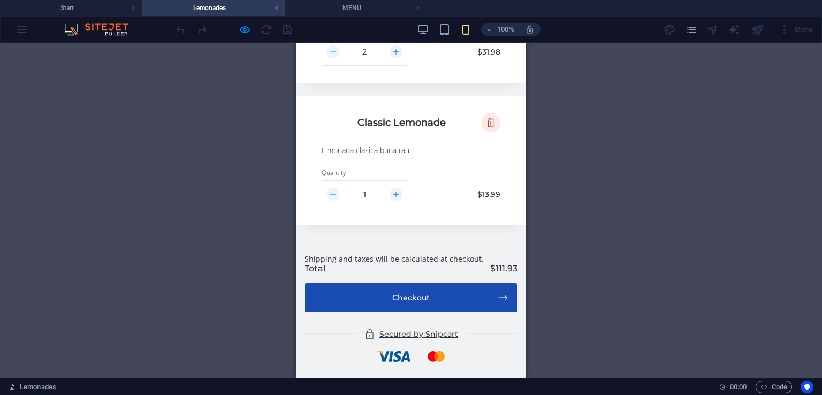
scroll to position [590, 0]
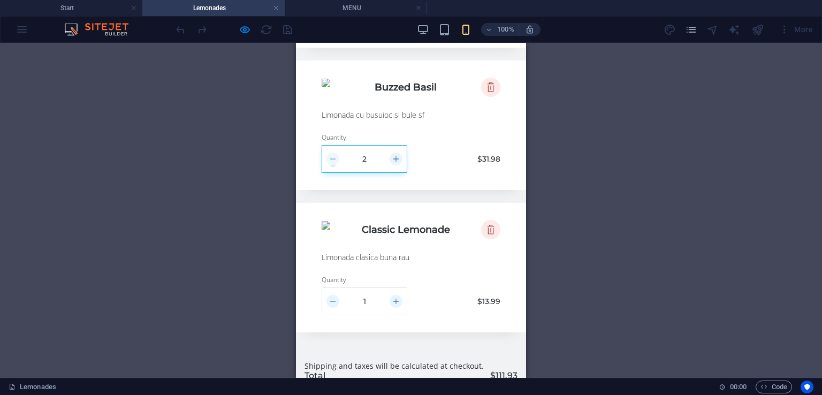
click at [335, 158] on icon "Decrement quantity" at bounding box center [332, 159] width 11 height 11
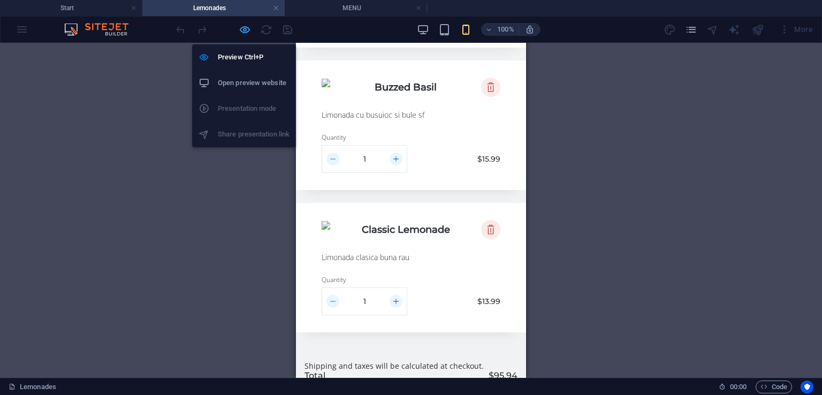
click at [248, 33] on icon "button" at bounding box center [245, 30] width 12 height 12
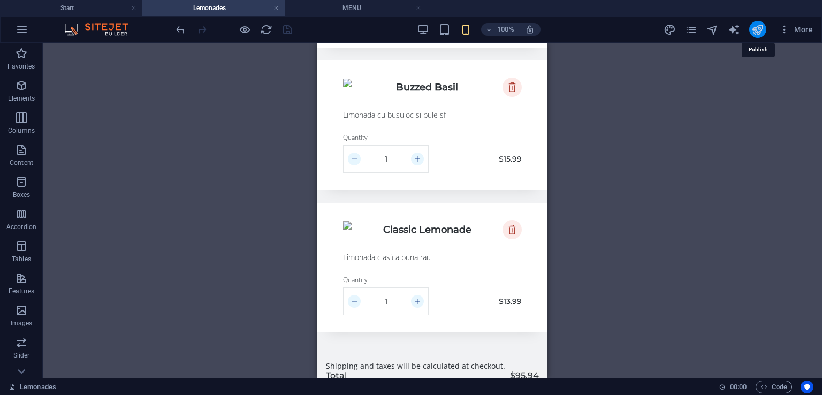
click at [763, 30] on icon "publish" at bounding box center [757, 30] width 12 height 12
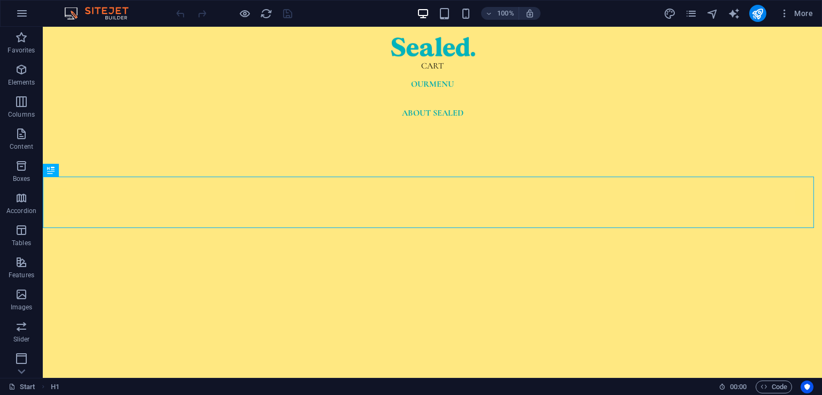
scroll to position [378, 0]
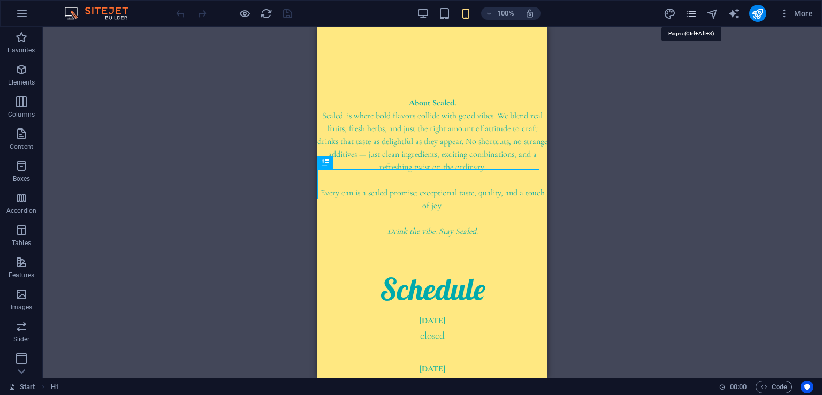
click at [689, 11] on icon "pages" at bounding box center [691, 13] width 12 height 12
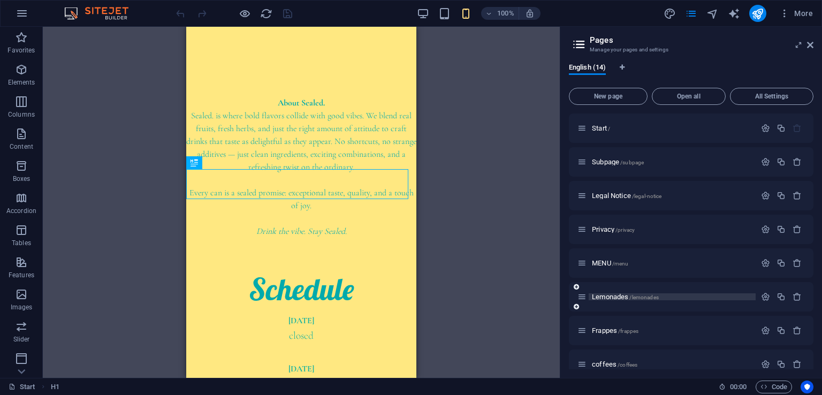
click at [617, 296] on span "Lemonades /lemonades" at bounding box center [625, 297] width 67 height 8
click at [617, 296] on div "Lemonades /lemonades" at bounding box center [691, 296] width 245 height 29
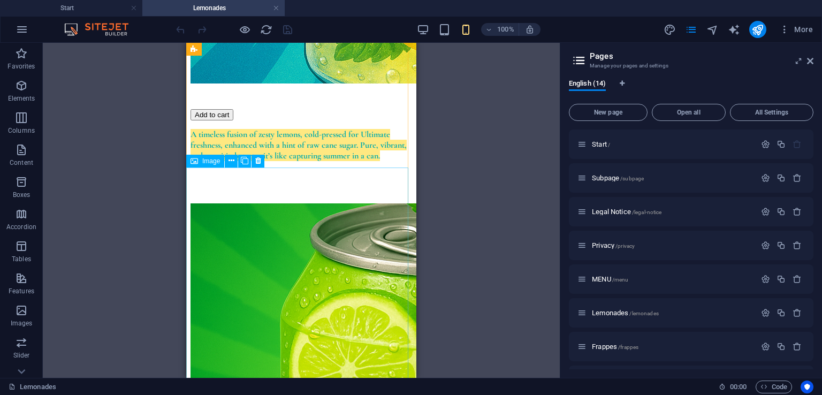
scroll to position [803, 0]
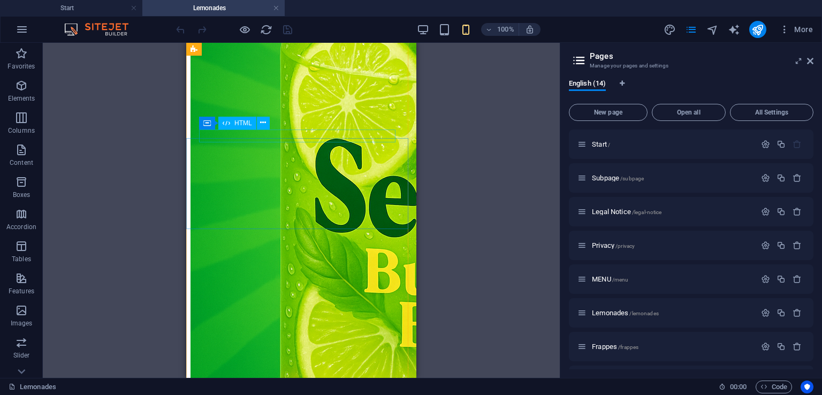
select select "px"
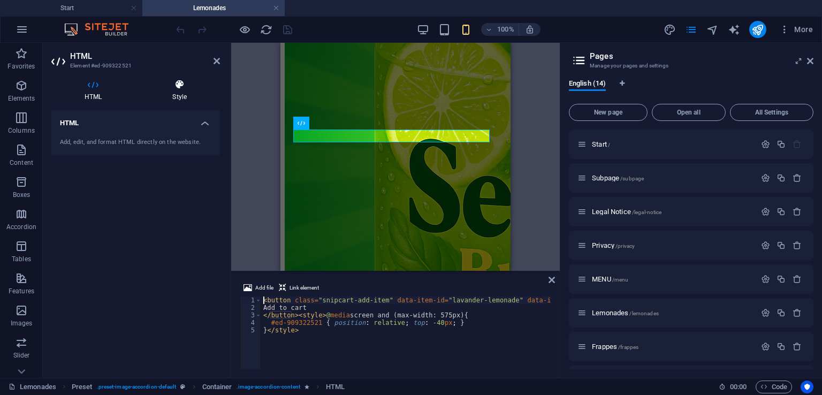
drag, startPoint x: 167, startPoint y: 87, endPoint x: 170, endPoint y: 96, distance: 9.6
click at [167, 87] on icon at bounding box center [179, 84] width 81 height 11
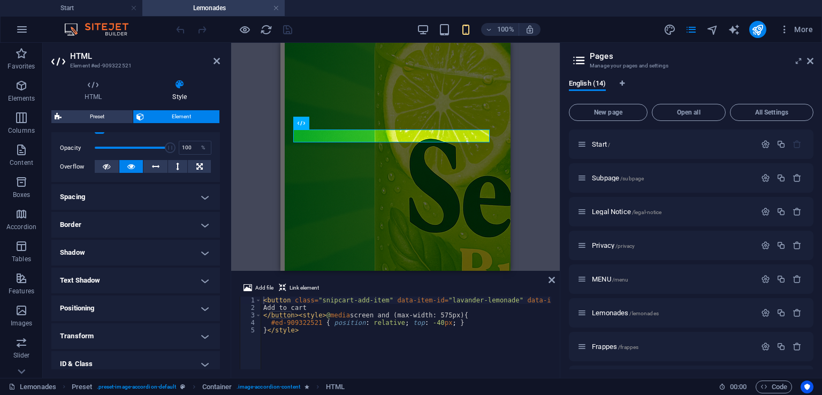
scroll to position [214, 0]
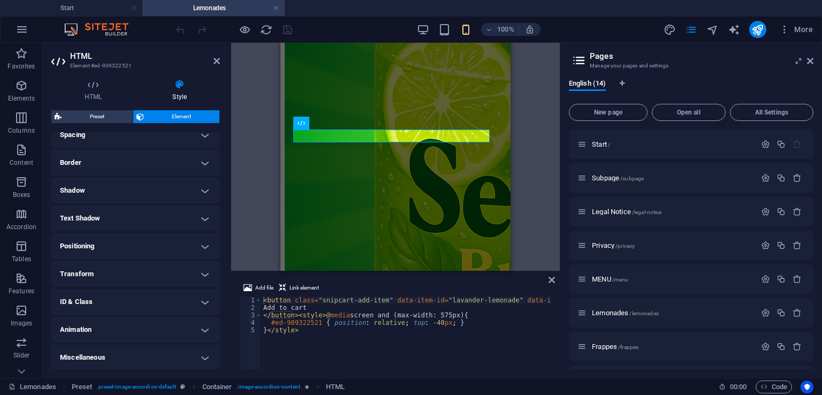
click at [127, 252] on h4 "Positioning" at bounding box center [135, 246] width 169 height 26
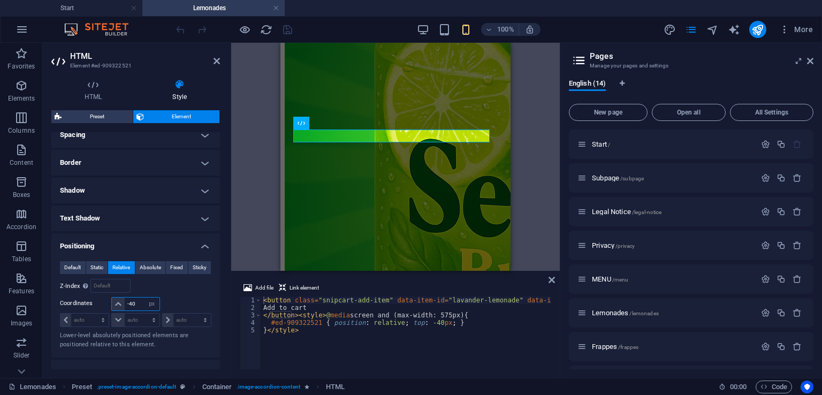
click at [142, 304] on input "-40" at bounding box center [142, 304] width 34 height 13
type input "-4"
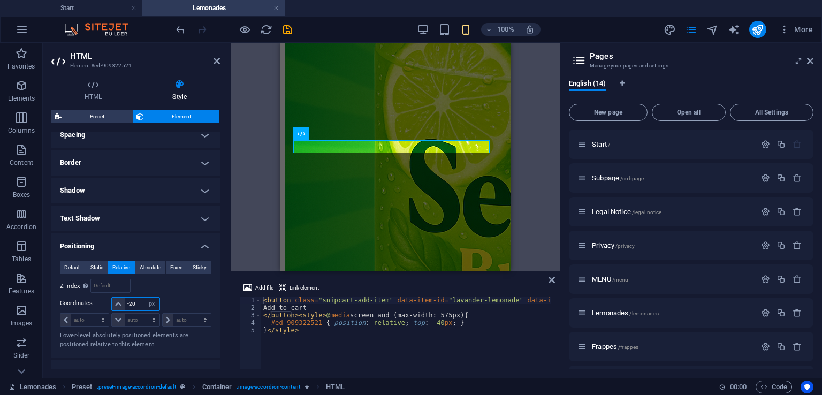
type input "-2"
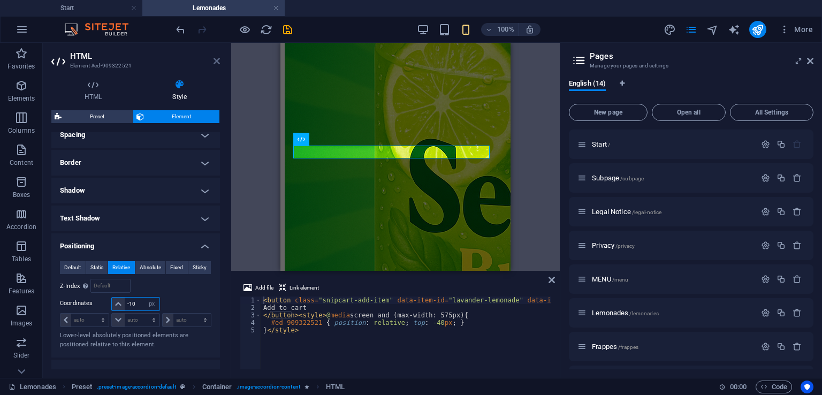
type input "-10"
click at [218, 65] on icon at bounding box center [216, 61] width 6 height 9
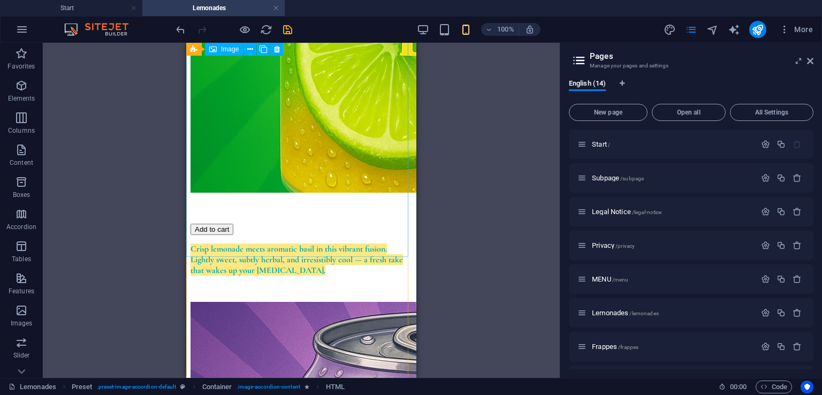
scroll to position [1124, 0]
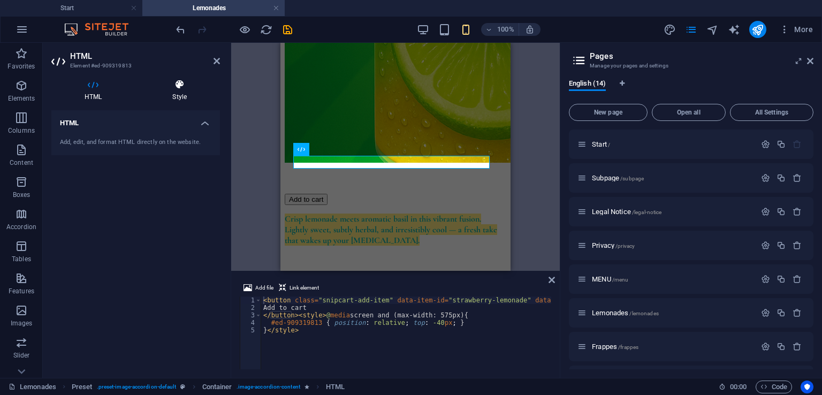
click at [173, 88] on icon at bounding box center [179, 84] width 81 height 11
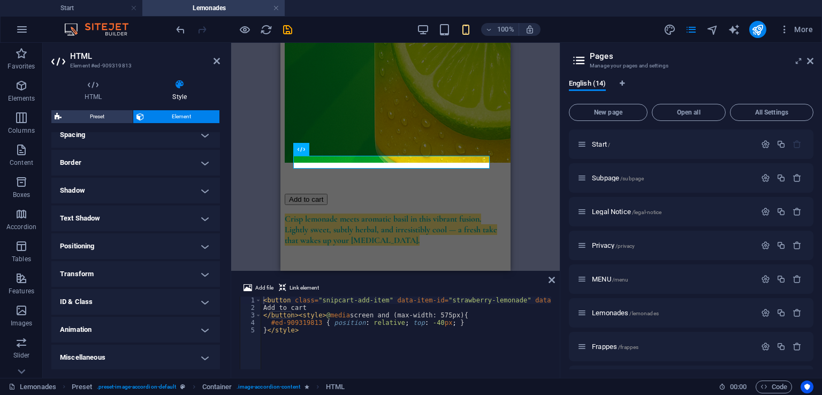
scroll to position [215, 0]
click at [120, 238] on h4 "Positioning" at bounding box center [135, 246] width 169 height 26
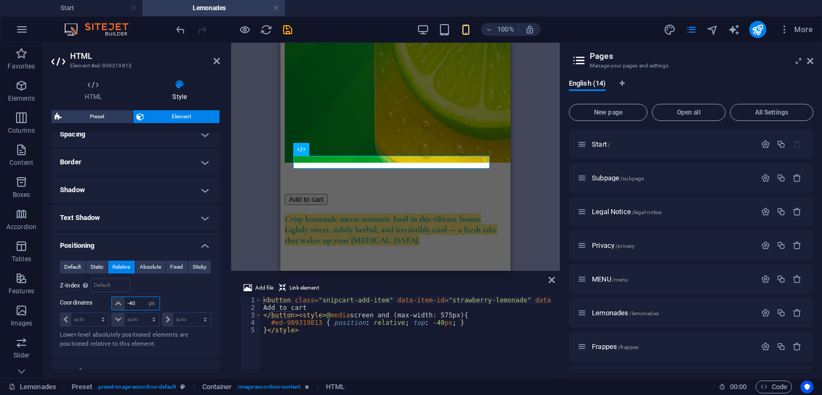
click at [139, 303] on input "-40" at bounding box center [142, 303] width 34 height 13
type input "-4"
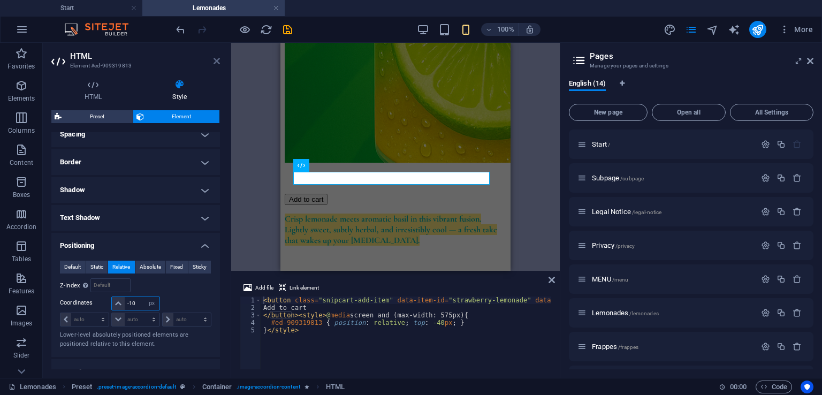
type input "-10"
click at [218, 64] on icon at bounding box center [216, 61] width 6 height 9
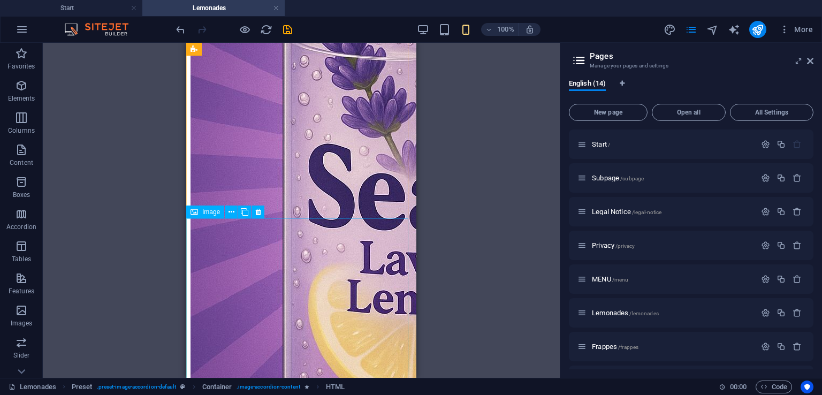
scroll to position [1498, 0]
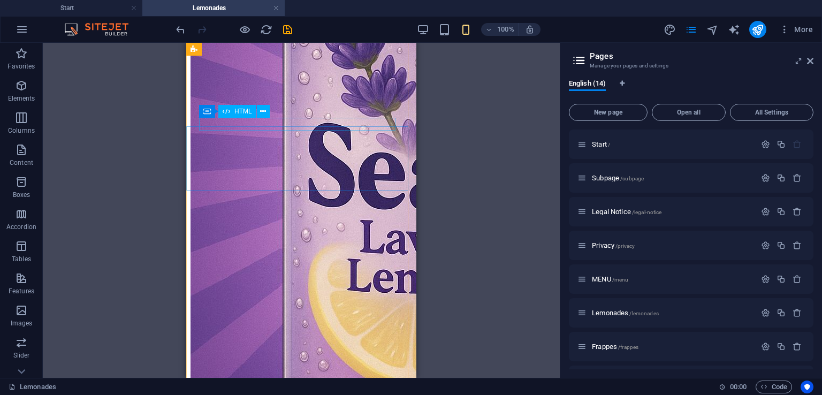
drag, startPoint x: 293, startPoint y: 129, endPoint x: 424, endPoint y: 148, distance: 132.4
select select "px"
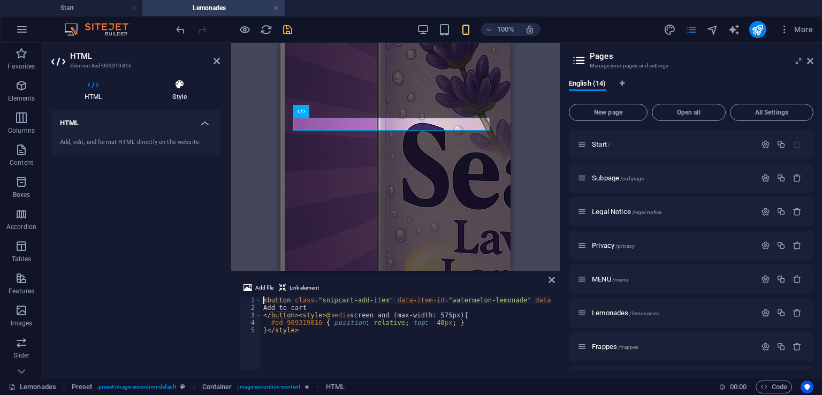
click at [181, 90] on h4 "Style" at bounding box center [179, 90] width 81 height 22
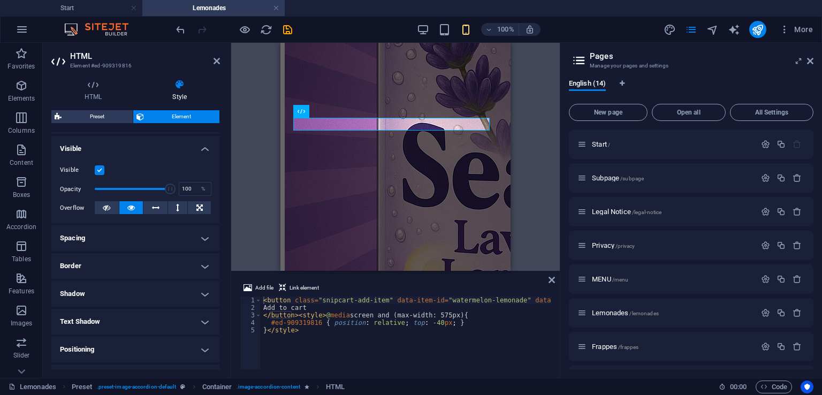
scroll to position [215, 0]
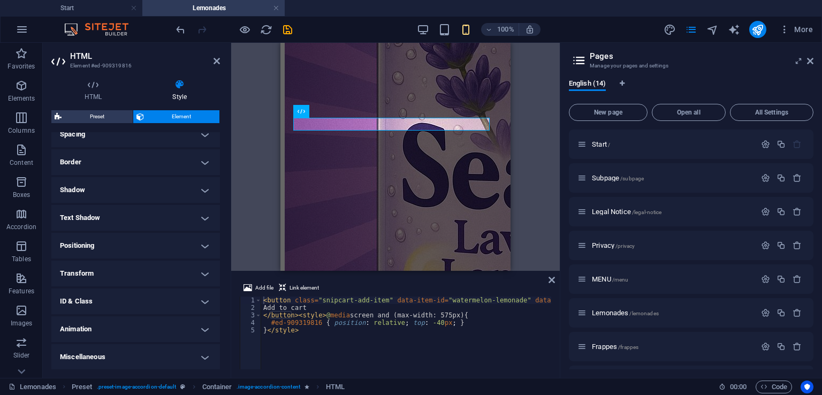
click at [118, 238] on h4 "Positioning" at bounding box center [135, 246] width 169 height 26
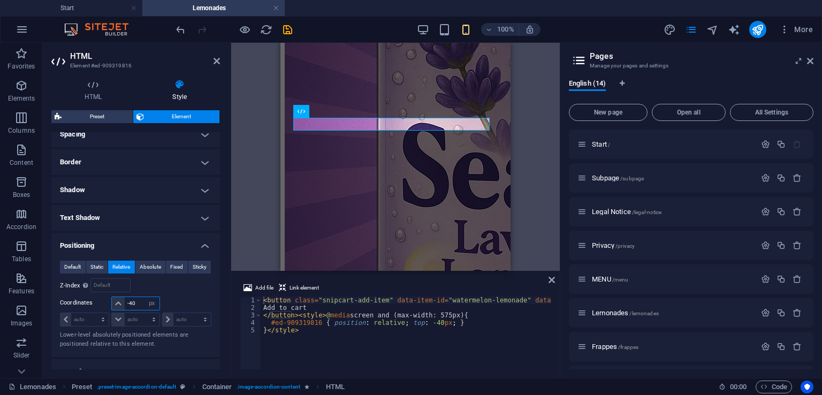
click at [136, 304] on input "-40" at bounding box center [142, 303] width 34 height 13
type input "-4"
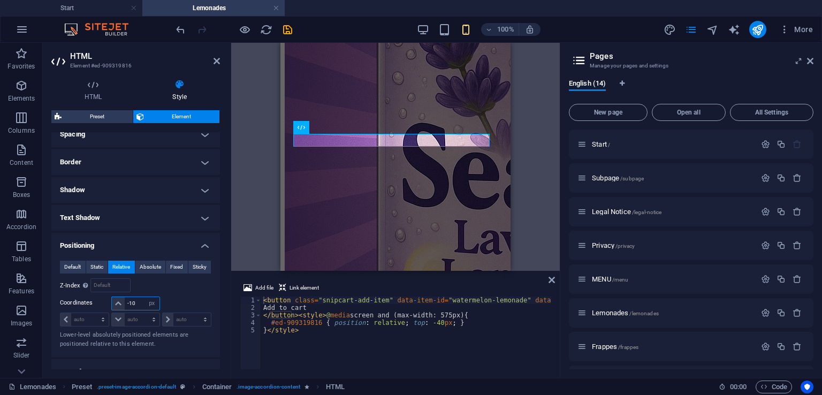
type input "-10"
click at [212, 59] on h2 "HTML" at bounding box center [145, 56] width 150 height 10
click at [219, 60] on icon at bounding box center [216, 61] width 6 height 9
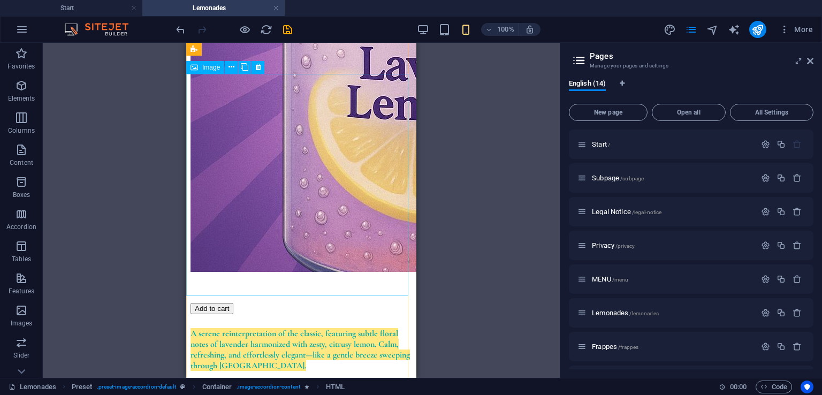
scroll to position [1703, 0]
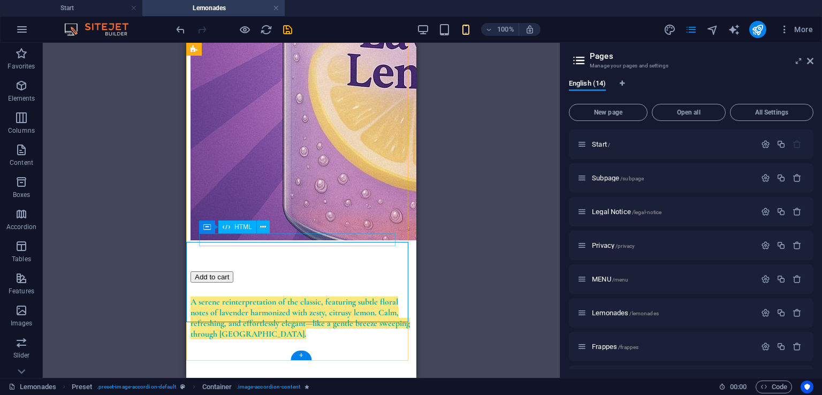
select select "px"
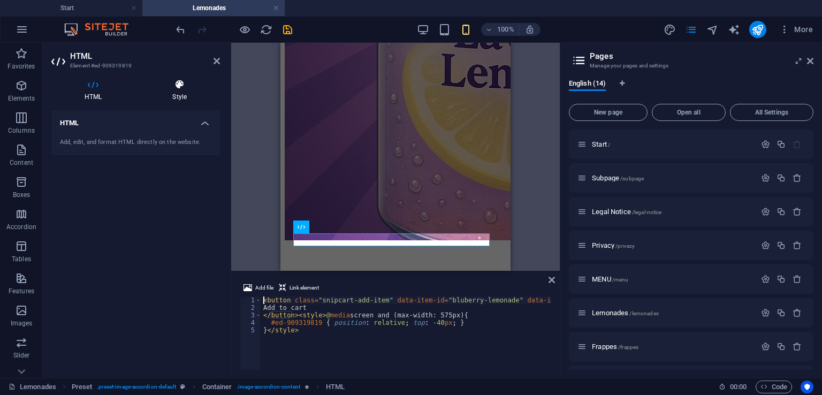
click at [175, 85] on icon at bounding box center [179, 84] width 81 height 11
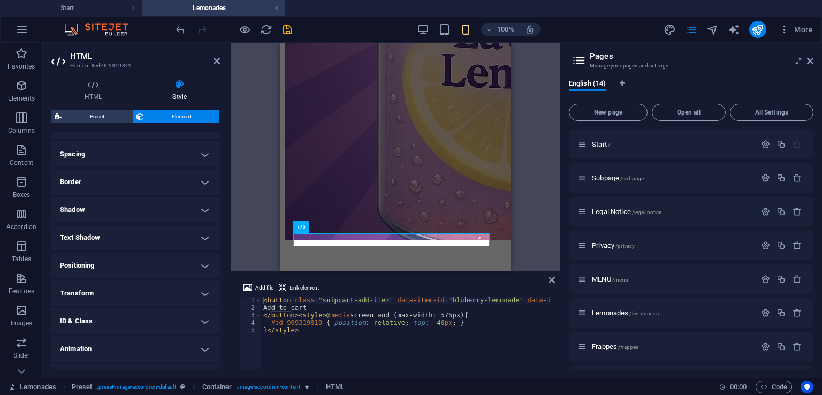
scroll to position [215, 0]
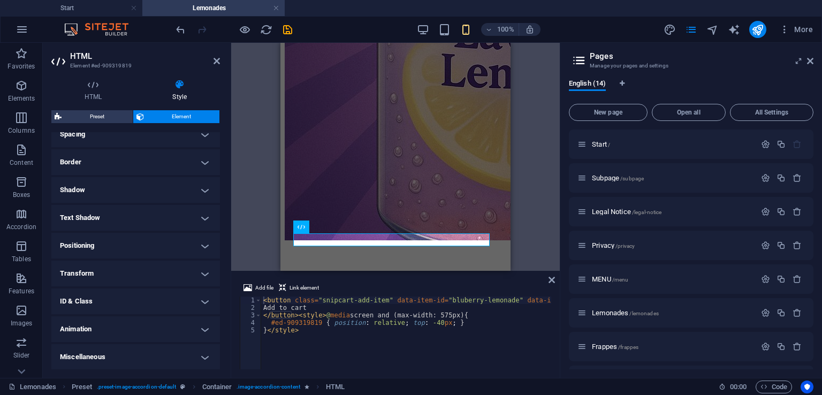
click at [127, 237] on h4 "Positioning" at bounding box center [135, 246] width 169 height 26
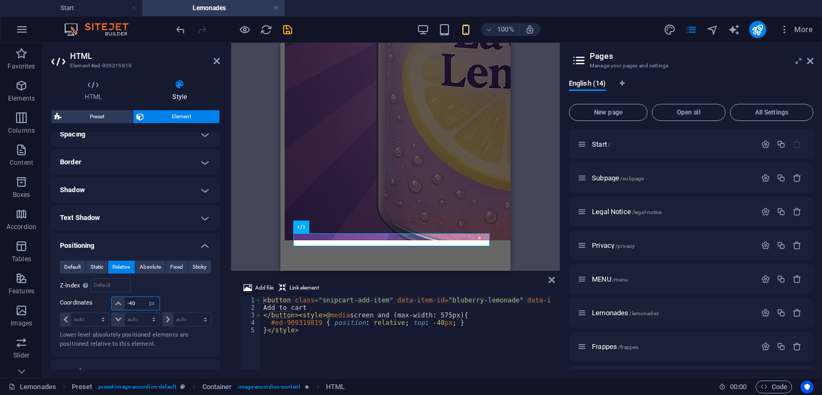
click at [141, 301] on input "-40" at bounding box center [142, 303] width 34 height 13
type input "-4"
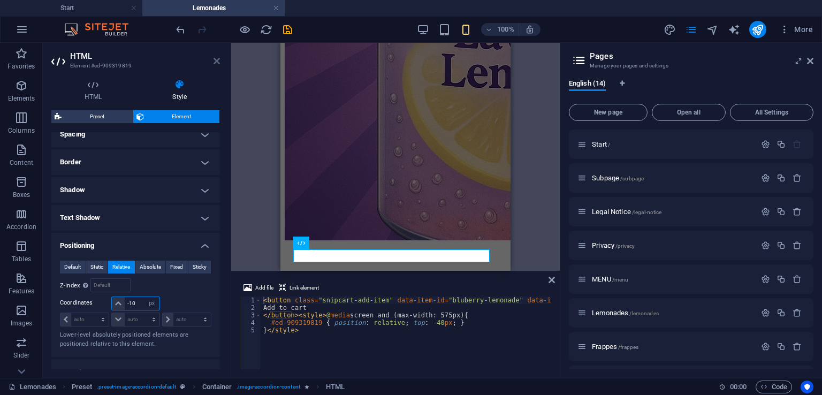
type input "-10"
click at [214, 65] on icon at bounding box center [216, 61] width 6 height 9
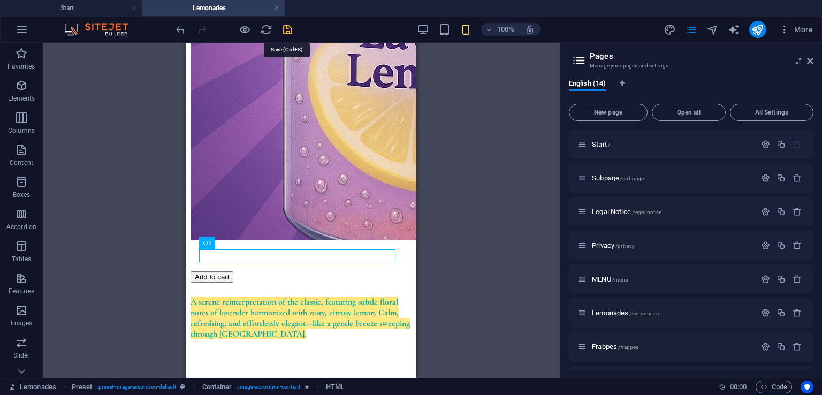
click at [290, 32] on icon "save" at bounding box center [287, 30] width 12 height 12
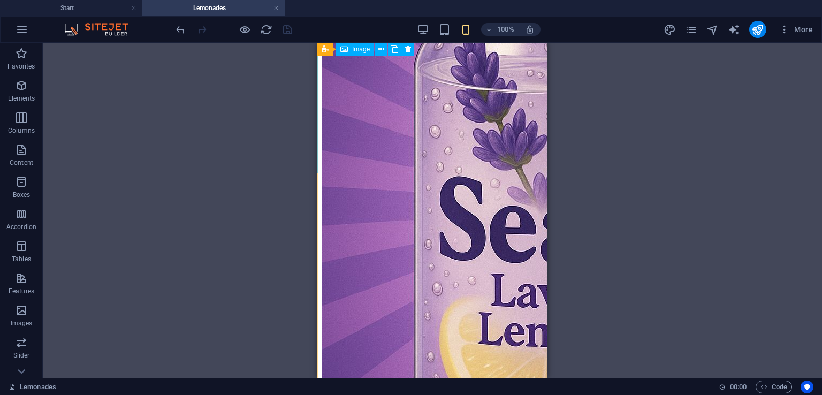
scroll to position [1703, 0]
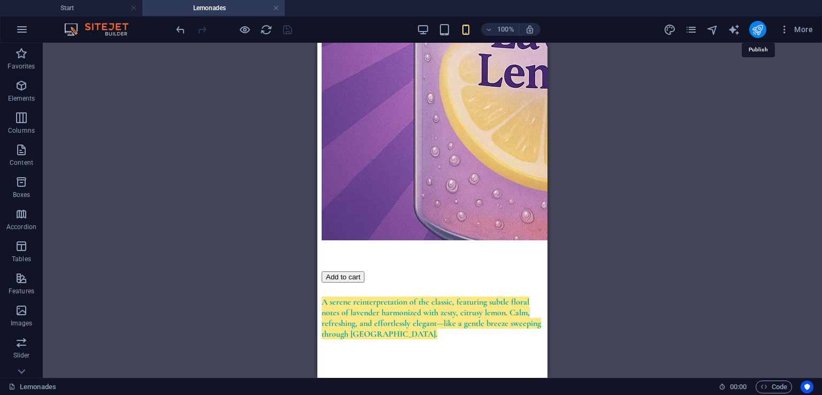
click at [756, 30] on icon "publish" at bounding box center [757, 30] width 12 height 12
